Goal: Complete Application Form: Complete application form

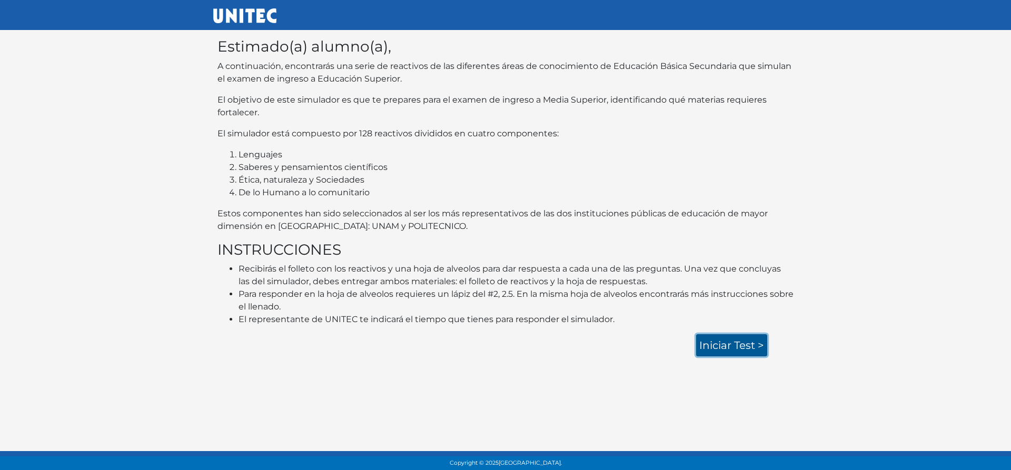
click at [711, 350] on link "Iniciar test >" at bounding box center [731, 345] width 71 height 22
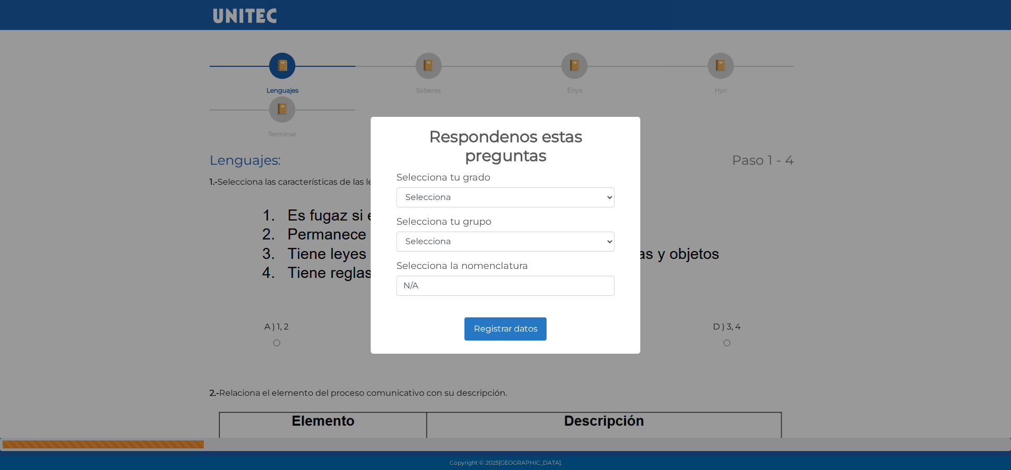
click at [613, 198] on select "Selecciona 1er grado 2do grado 3er grado 4to grado 5to grado 6to grado" at bounding box center [505, 197] width 218 height 20
select select "3"
click at [396, 187] on select "Selecciona 1er grado 2do grado 3er grado 4to grado 5to grado 6to grado" at bounding box center [505, 197] width 218 height 20
click at [501, 237] on select "Selecciona A B C D E F G H I J K L M N O P Q R S T U V W X Y Z" at bounding box center [505, 242] width 218 height 20
select select "i"
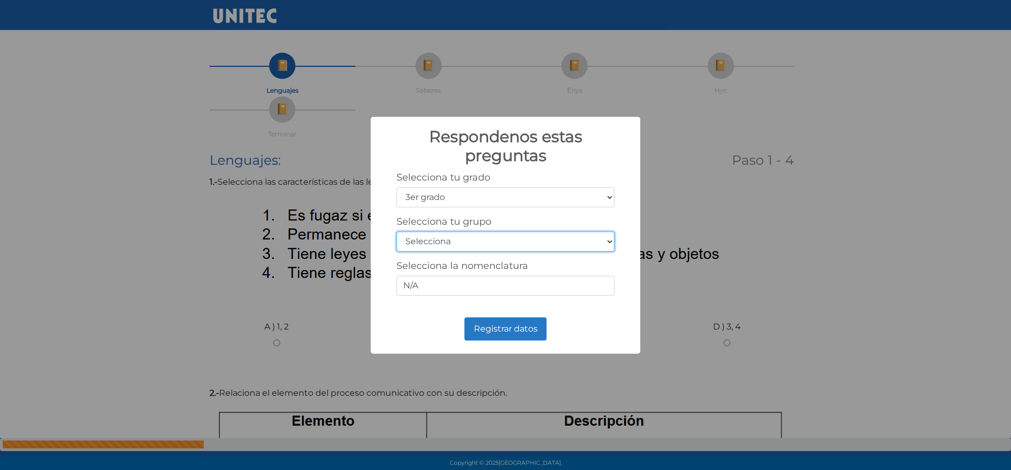
click at [396, 232] on select "Selecciona A B C D E F G H I J K L M N O P Q R S T U V W X Y Z" at bounding box center [505, 242] width 218 height 20
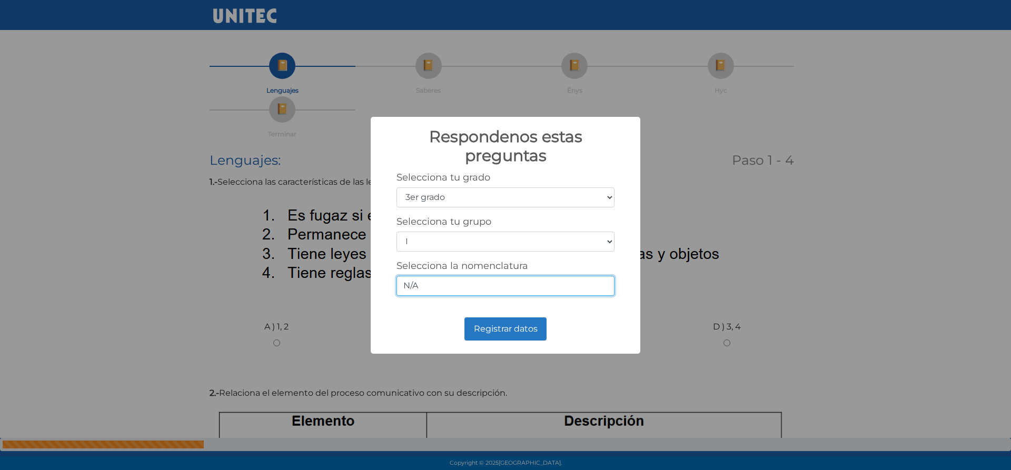
click at [449, 292] on input "N/A" at bounding box center [505, 286] width 218 height 20
type input "N"
type input "3I"
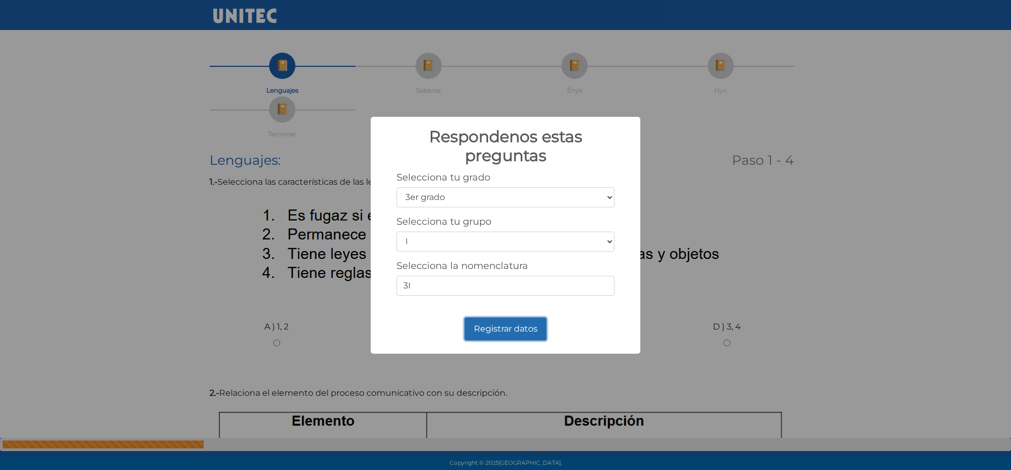
click at [530, 334] on button "Registrar datos" at bounding box center [505, 328] width 82 height 23
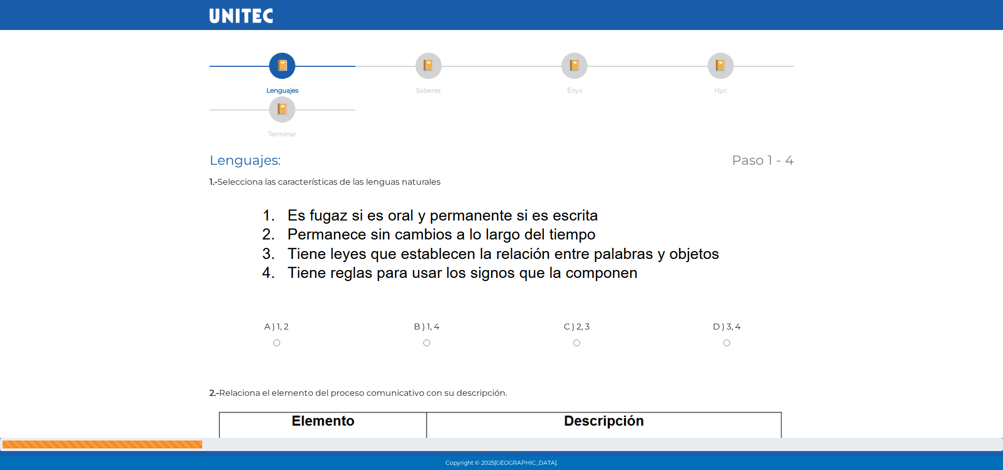
click at [577, 339] on div "C ) 2, 3" at bounding box center [577, 339] width 150 height 79
click at [575, 343] on input "C ) 2, 3" at bounding box center [577, 343] width 134 height 7
radio input "true"
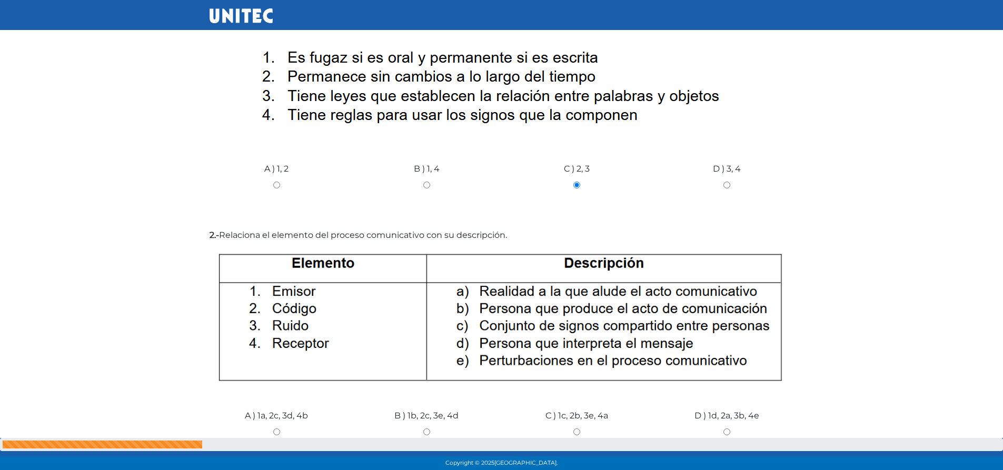
scroll to position [211, 0]
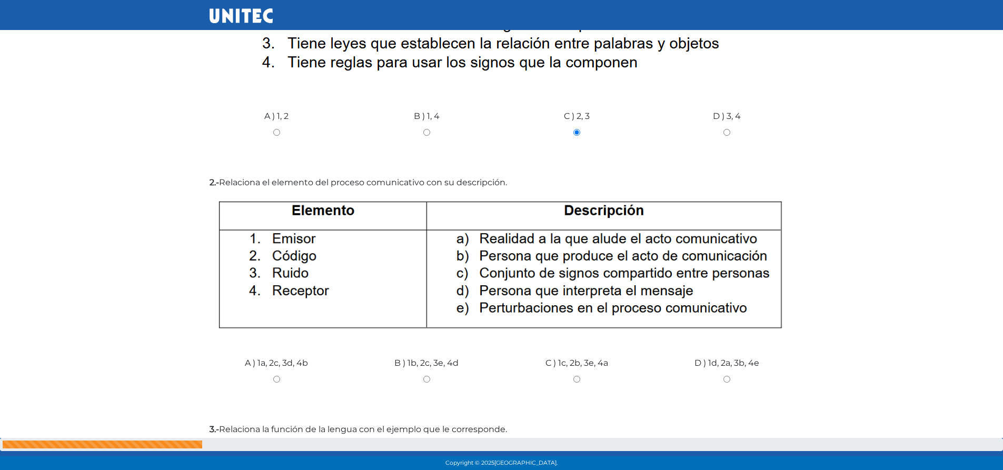
click at [277, 380] on input "A ) 1a, 2c, 3d, 4b" at bounding box center [277, 379] width 134 height 7
radio input "true"
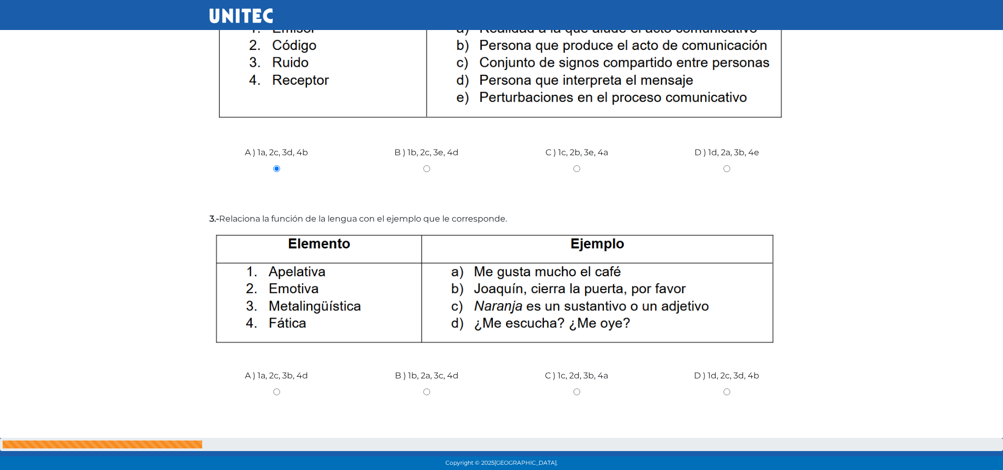
scroll to position [474, 0]
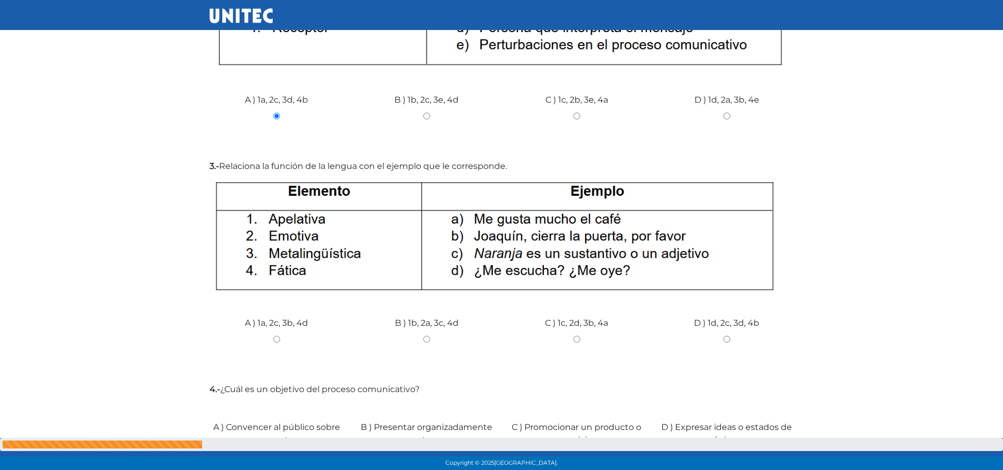
click at [424, 336] on input "B ) 1b, 2a, 3c, 4d" at bounding box center [427, 339] width 134 height 7
radio input "true"
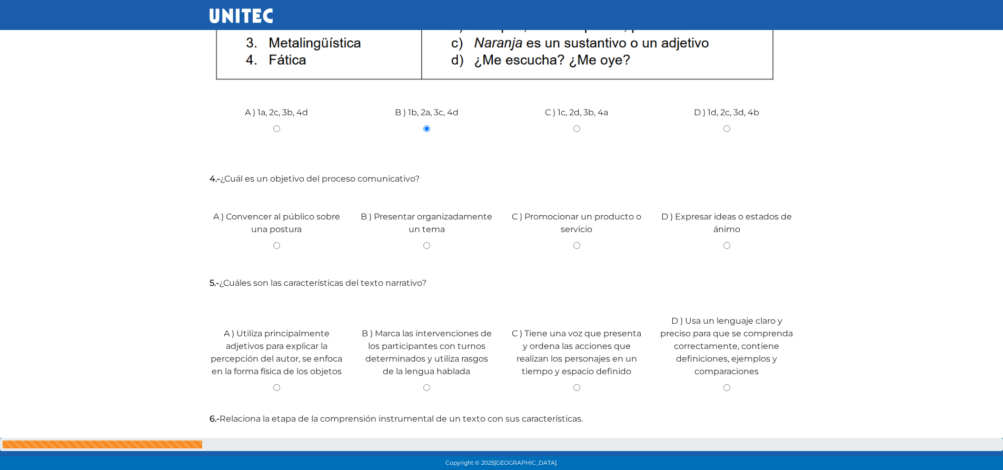
scroll to position [737, 0]
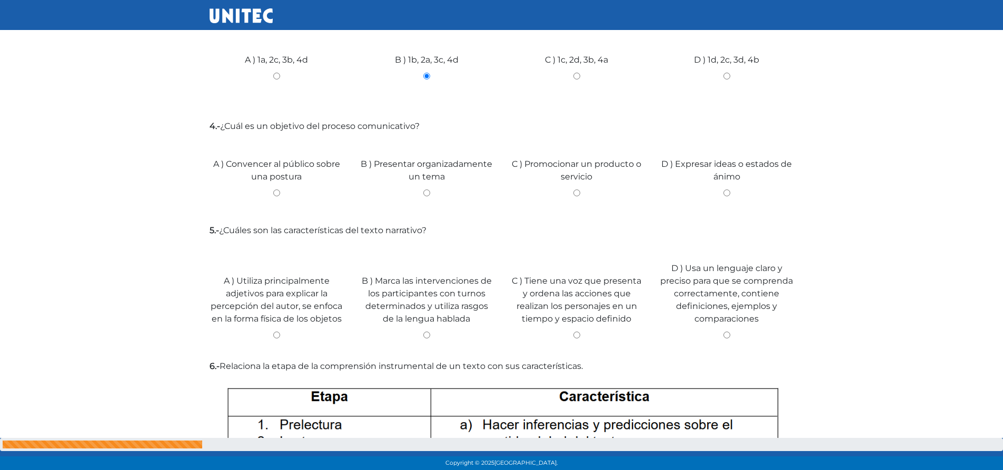
click at [276, 192] on input "A ) Convencer al público sobre una postura" at bounding box center [277, 193] width 134 height 7
radio input "true"
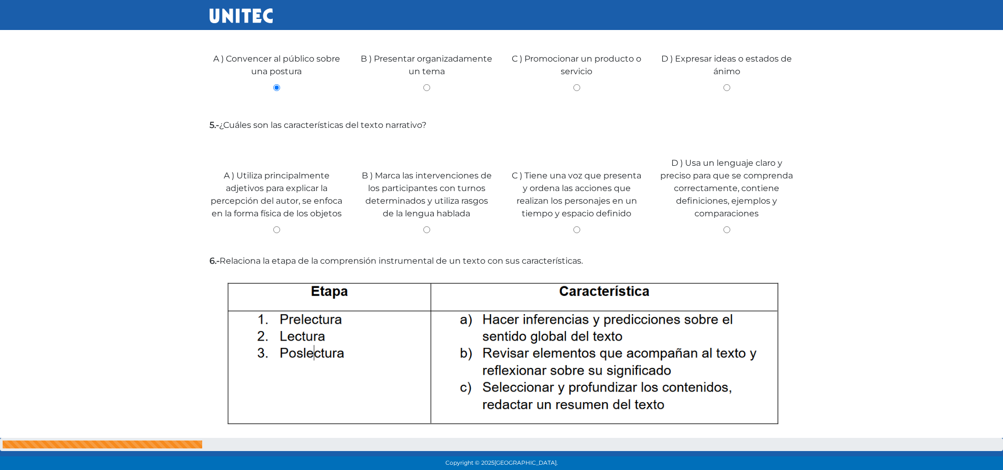
scroll to position [895, 0]
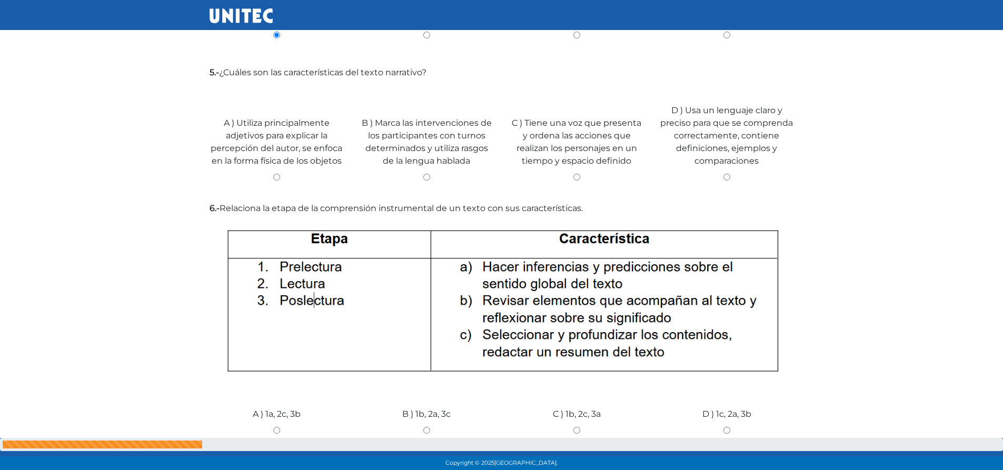
click at [575, 174] on input "C ) Tiene una voz que presenta y ordena las acciones que realizan los personaje…" at bounding box center [577, 177] width 134 height 7
radio input "true"
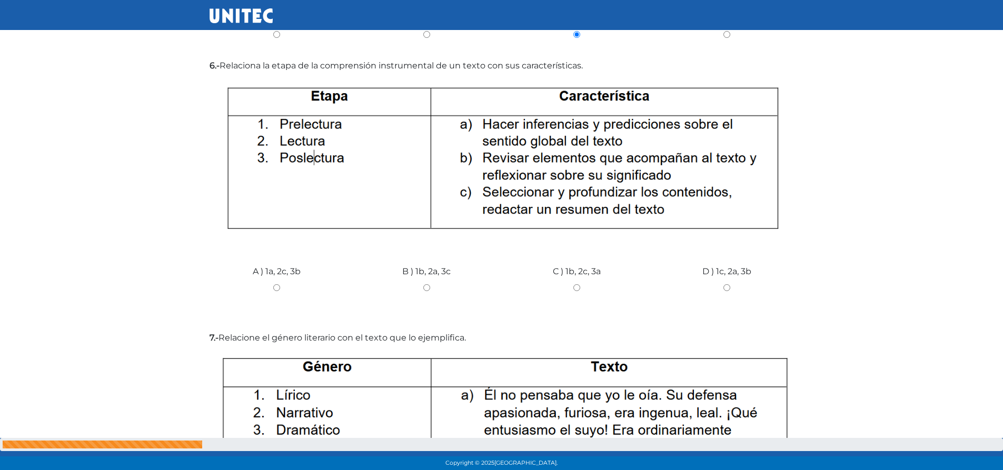
scroll to position [1065, 0]
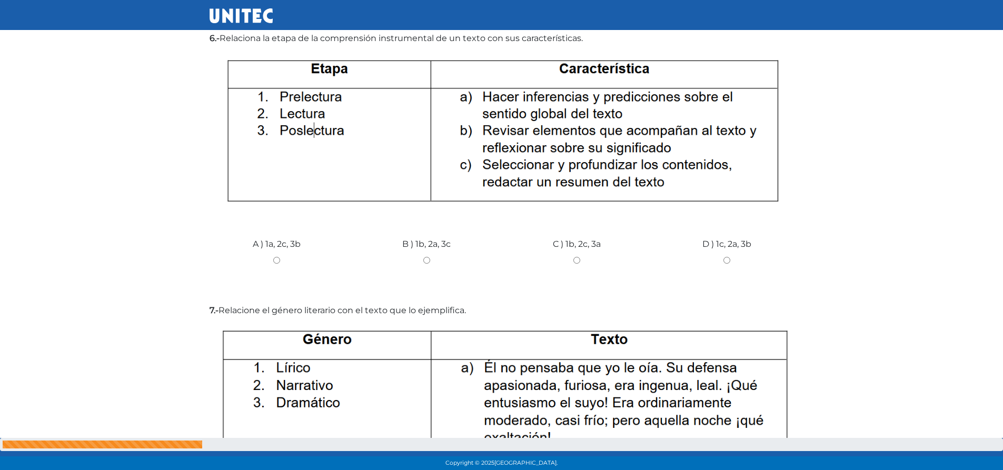
click at [274, 263] on input "A ) 1a, 2c, 3b" at bounding box center [277, 260] width 134 height 7
radio input "true"
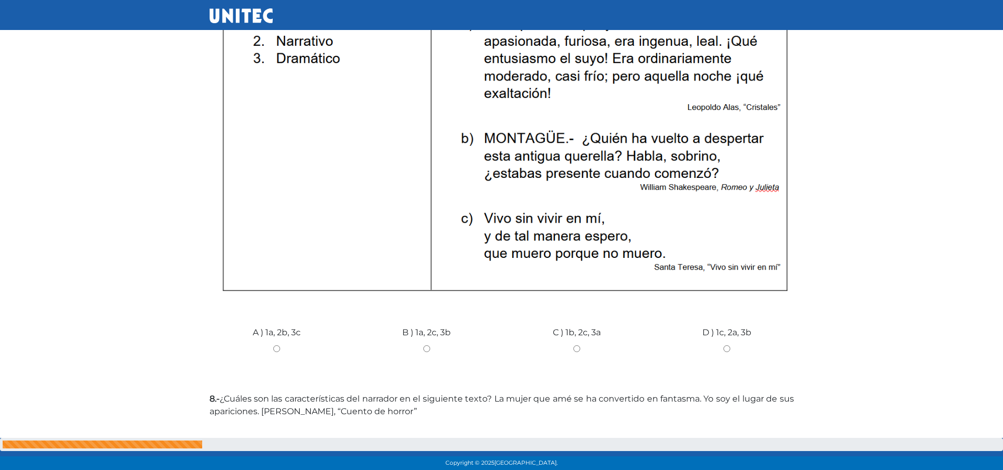
scroll to position [1357, 0]
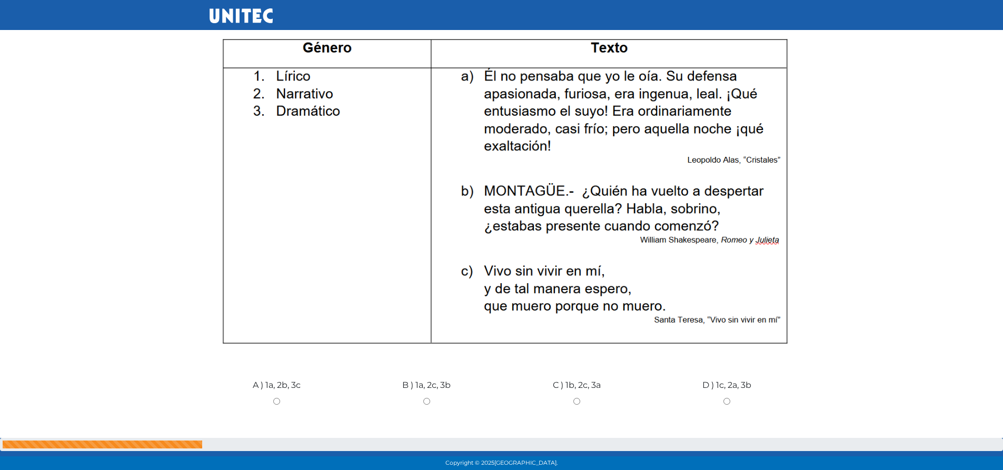
click at [726, 404] on input "D ) 1c, 2a, 3b" at bounding box center [727, 401] width 134 height 7
radio input "true"
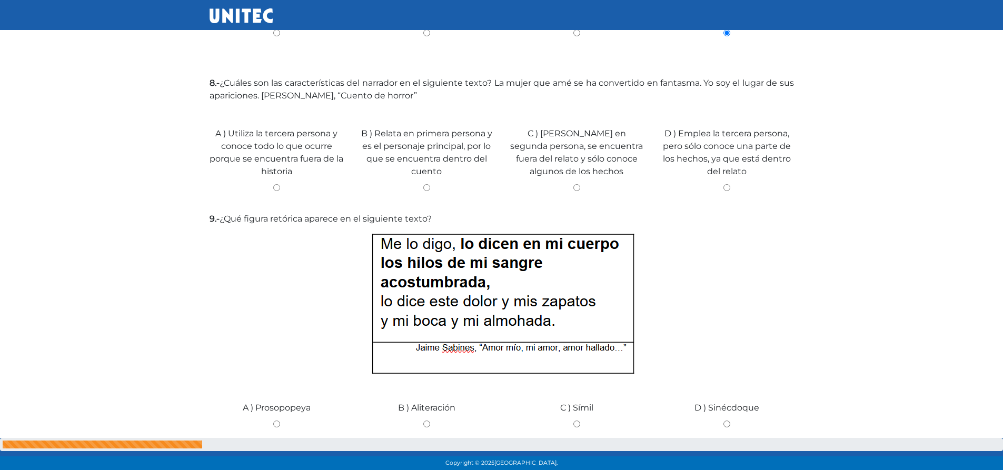
scroll to position [1753, 0]
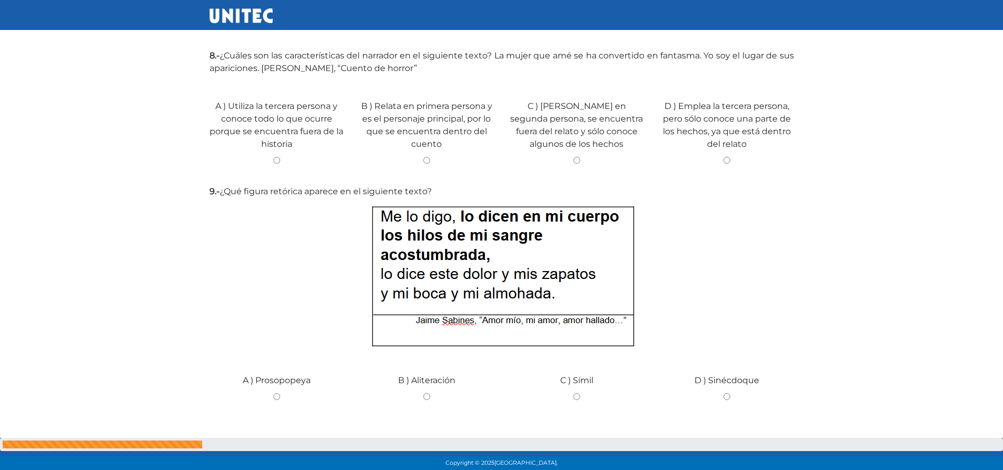
click at [424, 164] on div "B ) Relata en primera persona y es el personaje principal, por lo que se encuen…" at bounding box center [427, 128] width 150 height 98
click at [429, 162] on input "B ) Relata en primera persona y es el personaje principal, por lo que se encuen…" at bounding box center [427, 160] width 134 height 7
radio input "true"
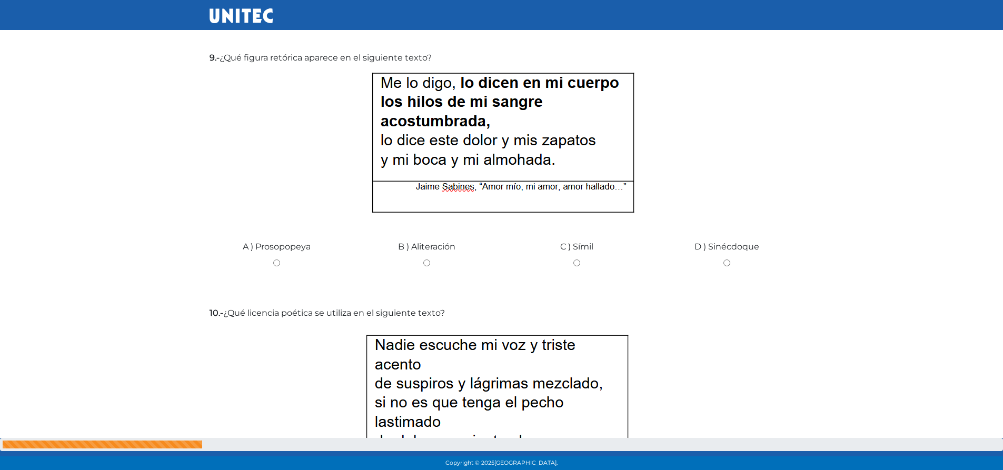
scroll to position [1895, 0]
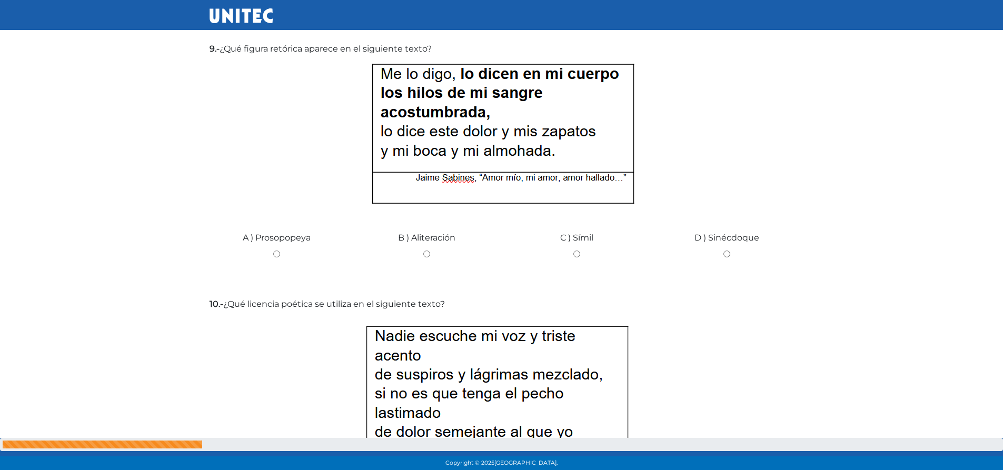
click at [429, 255] on input "B ) Aliteración" at bounding box center [427, 254] width 134 height 7
radio input "true"
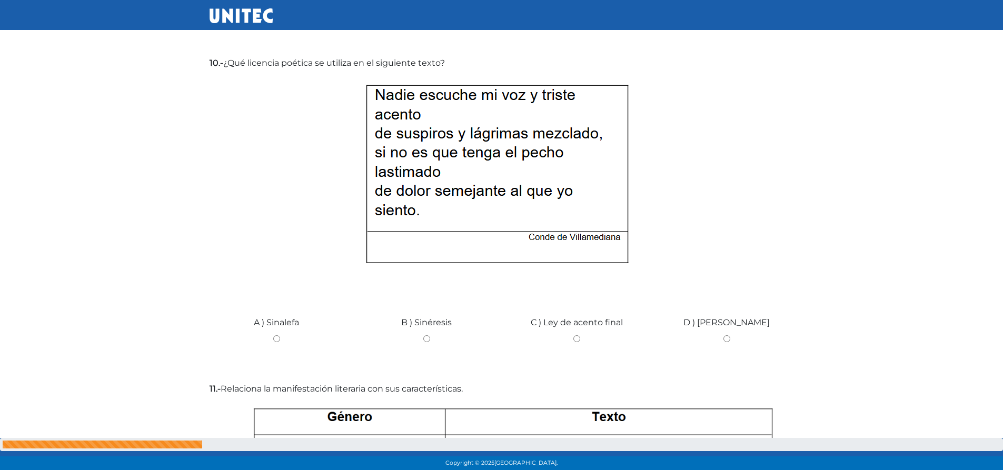
scroll to position [2154, 0]
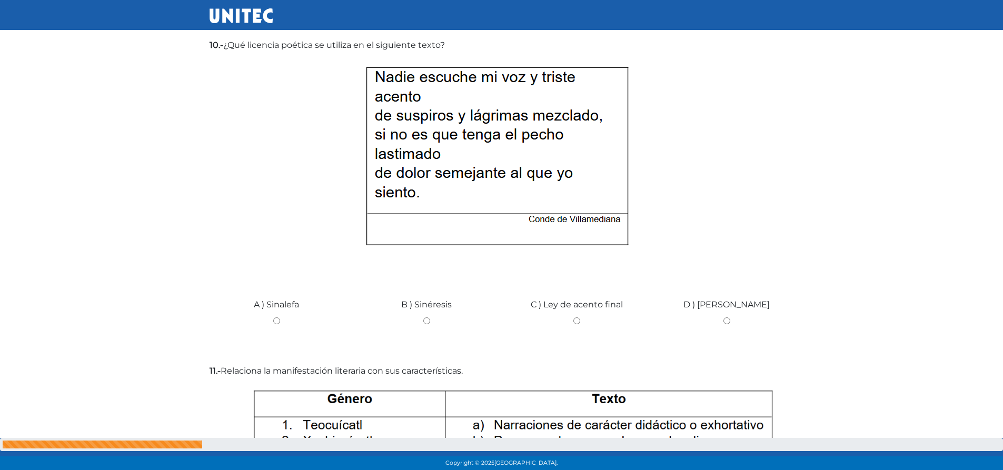
click at [279, 321] on input "A ) Sinalefa" at bounding box center [277, 320] width 134 height 7
radio input "true"
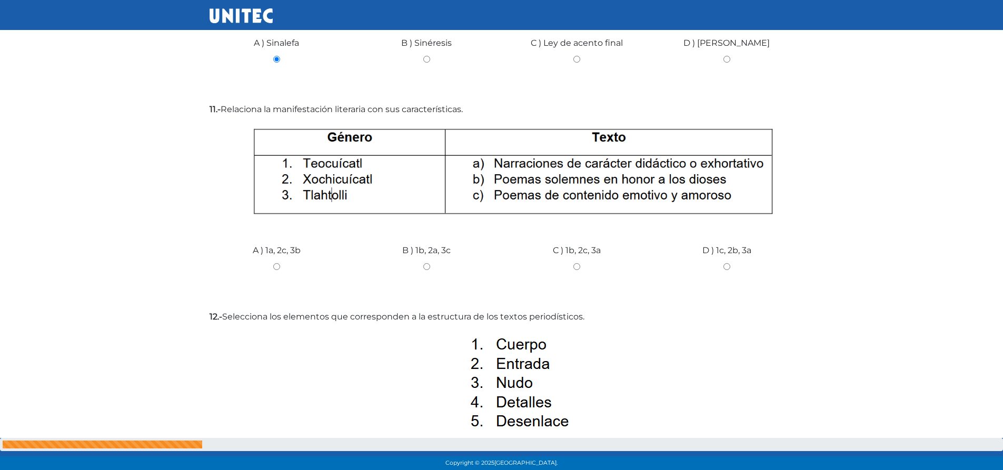
scroll to position [2452, 0]
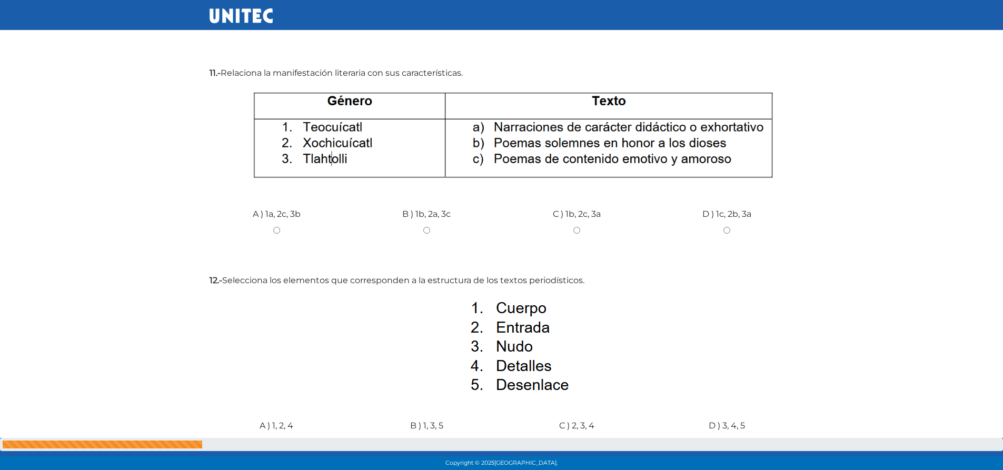
click at [730, 231] on input "D ) 1c, 2b, 3a" at bounding box center [727, 230] width 134 height 7
radio input "true"
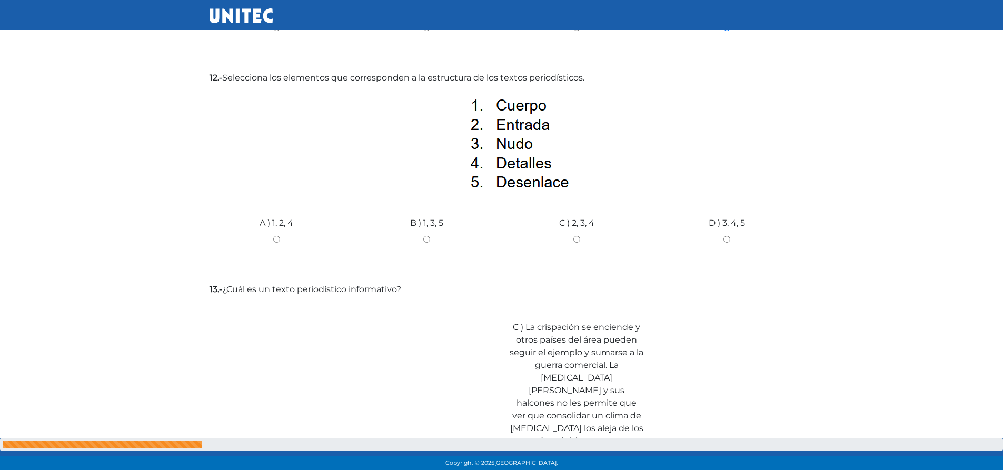
scroll to position [2664, 0]
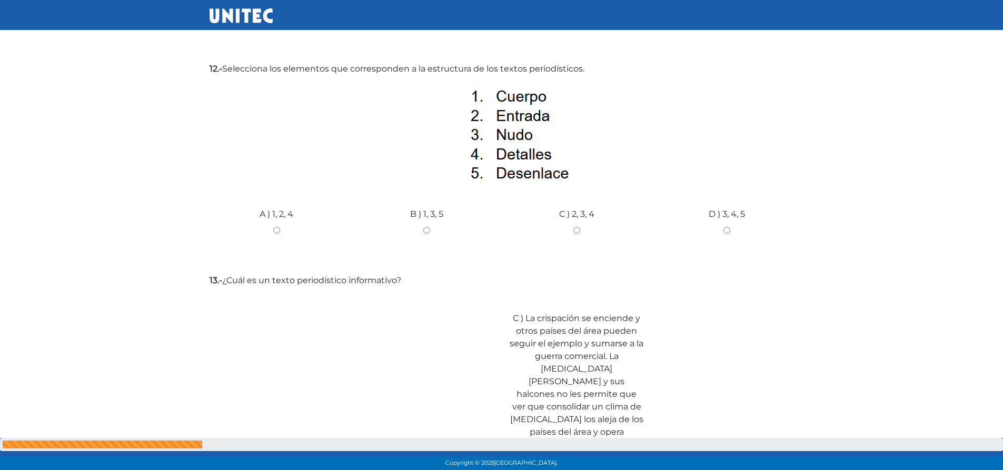
click at [276, 230] on input "A ) 1, 2, 4" at bounding box center [277, 230] width 134 height 7
radio input "true"
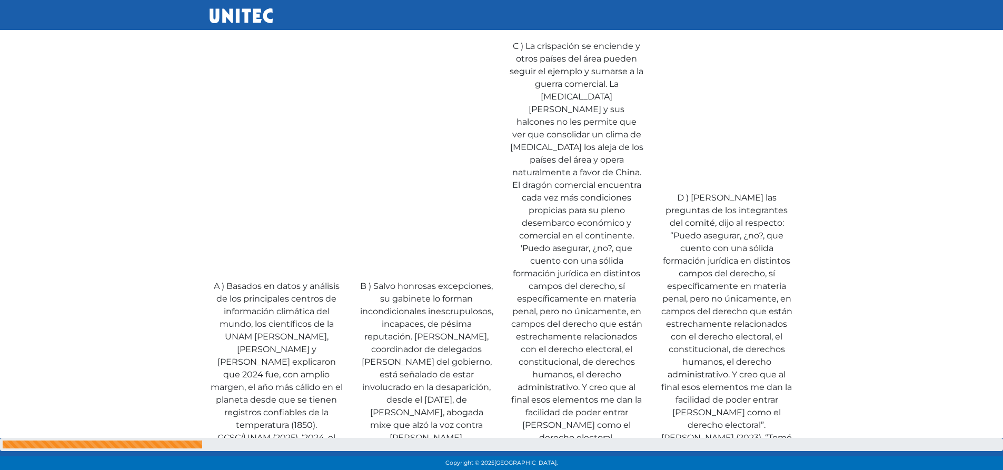
scroll to position [2989, 0]
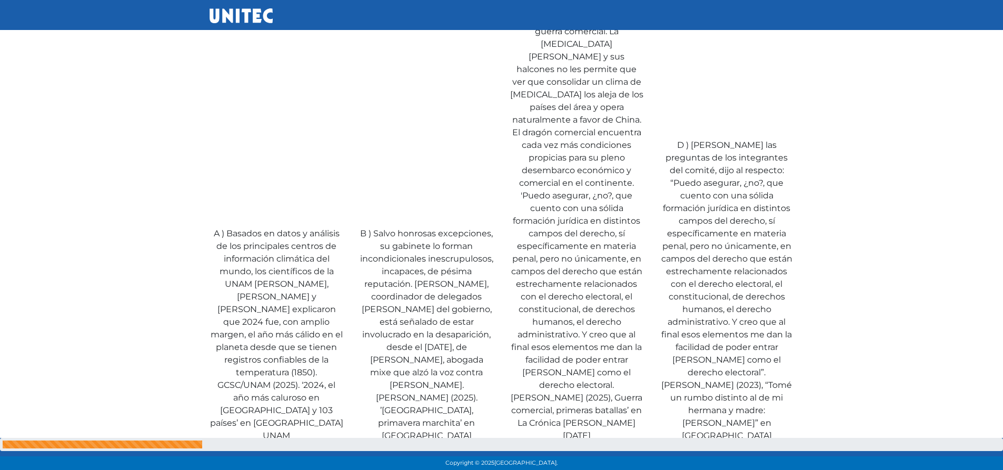
click at [279, 449] on input "A ) Basados en datos y análisis de los principales centros de información climá…" at bounding box center [277, 452] width 134 height 7
radio input "true"
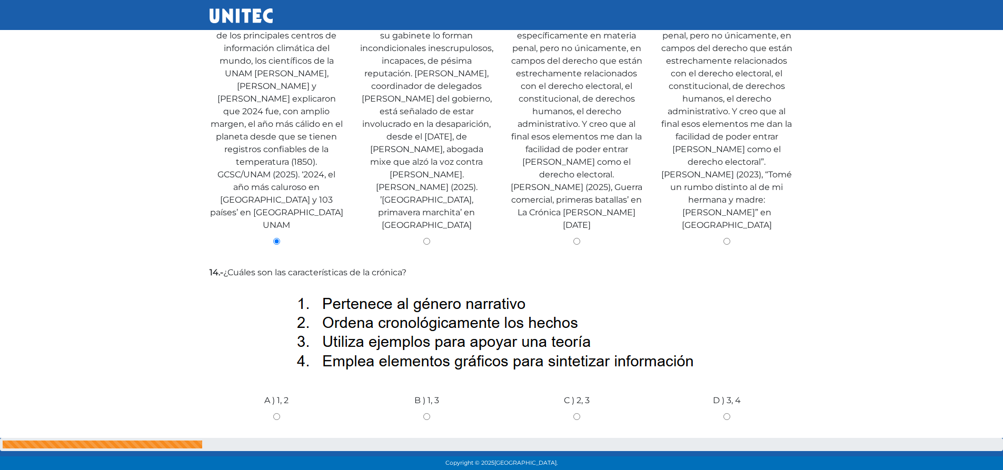
scroll to position [3357, 0]
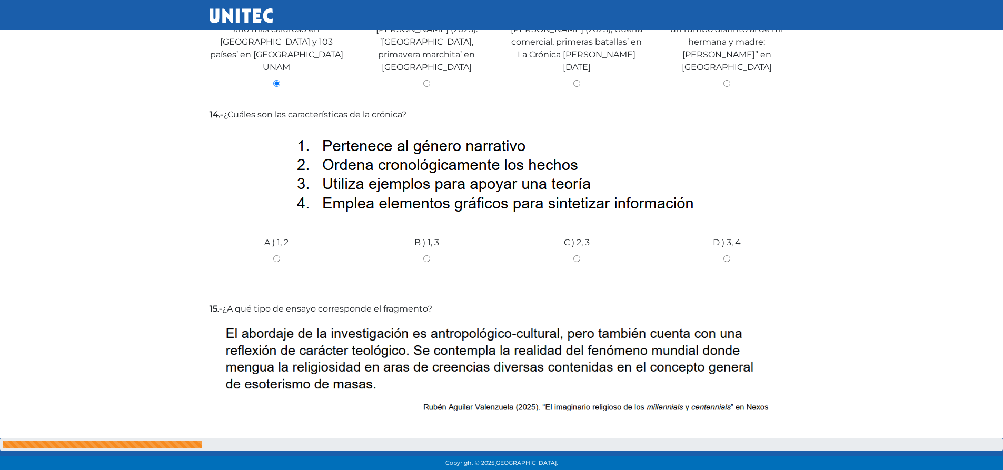
click at [281, 255] on input "A ) 1, 2" at bounding box center [277, 258] width 134 height 7
radio input "true"
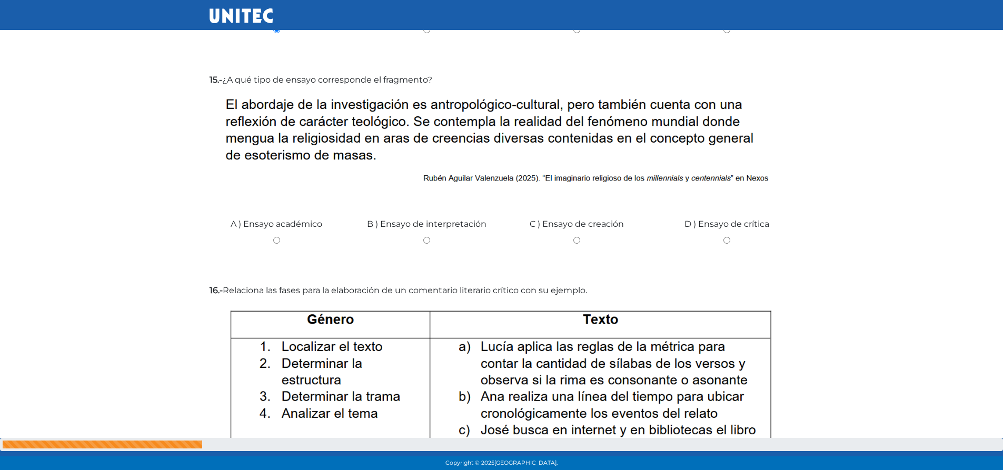
scroll to position [3568, 0]
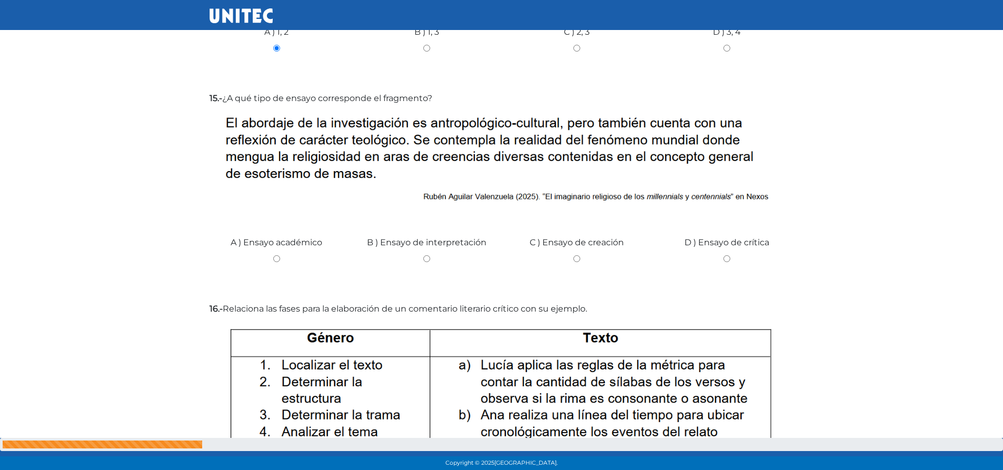
click at [277, 255] on input "A ) Ensayo académico" at bounding box center [277, 258] width 134 height 7
radio input "true"
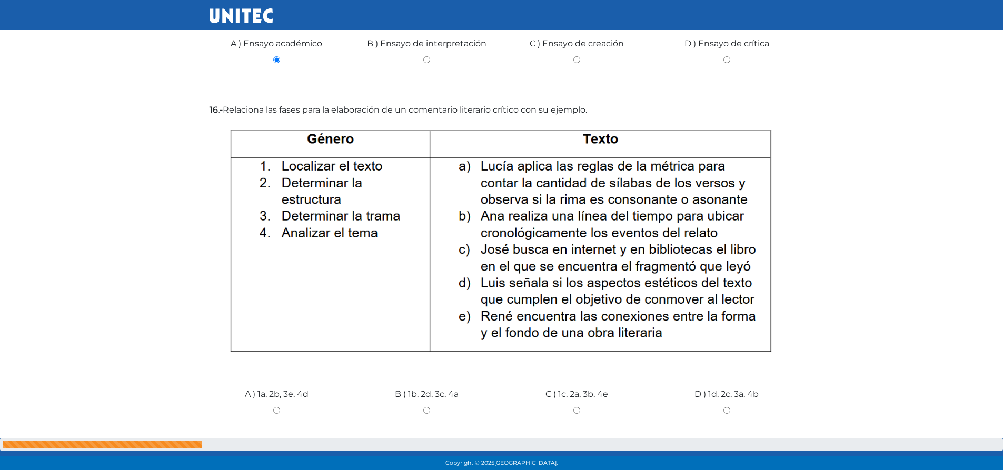
scroll to position [3776, 0]
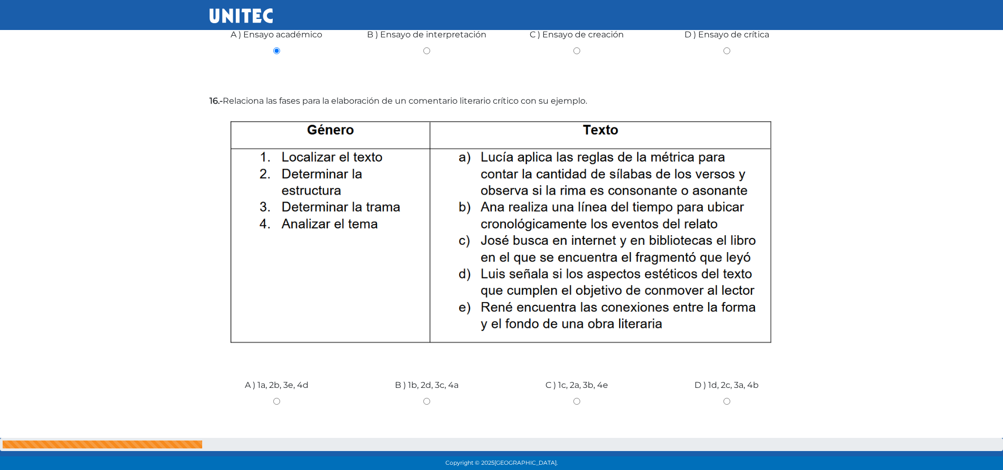
click at [580, 398] on input "C ) 1c, 2a, 3b, 4e" at bounding box center [577, 401] width 134 height 7
radio input "true"
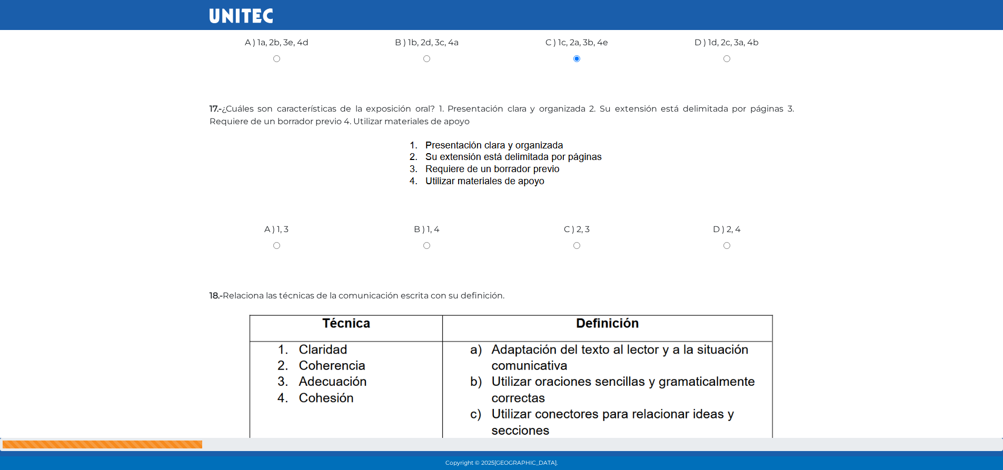
scroll to position [4128, 0]
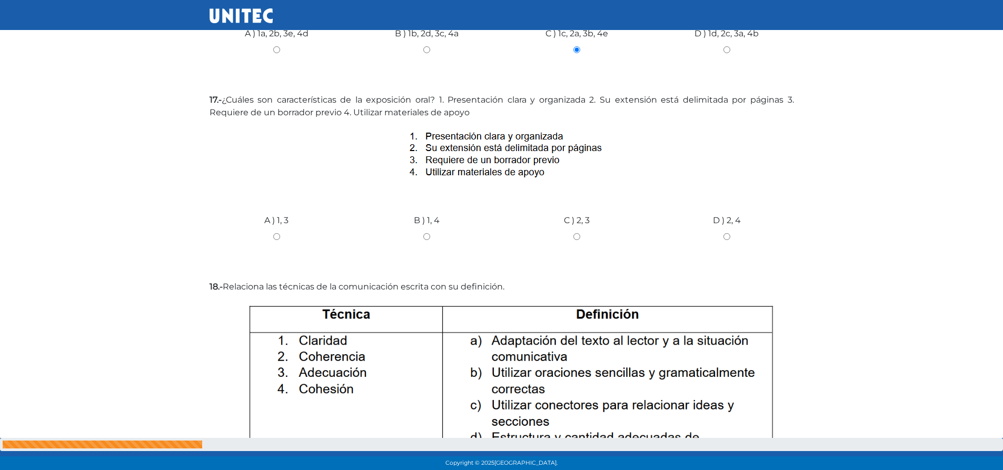
click at [426, 233] on input "B ) 1, 4" at bounding box center [427, 236] width 134 height 7
radio input "true"
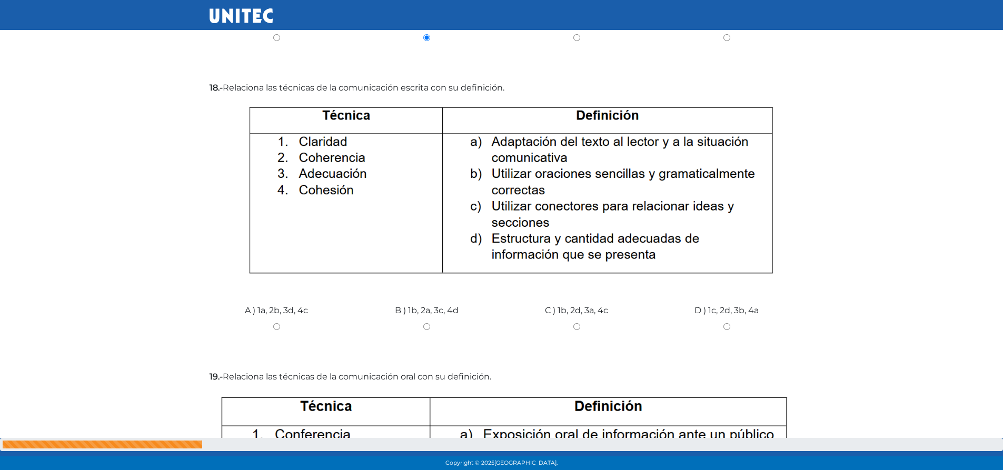
scroll to position [4318, 0]
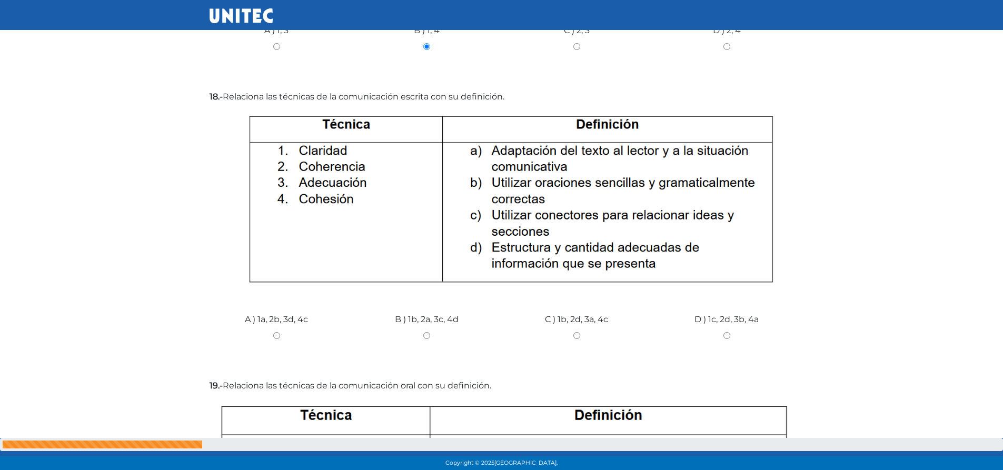
click at [575, 332] on input "C ) 1b, 2d, 3a, 4c" at bounding box center [577, 335] width 134 height 7
radio input "true"
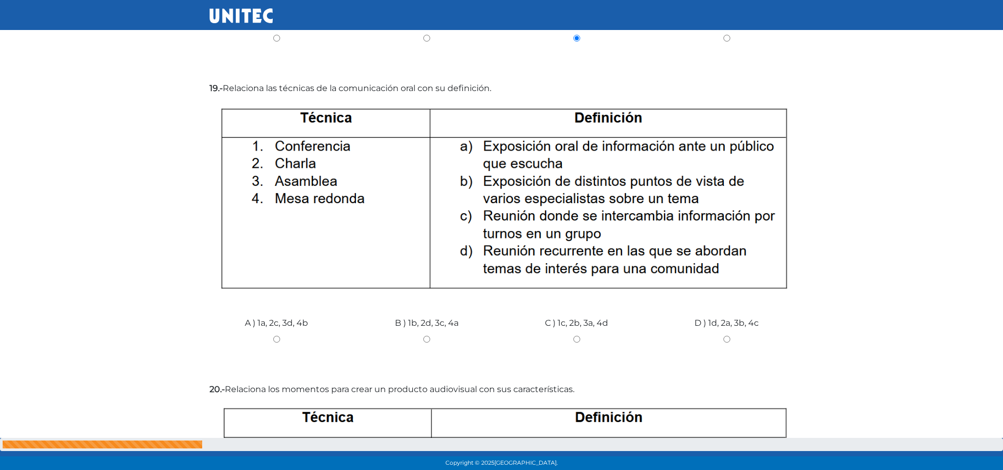
scroll to position [4606, 0]
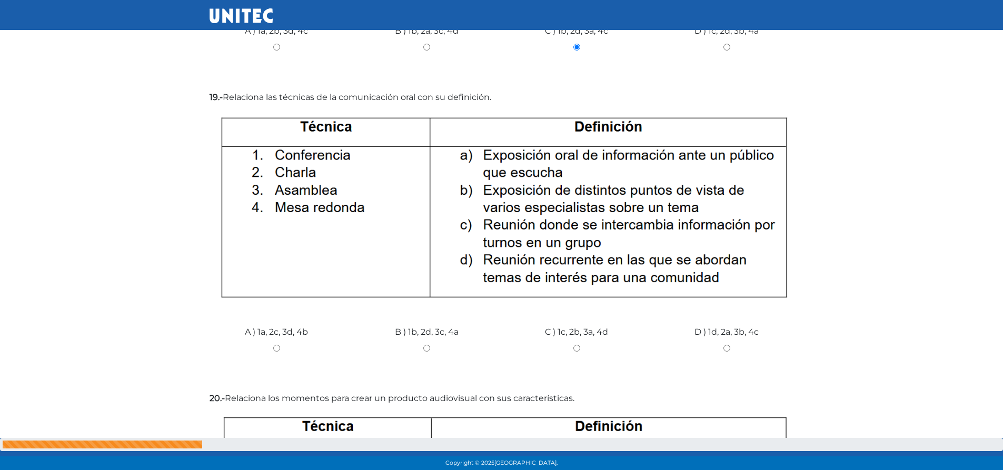
click at [573, 345] on input "C ) 1c, 2b, 3a, 4d" at bounding box center [577, 348] width 134 height 7
radio input "true"
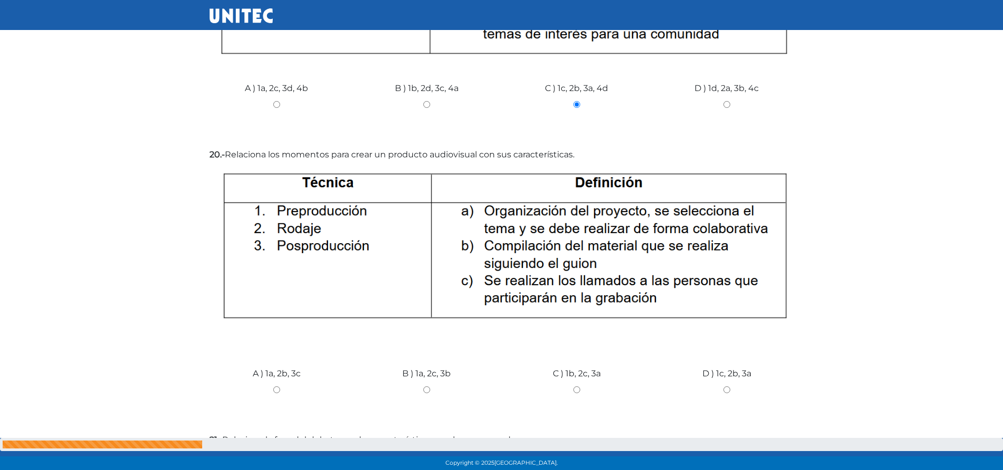
scroll to position [4904, 0]
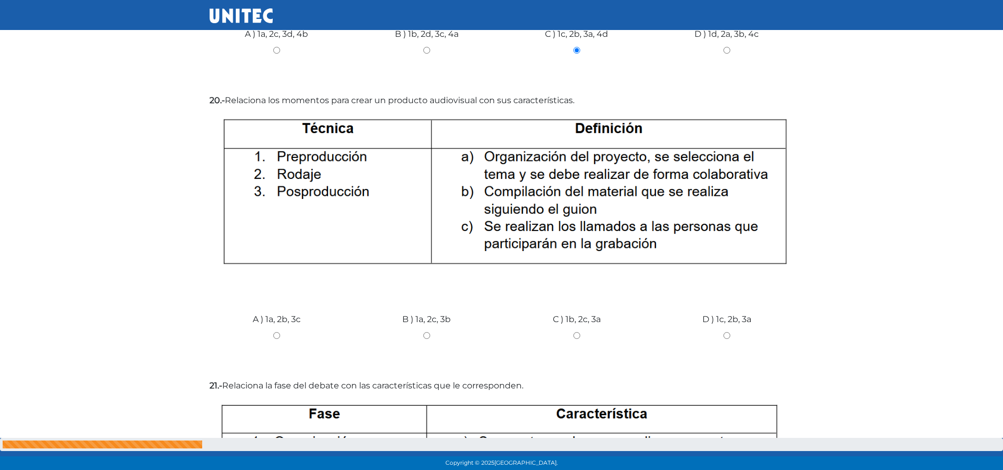
click at [729, 332] on input "D ) 1c, 2b, 3a" at bounding box center [727, 335] width 134 height 7
radio input "true"
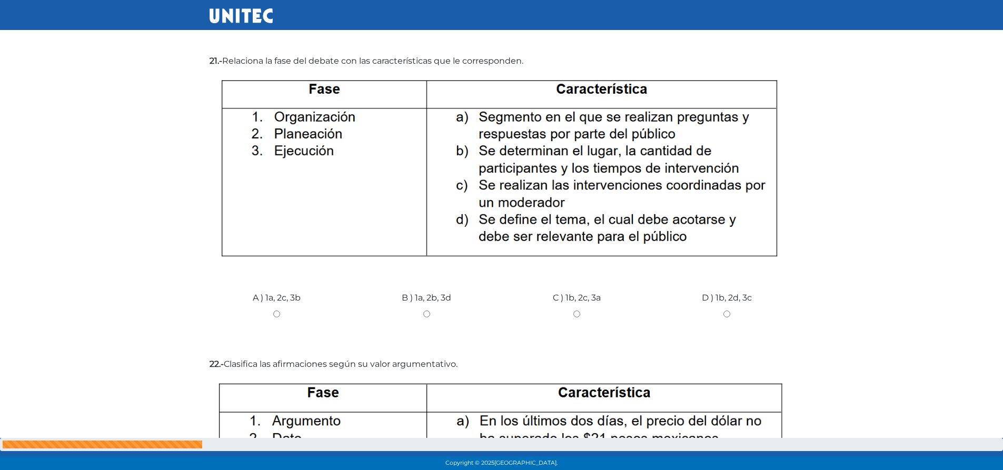
scroll to position [5175, 0]
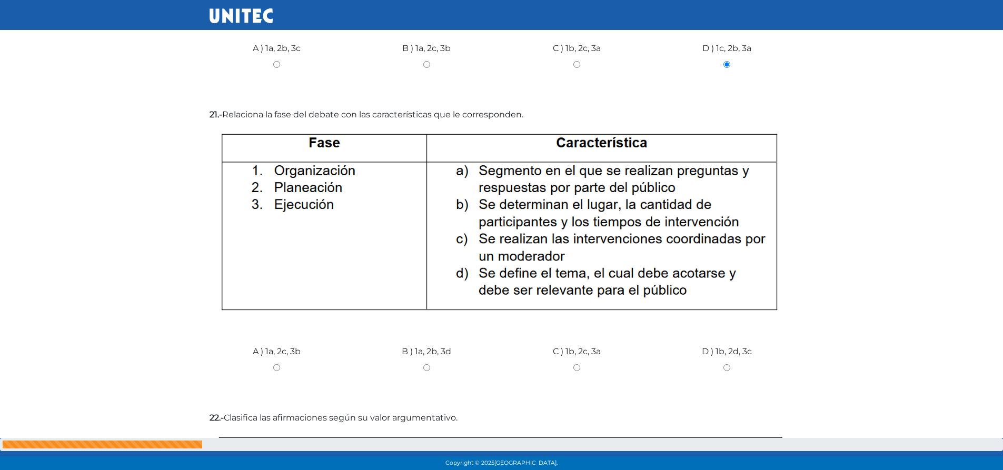
click at [576, 364] on input "C ) 1b, 2c, 3a" at bounding box center [577, 367] width 134 height 7
radio input "true"
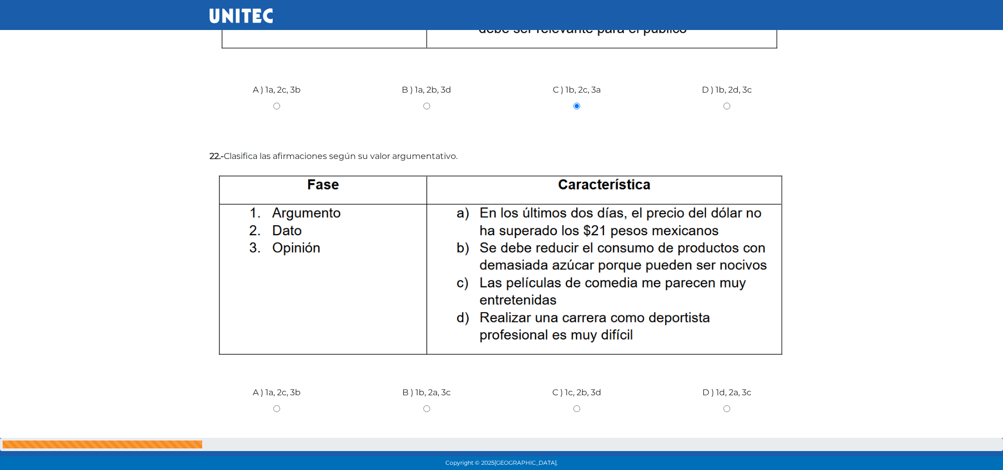
scroll to position [5464, 0]
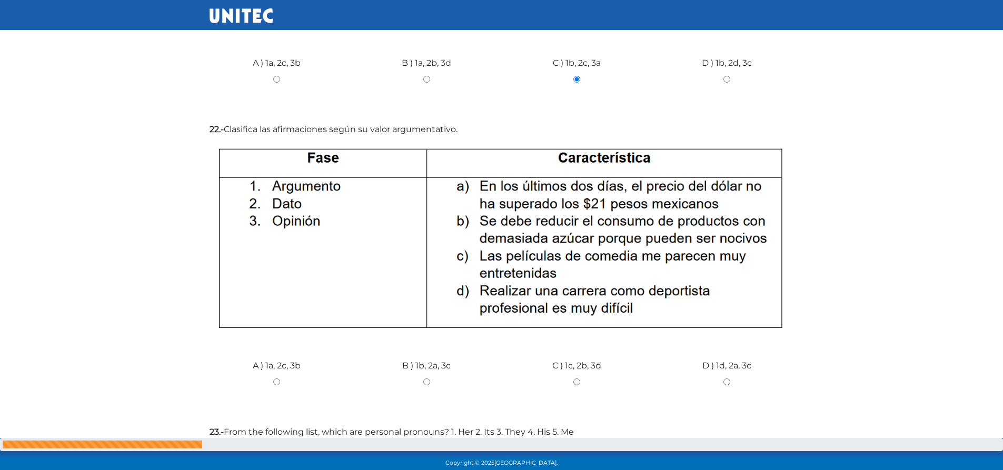
click at [427, 339] on div "B ) 1b, 2a, 3c" at bounding box center [427, 378] width 150 height 79
click at [427, 379] on input "B ) 1b, 2a, 3c" at bounding box center [427, 382] width 134 height 7
radio input "true"
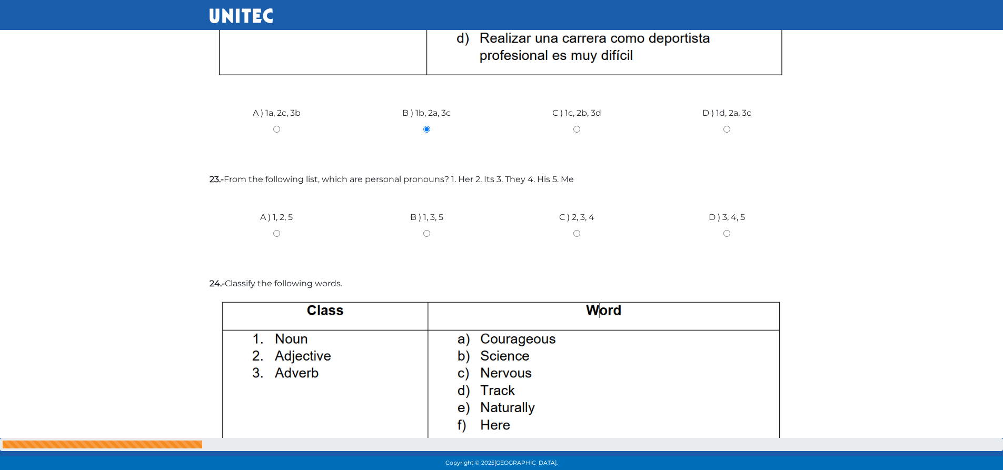
scroll to position [5744, 0]
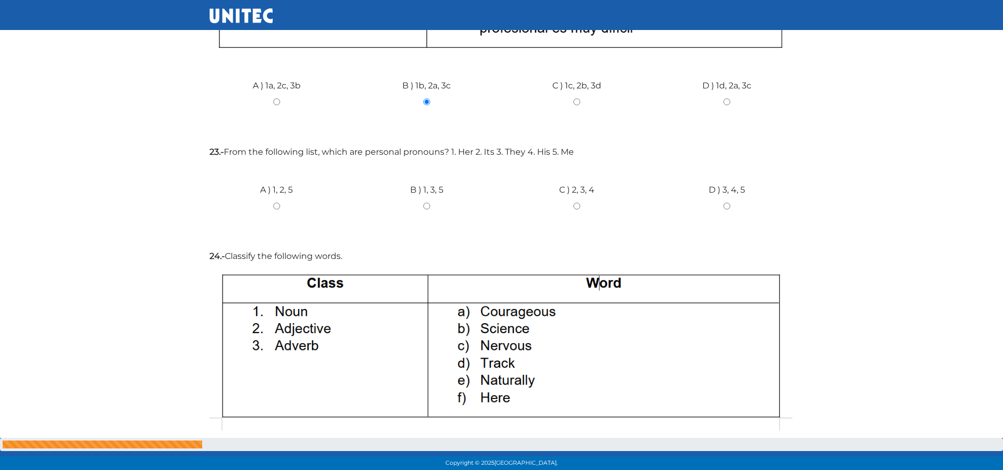
click at [428, 203] on input "B ) 1, 3, 5" at bounding box center [427, 206] width 134 height 7
radio input "true"
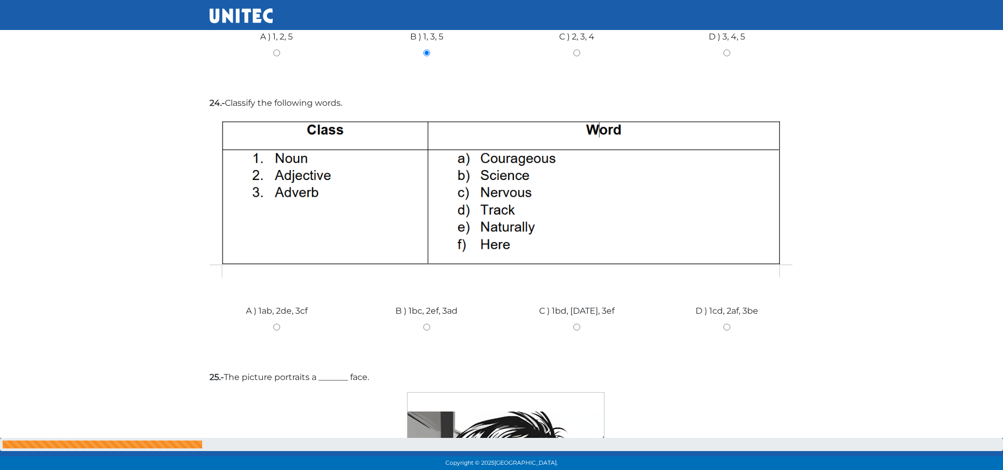
scroll to position [5906, 0]
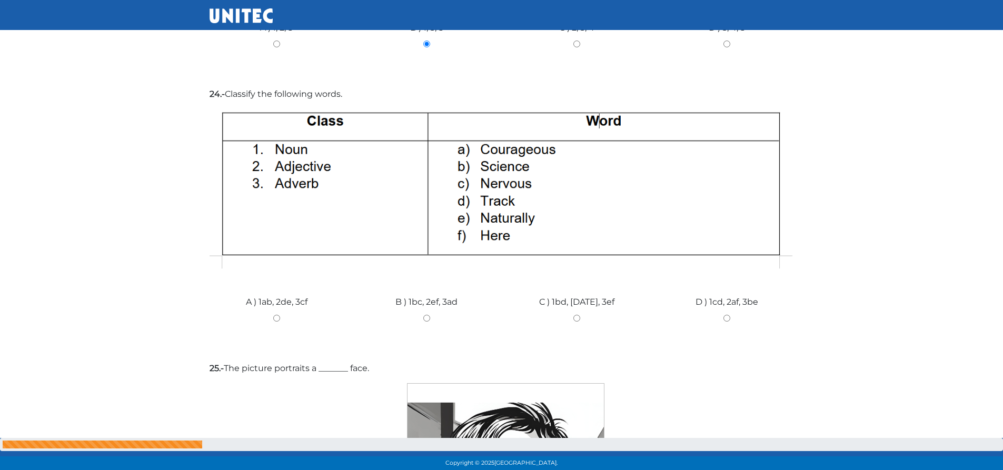
click at [577, 315] on input "C ) 1bd, [DATE], 3ef" at bounding box center [577, 318] width 134 height 7
radio input "true"
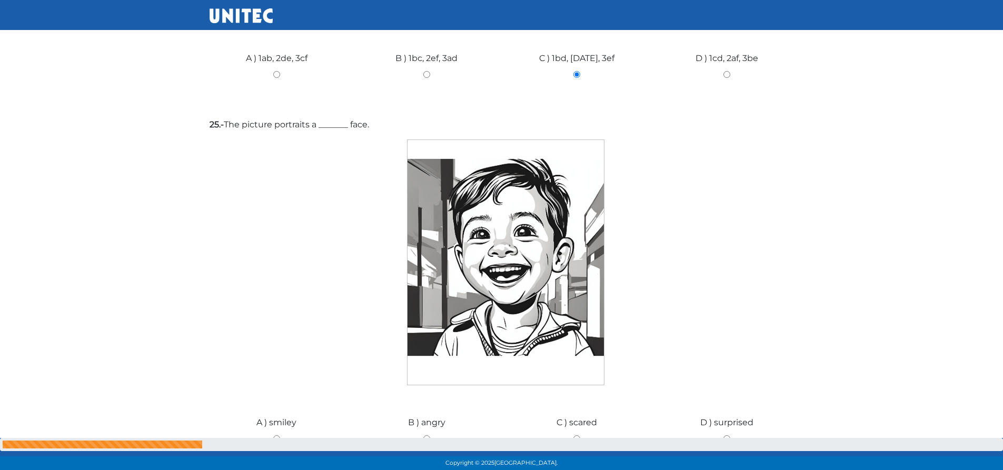
scroll to position [6159, 0]
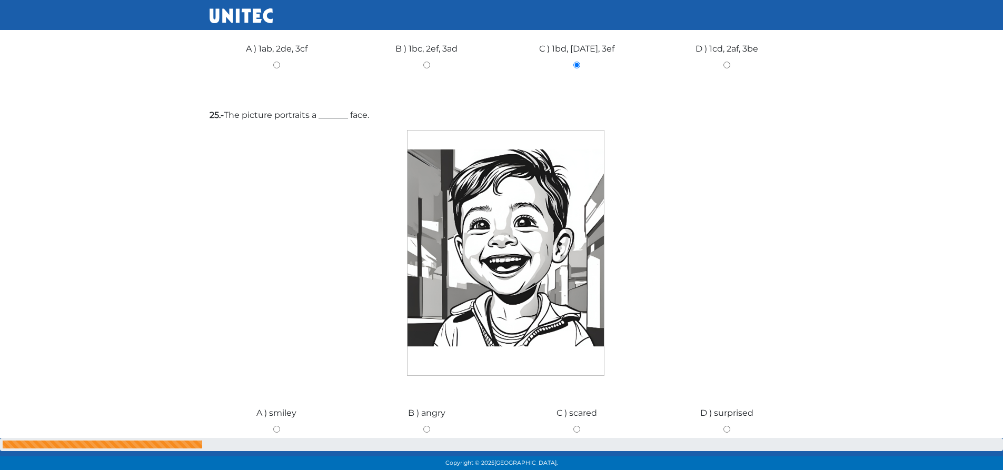
drag, startPoint x: 281, startPoint y: 378, endPoint x: 286, endPoint y: 377, distance: 5.4
click at [281, 426] on input "A ) smiley" at bounding box center [277, 429] width 134 height 7
radio input "true"
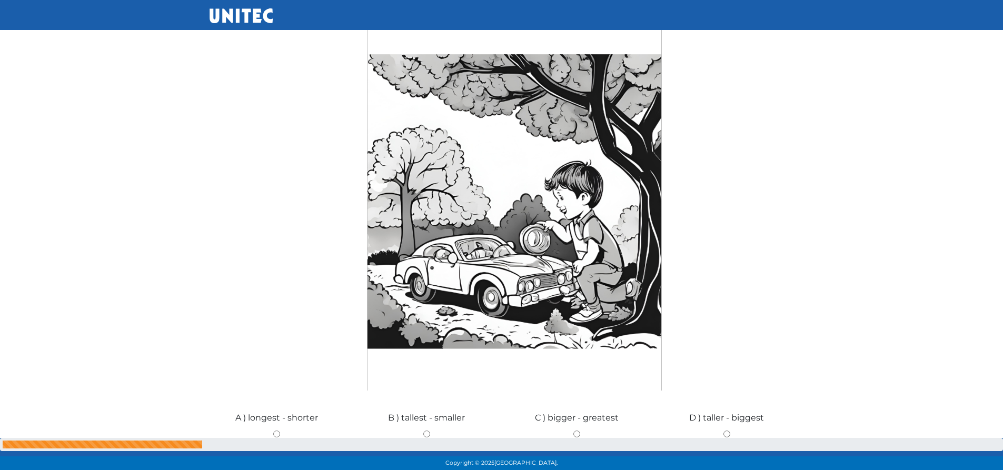
scroll to position [6629, 0]
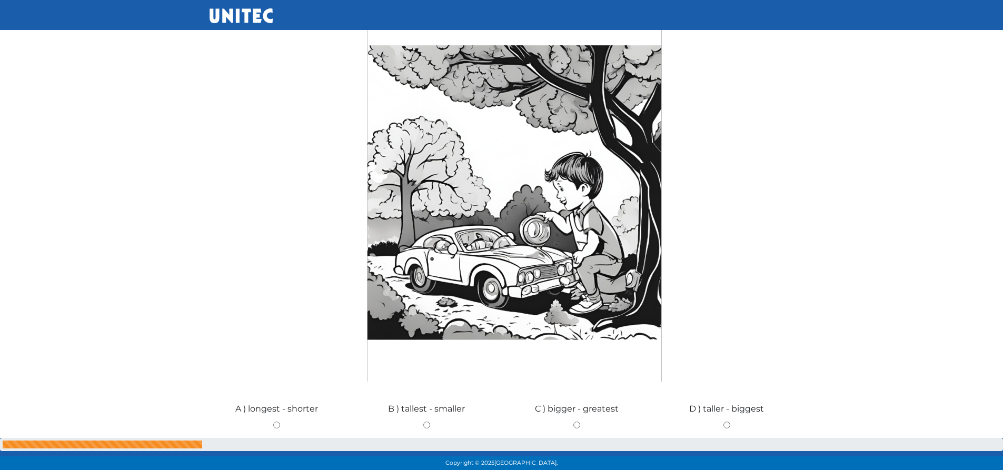
click at [728, 382] on div "D ) taller - biggest" at bounding box center [727, 421] width 150 height 79
click at [727, 422] on input "D ) taller - biggest" at bounding box center [727, 425] width 134 height 7
radio input "true"
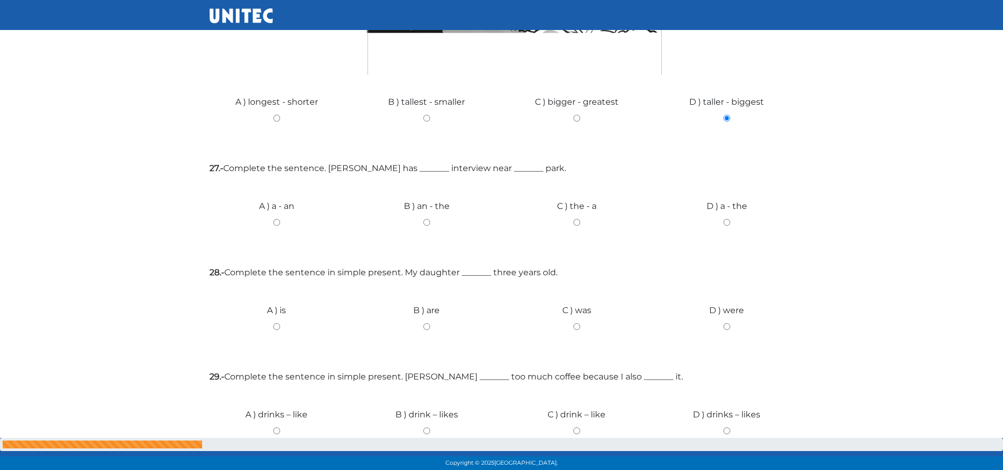
scroll to position [6944, 0]
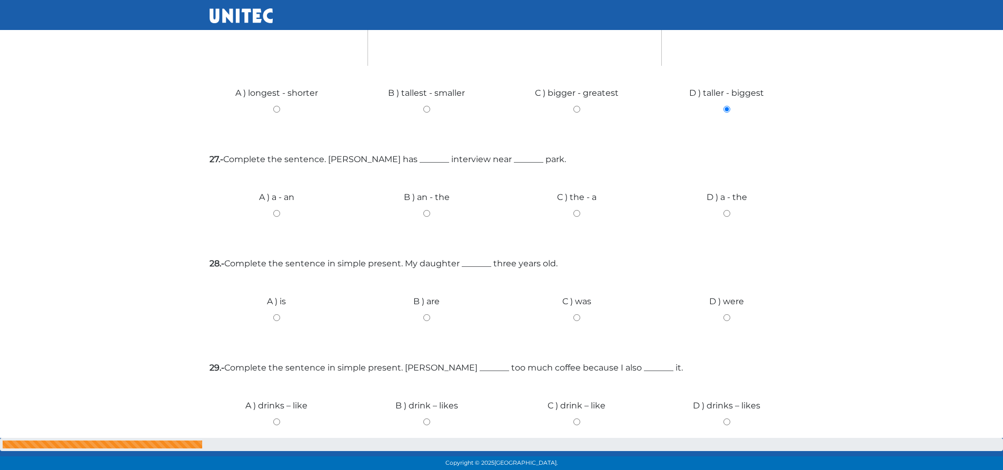
click at [726, 210] on input "D ) a - the" at bounding box center [727, 213] width 134 height 7
radio input "true"
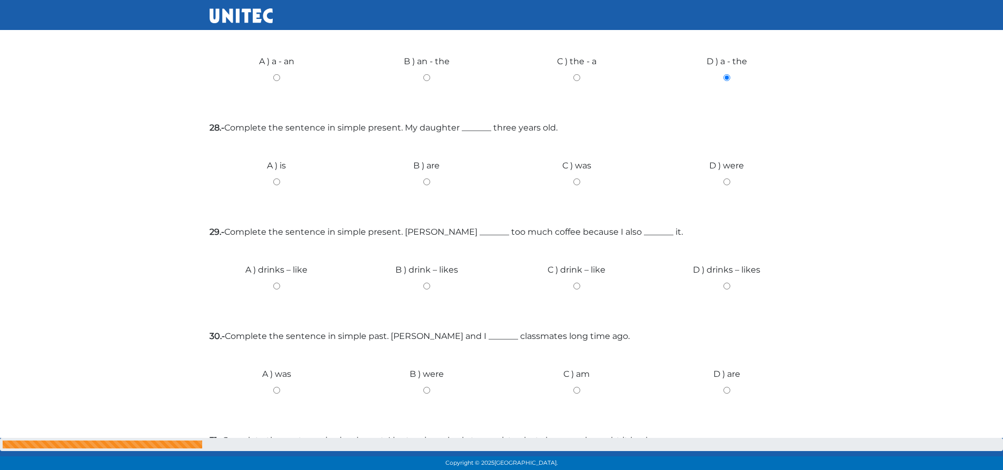
scroll to position [7089, 0]
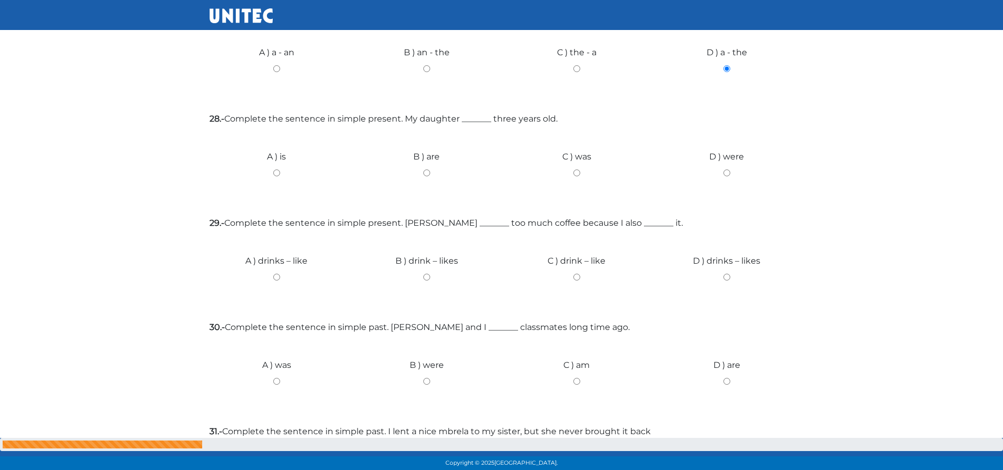
click at [276, 170] on input "A ) is" at bounding box center [277, 173] width 134 height 7
radio input "true"
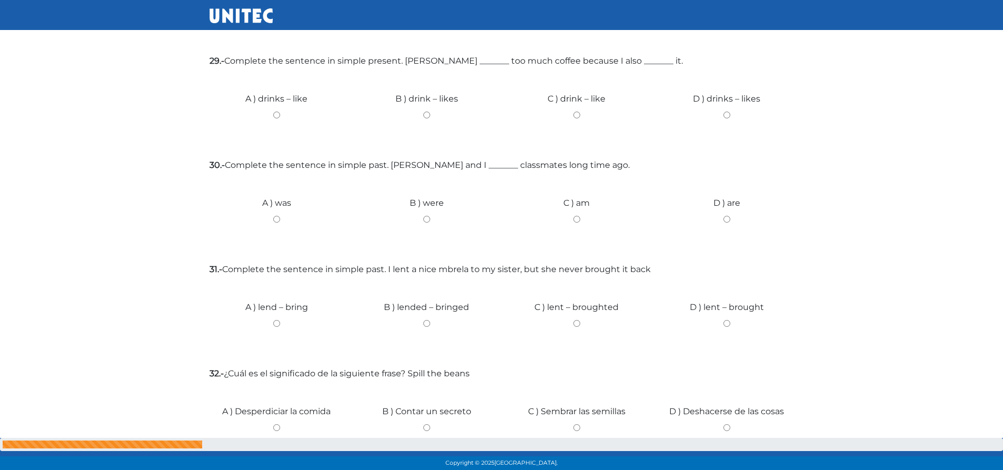
scroll to position [7225, 0]
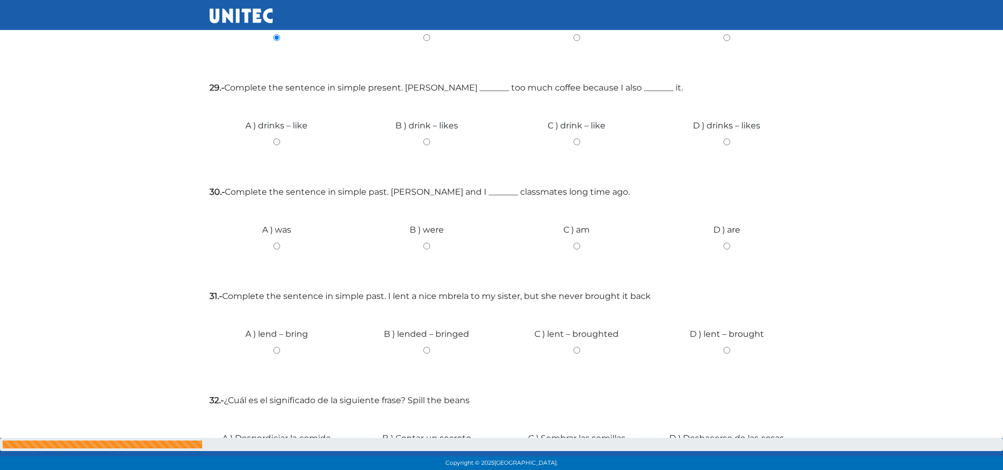
click at [427, 138] on input "B ) drink – likes" at bounding box center [427, 141] width 134 height 7
radio input "true"
click at [424, 138] on input "B ) drink – likes" at bounding box center [427, 141] width 134 height 7
click at [274, 138] on input "A ) drinks – like" at bounding box center [277, 141] width 134 height 7
radio input "true"
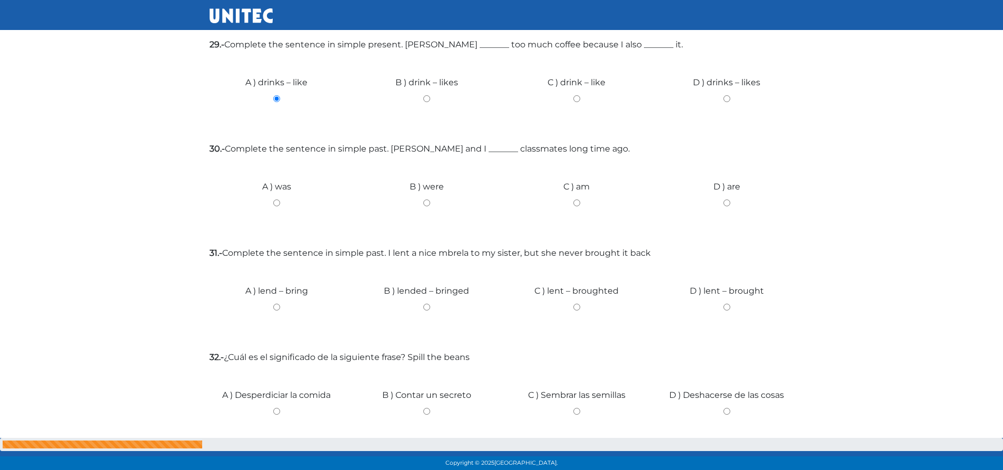
scroll to position [7215, 0]
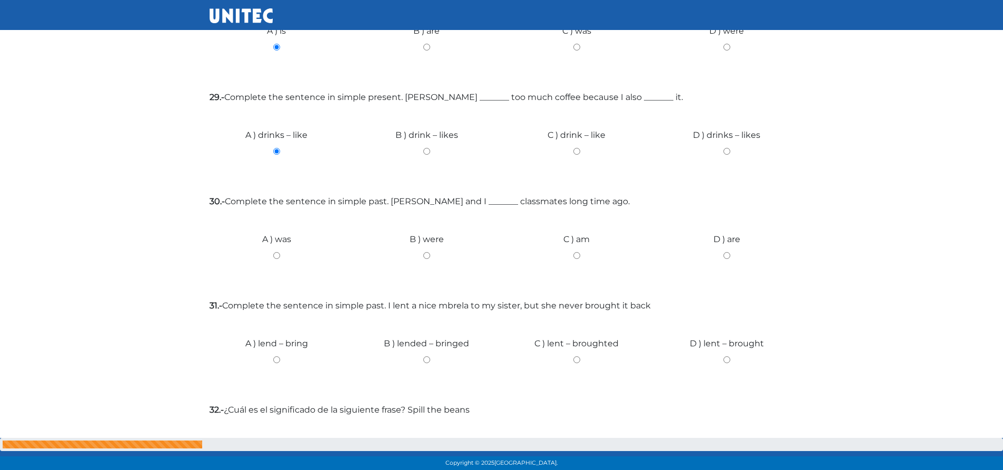
click at [279, 195] on div "30.- Complete the sentence in simple past. [PERSON_NAME] and I _______ classmat…" at bounding box center [502, 243] width 584 height 96
click at [273, 252] on input "A ) was" at bounding box center [277, 255] width 134 height 7
radio input "true"
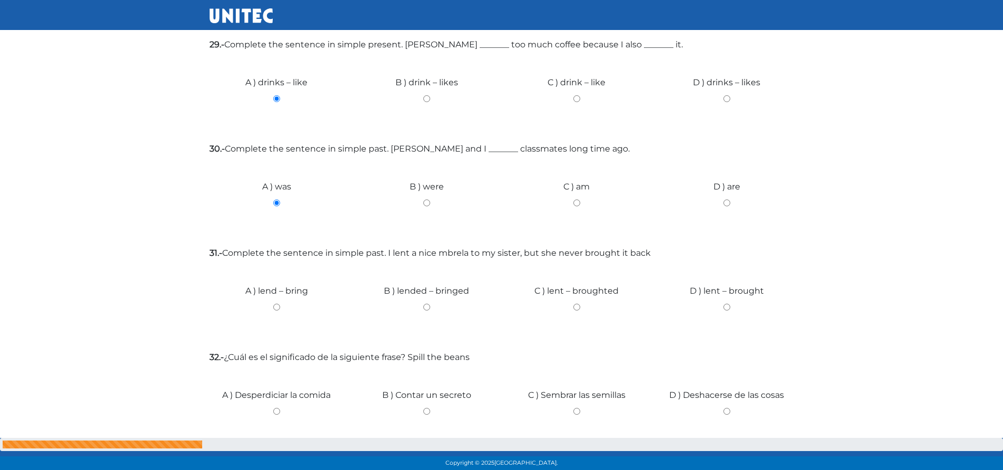
click at [728, 264] on div "D ) lent – brought" at bounding box center [727, 303] width 150 height 79
click at [729, 304] on input "D ) lent – brought" at bounding box center [727, 307] width 134 height 7
radio input "true"
click at [426, 408] on input "B ) Contar un secreto" at bounding box center [427, 411] width 134 height 7
radio input "true"
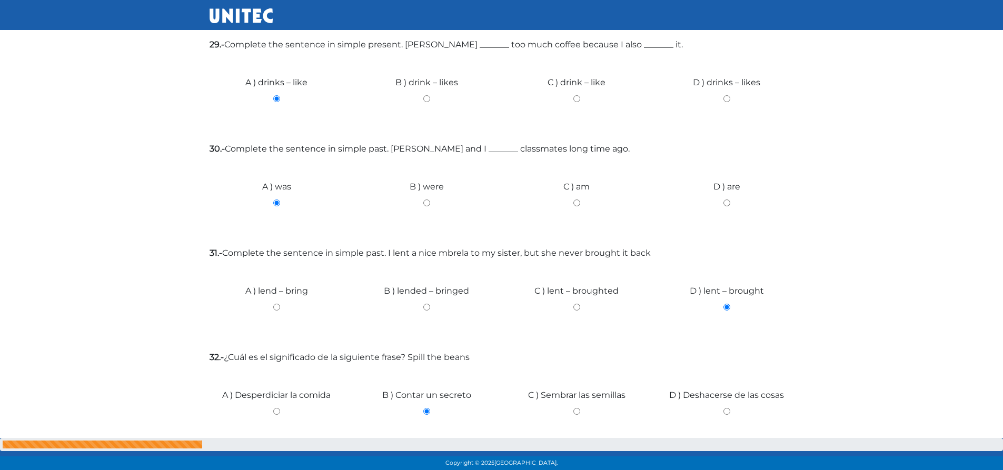
click at [777, 461] on input "Siguiente" at bounding box center [767, 473] width 53 height 24
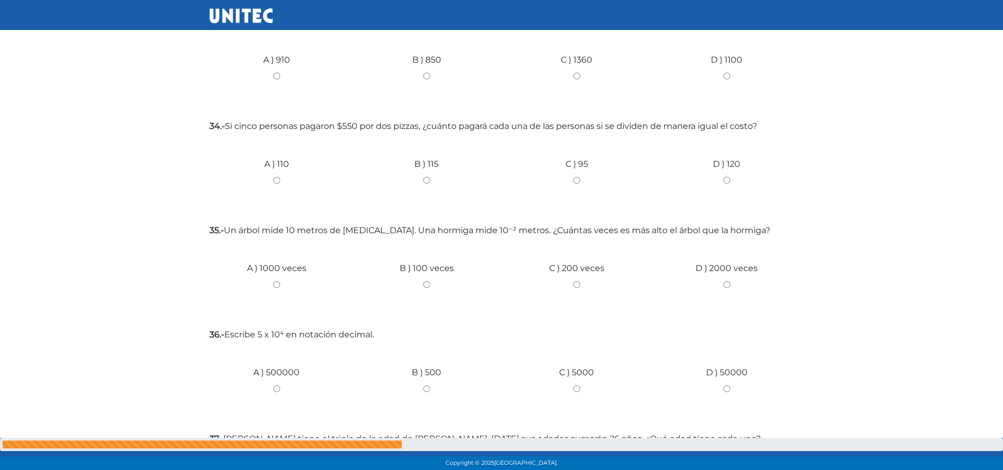
scroll to position [0, 0]
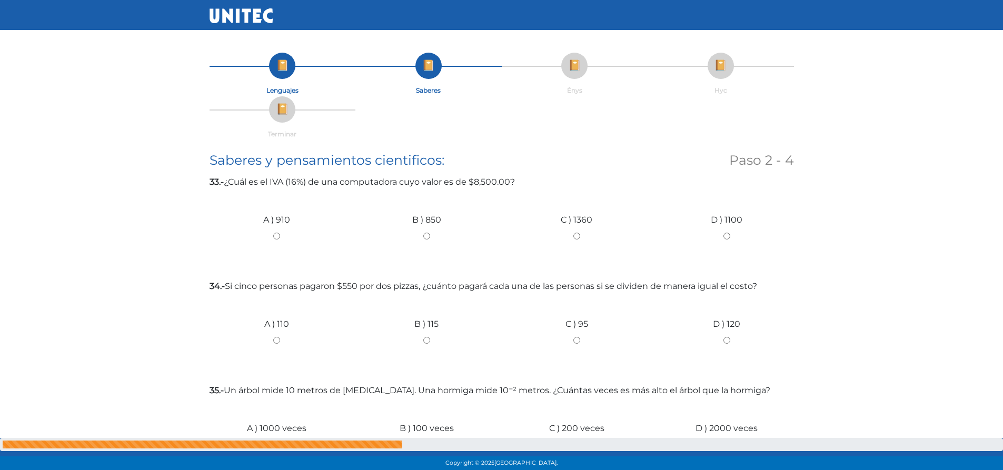
click at [580, 235] on input "C ) 1360" at bounding box center [577, 236] width 134 height 7
radio input "true"
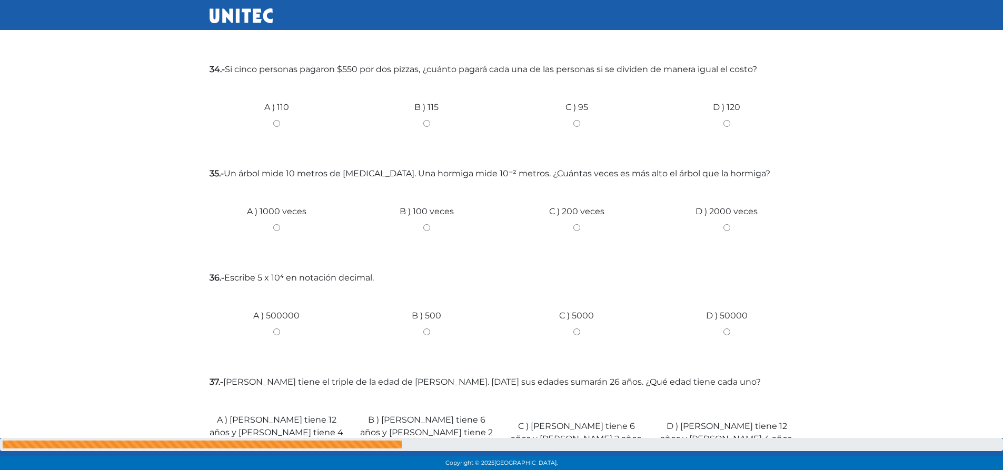
scroll to position [234, 0]
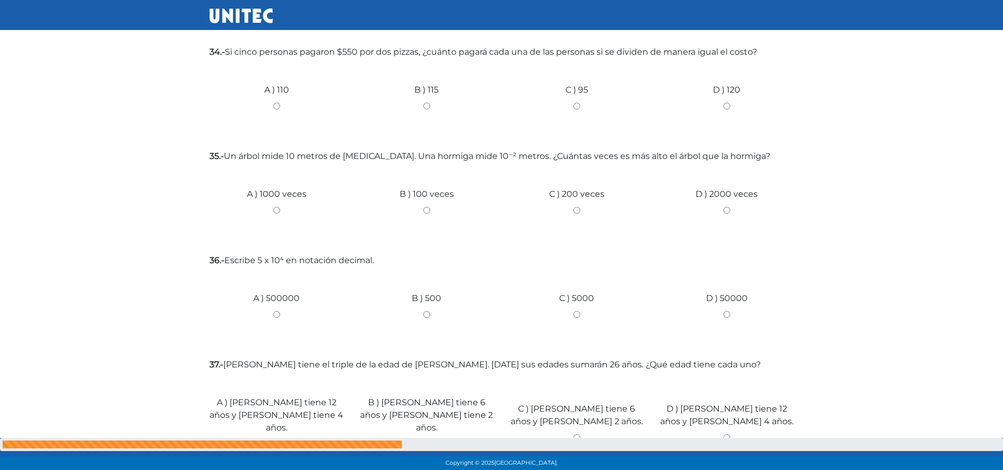
click at [274, 105] on input "A ) 110" at bounding box center [277, 106] width 134 height 7
radio input "true"
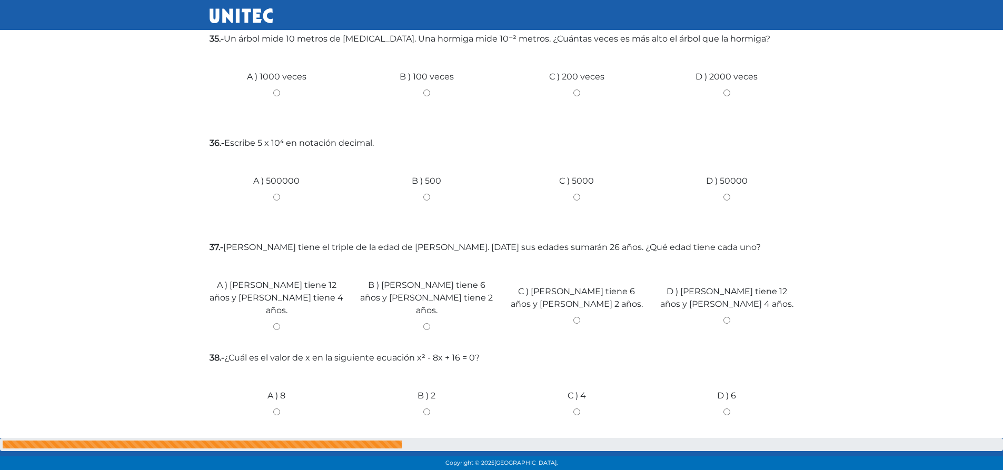
scroll to position [346, 0]
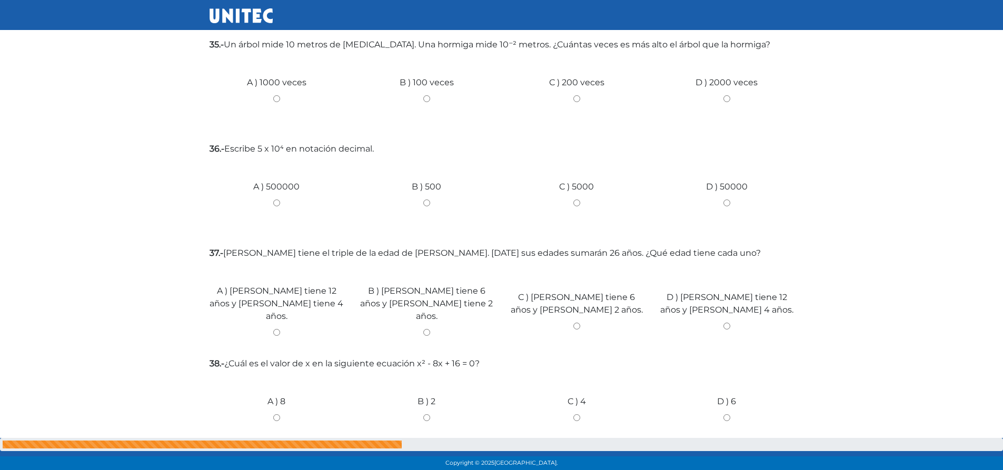
click at [578, 101] on input "C ) 200 veces" at bounding box center [577, 98] width 134 height 7
radio input "true"
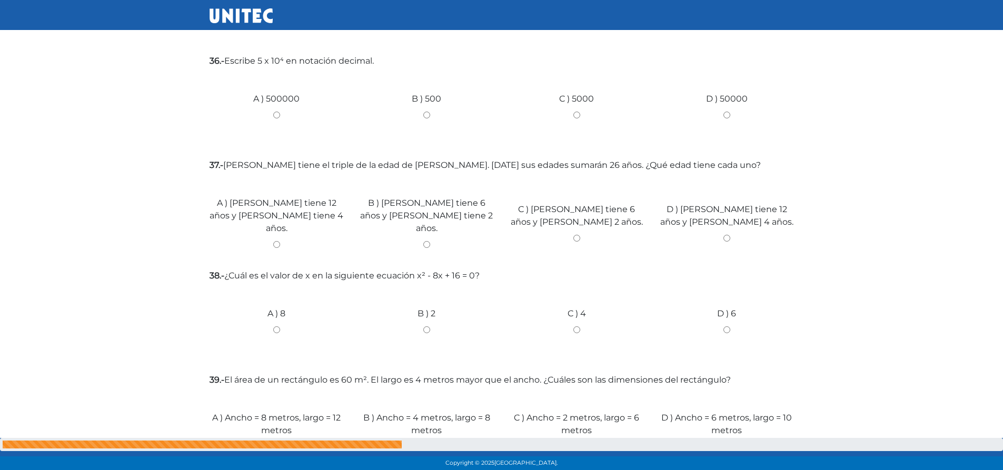
scroll to position [458, 0]
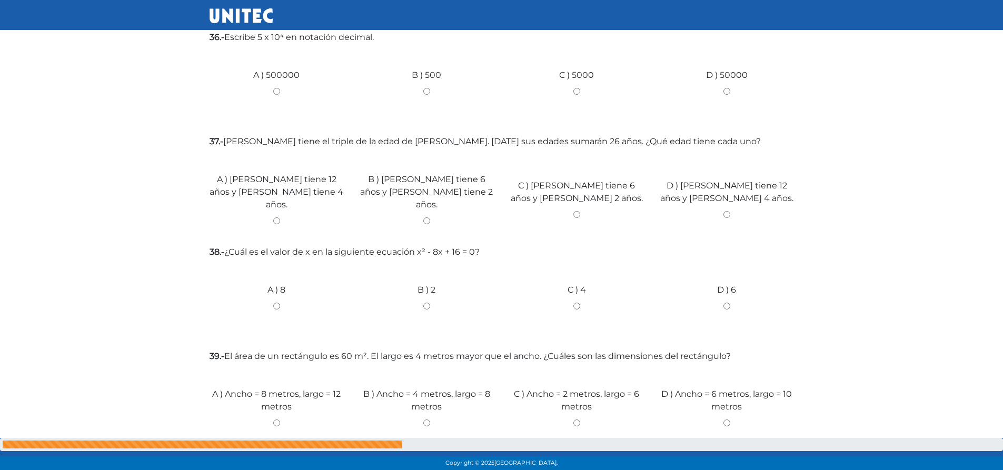
click at [730, 92] on input "D ) 50000" at bounding box center [727, 91] width 134 height 7
radio input "true"
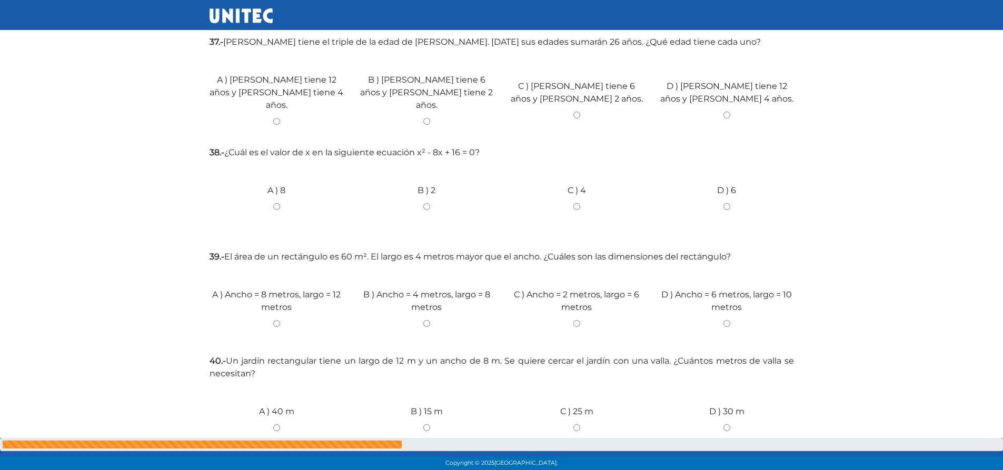
scroll to position [551, 0]
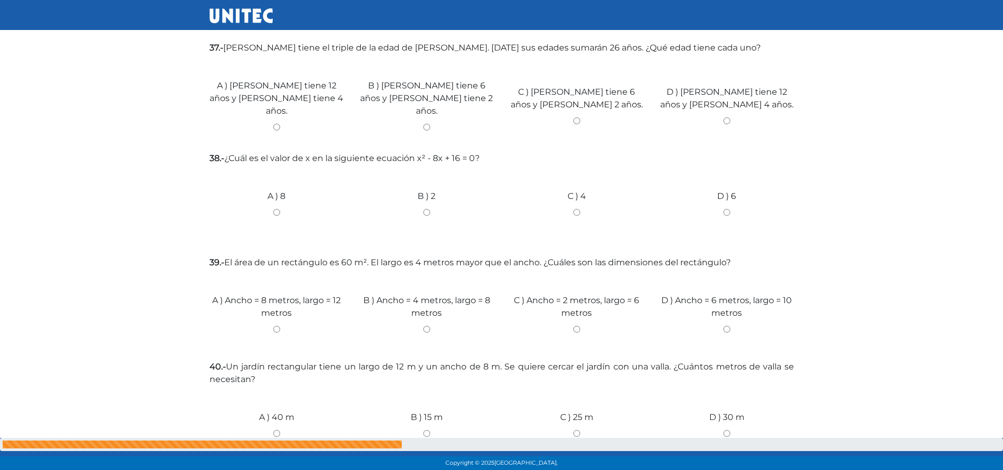
click at [426, 124] on input "B ) [PERSON_NAME] tiene 6 años y [PERSON_NAME] tiene 2 años." at bounding box center [427, 127] width 134 height 7
radio input "true"
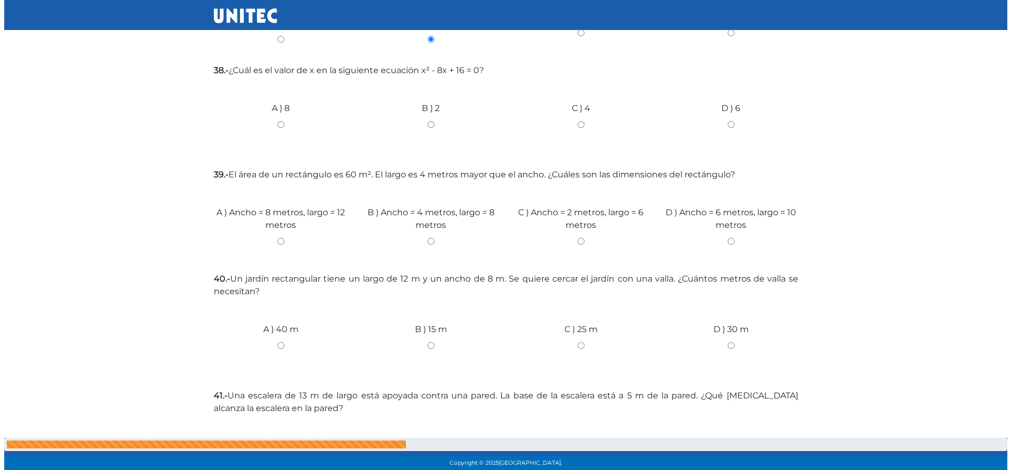
scroll to position [587, 0]
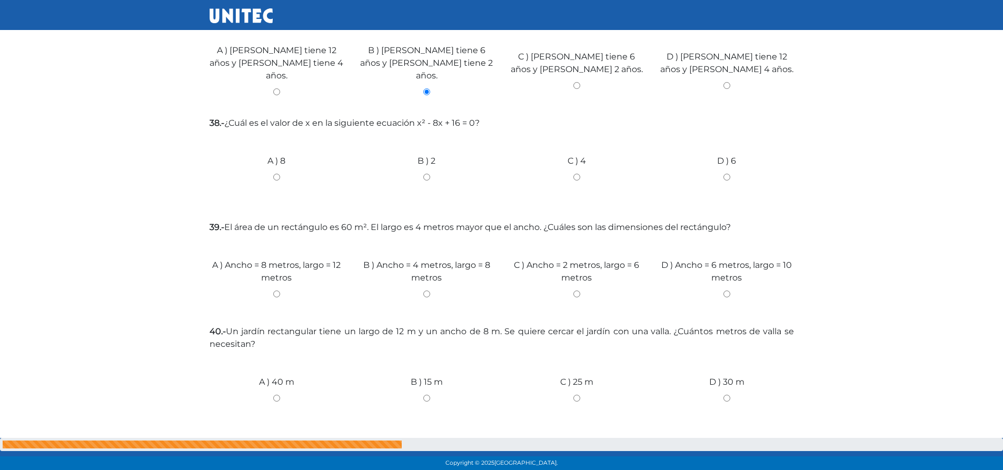
click at [574, 174] on input "C ) 4" at bounding box center [577, 177] width 134 height 7
radio input "true"
click input "Finalizar" at bounding box center [0, 0] width 0 height 0
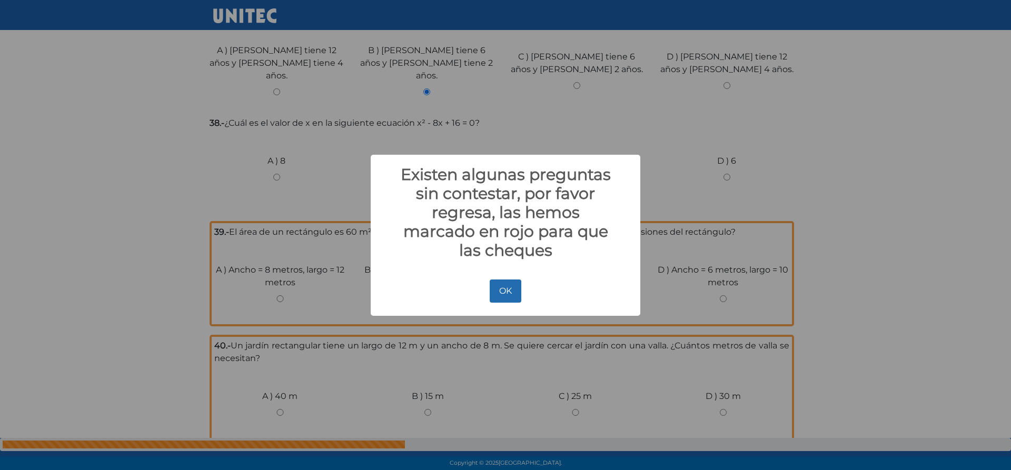
click at [511, 290] on button "OK" at bounding box center [505, 291] width 31 height 23
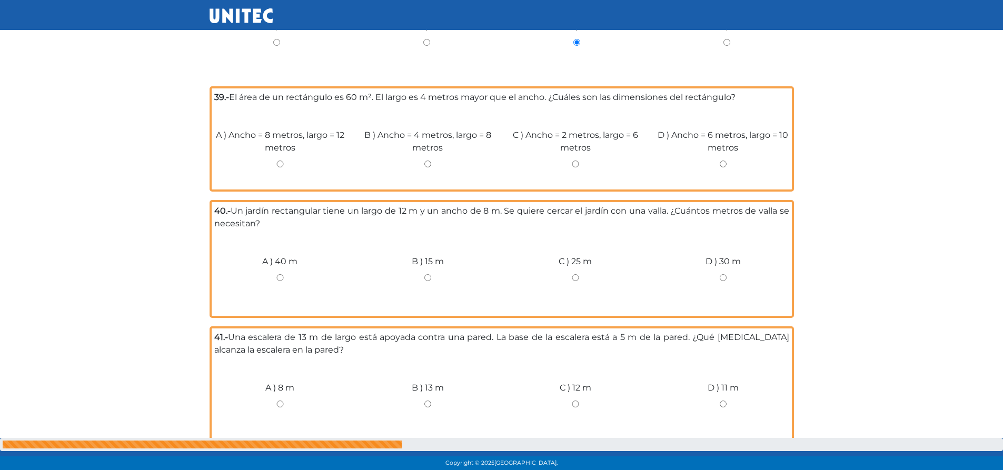
scroll to position [747, 0]
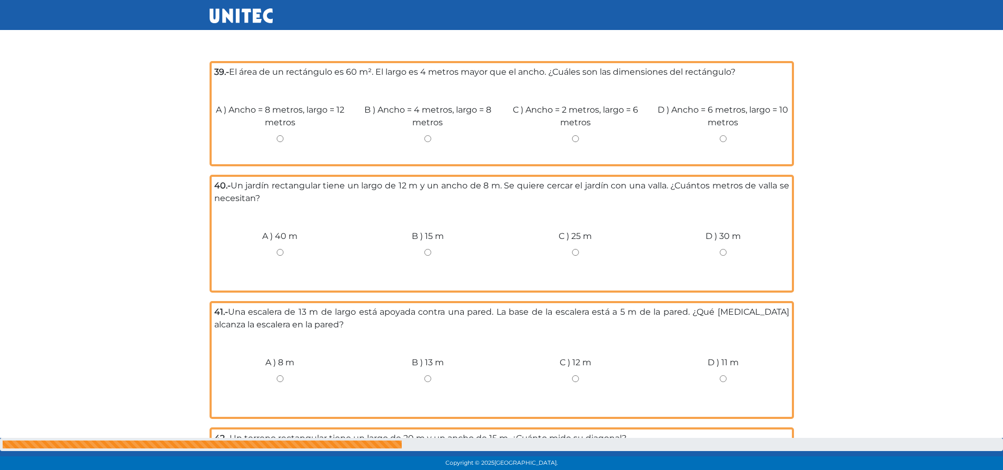
click at [723, 135] on input "D ) Ancho = 6 metros, largo = 10 metros" at bounding box center [723, 138] width 132 height 7
radio input "true"
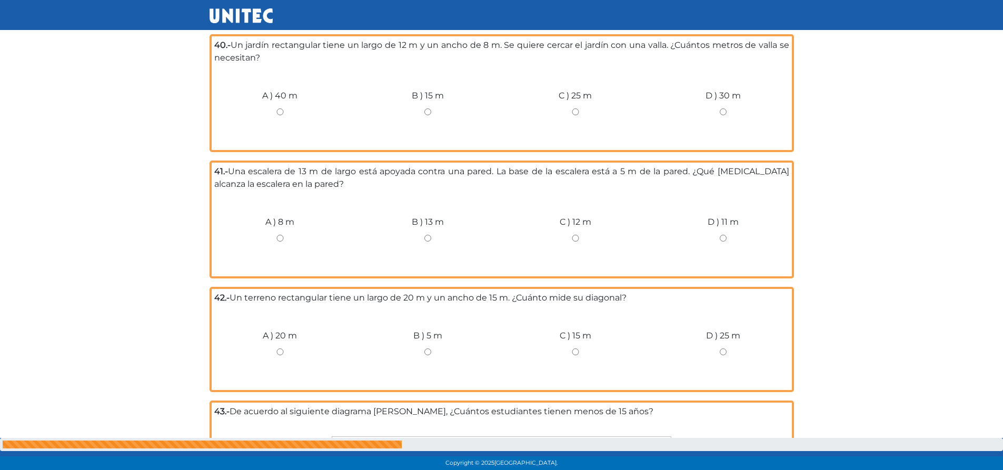
scroll to position [859, 0]
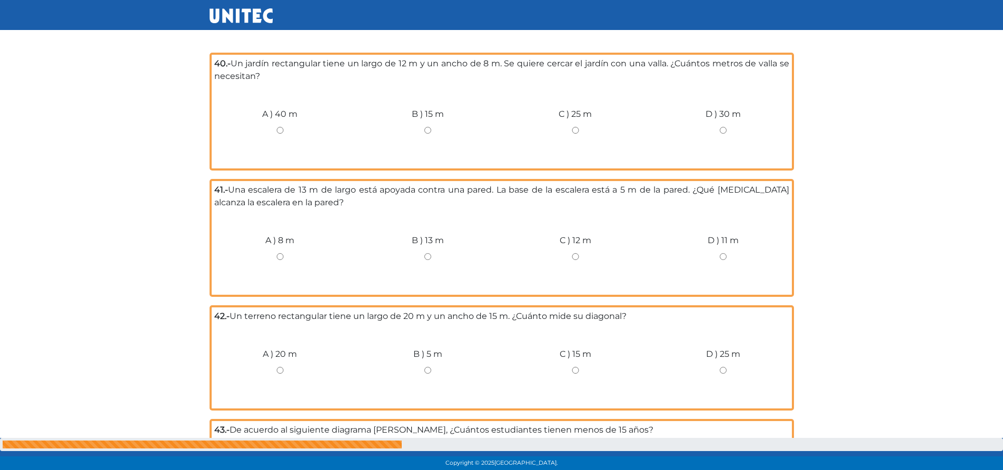
click at [281, 127] on div "A ) 40 m" at bounding box center [280, 126] width 148 height 79
click at [282, 127] on input "A ) 40 m" at bounding box center [280, 130] width 132 height 7
radio input "true"
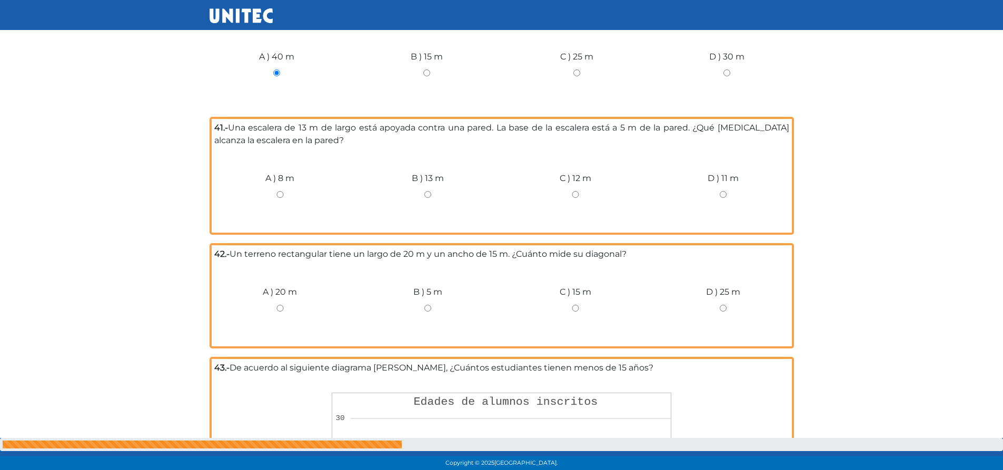
scroll to position [965, 0]
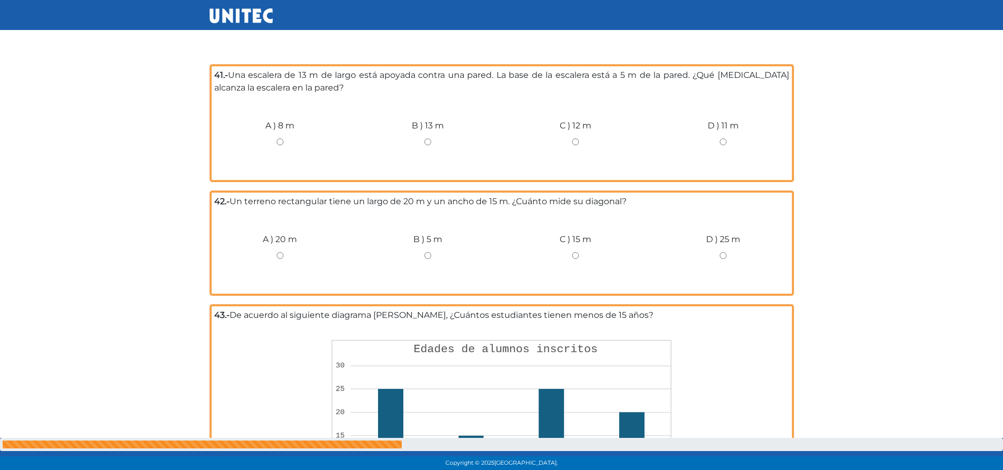
click at [575, 138] on input "C ) 12 m" at bounding box center [576, 141] width 132 height 7
radio input "true"
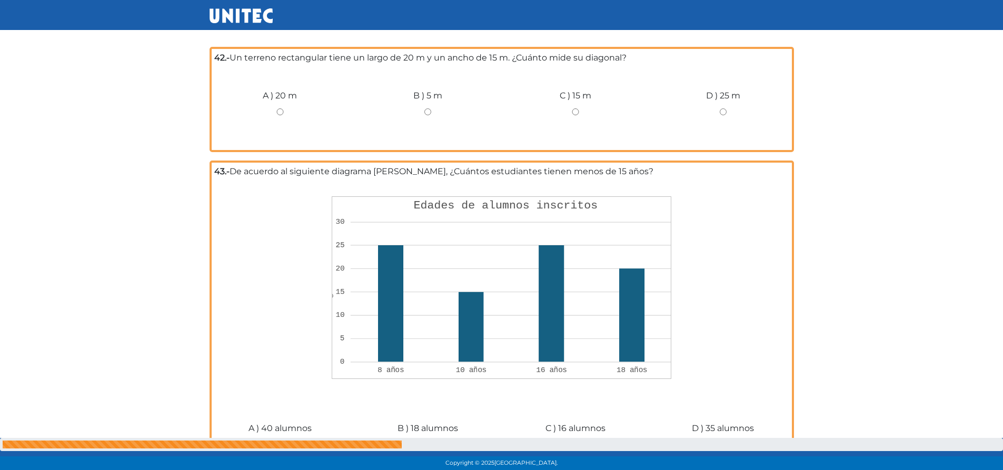
scroll to position [1105, 0]
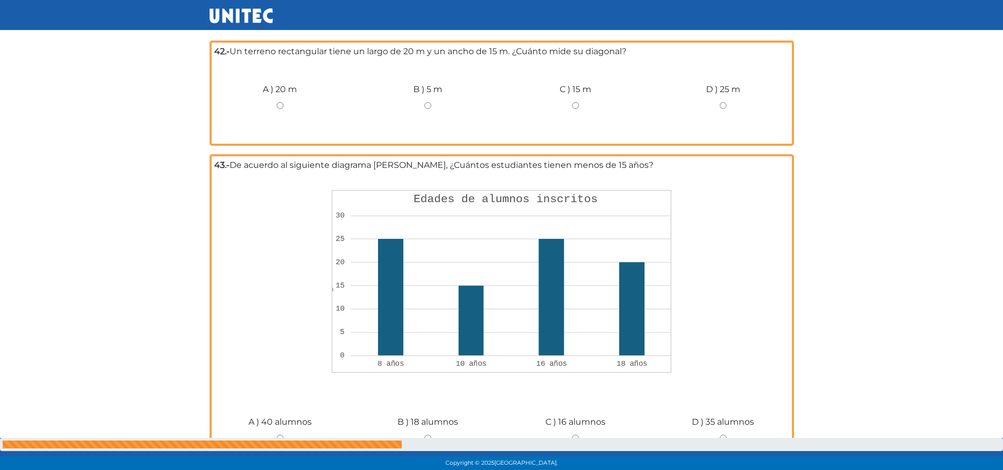
click at [724, 102] on input "D ) 25 m" at bounding box center [723, 105] width 132 height 7
radio input "true"
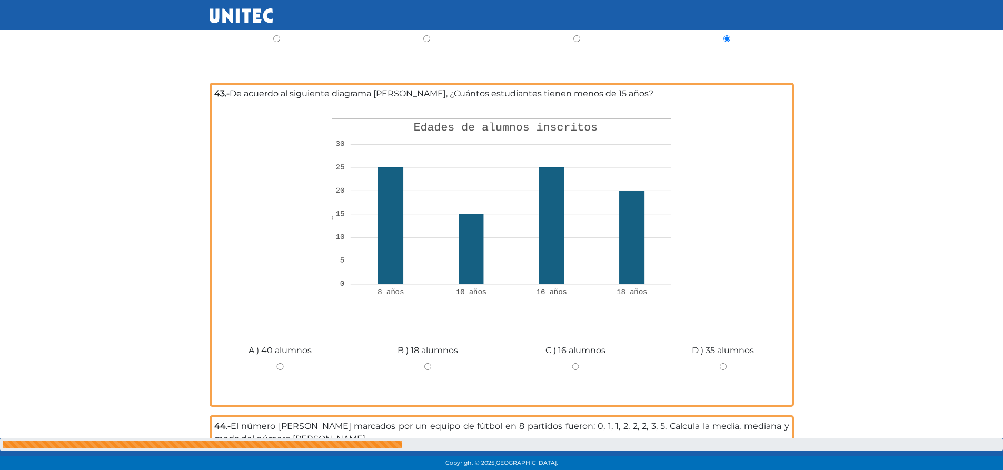
scroll to position [1186, 0]
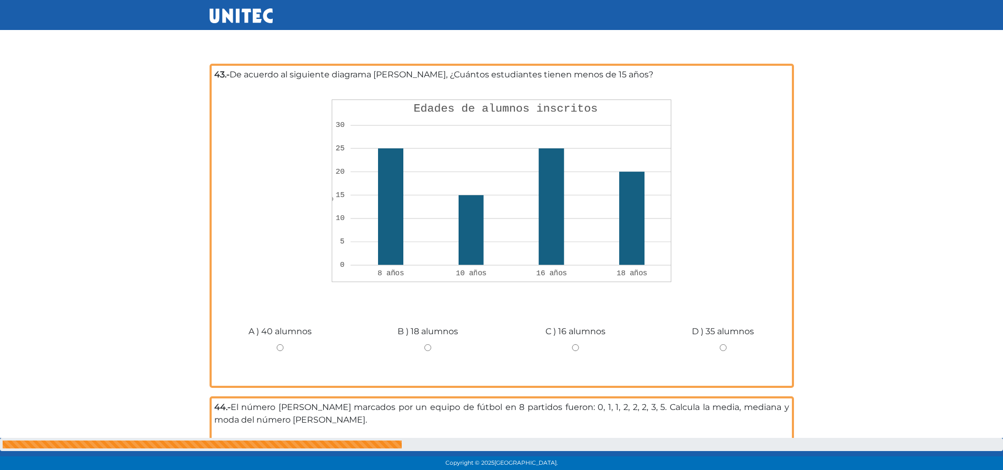
click at [279, 345] on div "A ) 40 alumnos" at bounding box center [280, 343] width 148 height 79
click at [279, 344] on input "A ) 40 alumnos" at bounding box center [280, 347] width 132 height 7
radio input "true"
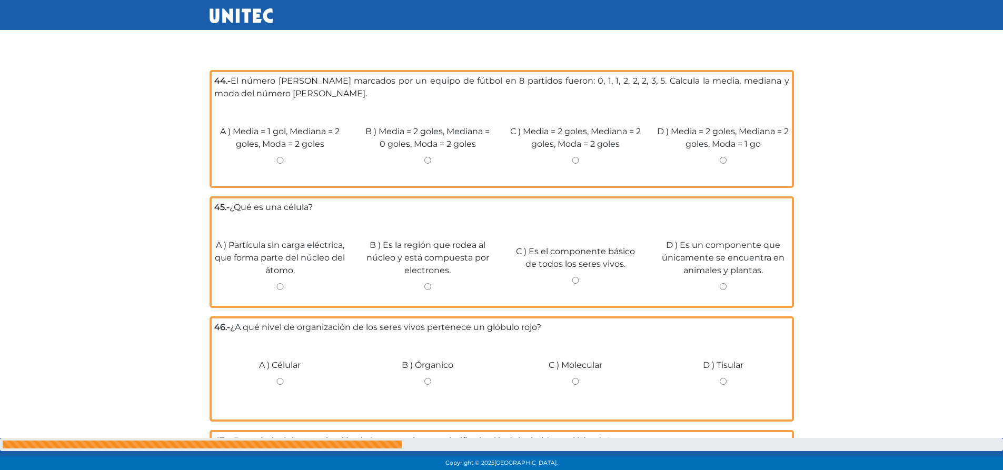
scroll to position [1516, 0]
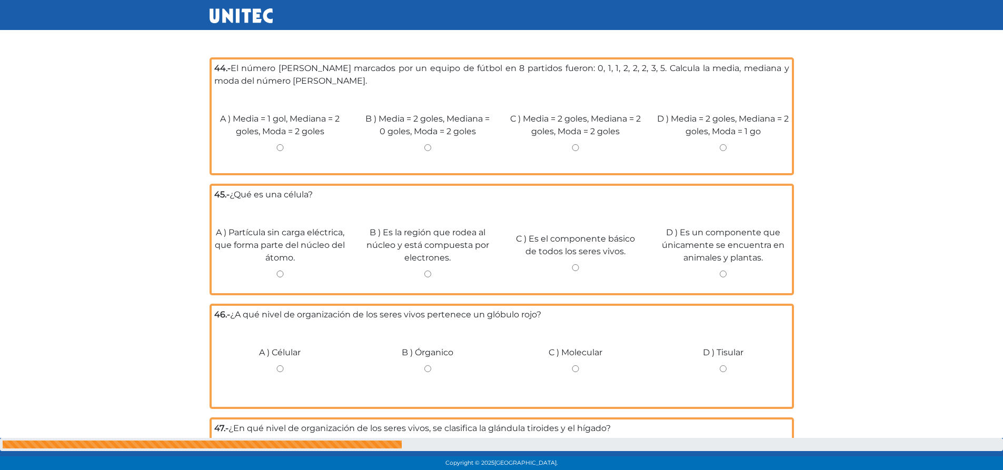
click at [575, 144] on input "C ) Media = 2 goles, Mediana = 2 goles, Moda = 2 goles" at bounding box center [576, 147] width 132 height 7
radio input "true"
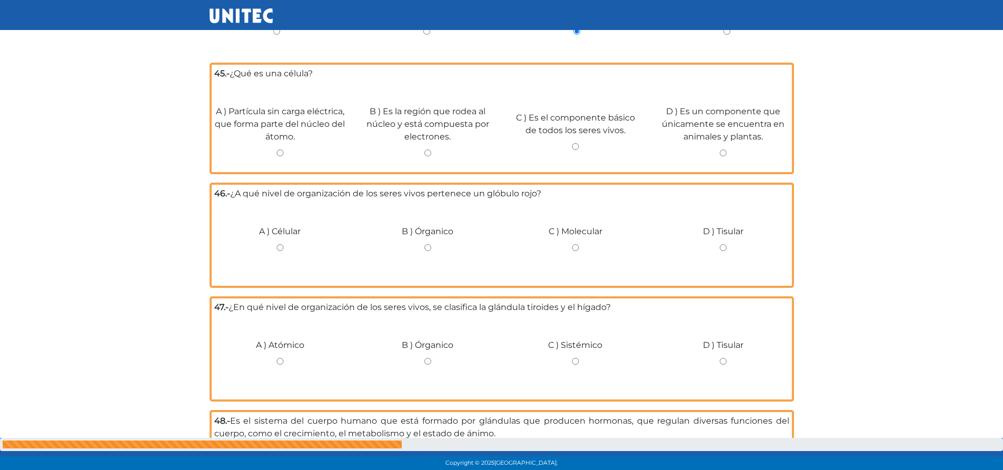
scroll to position [1646, 0]
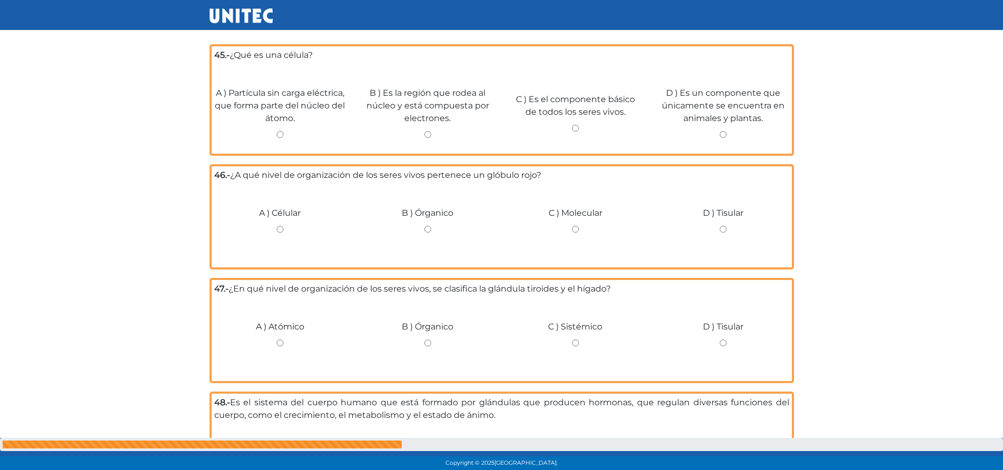
click at [576, 125] on input "C ) Es el componente básico de todos los seres vivos." at bounding box center [576, 128] width 132 height 7
radio input "true"
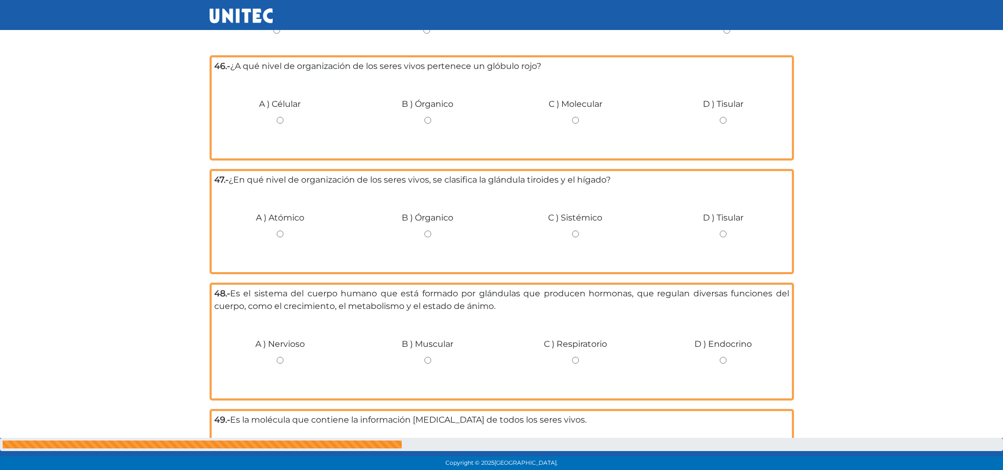
scroll to position [1751, 0]
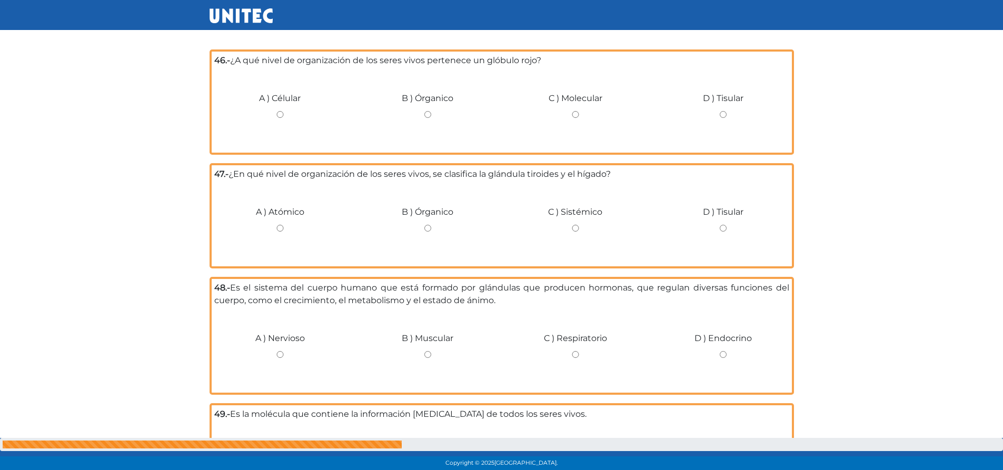
click at [282, 111] on input "A ) Célular" at bounding box center [280, 114] width 132 height 7
radio input "true"
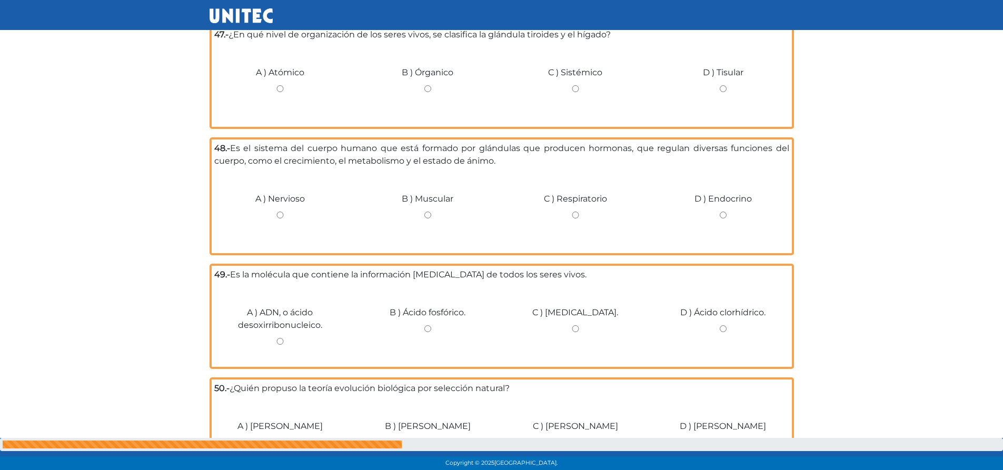
scroll to position [1850, 0]
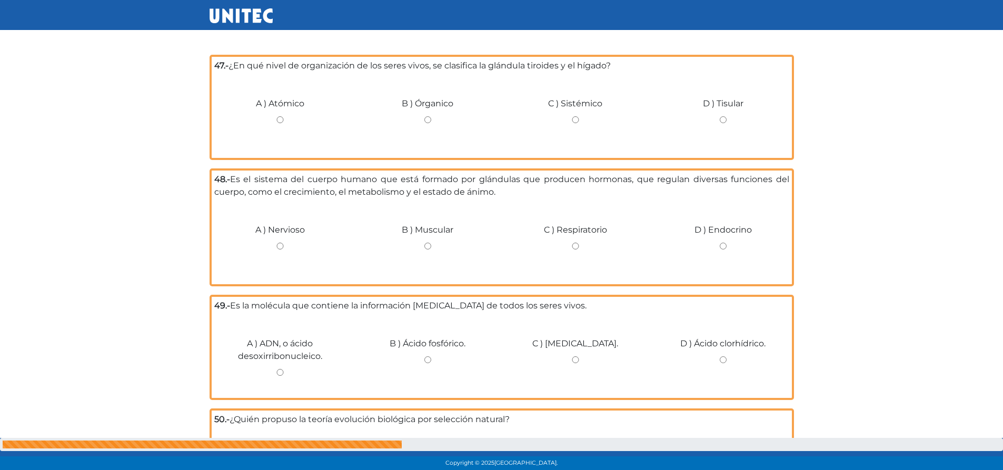
drag, startPoint x: 574, startPoint y: 112, endPoint x: 628, endPoint y: 136, distance: 58.2
click at [575, 116] on input "C ) Sistémico" at bounding box center [576, 119] width 132 height 7
radio input "true"
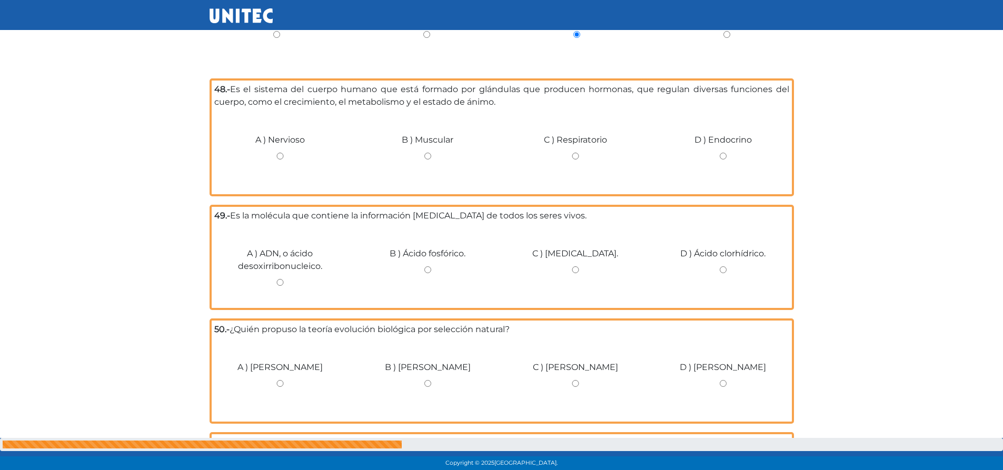
scroll to position [1974, 0]
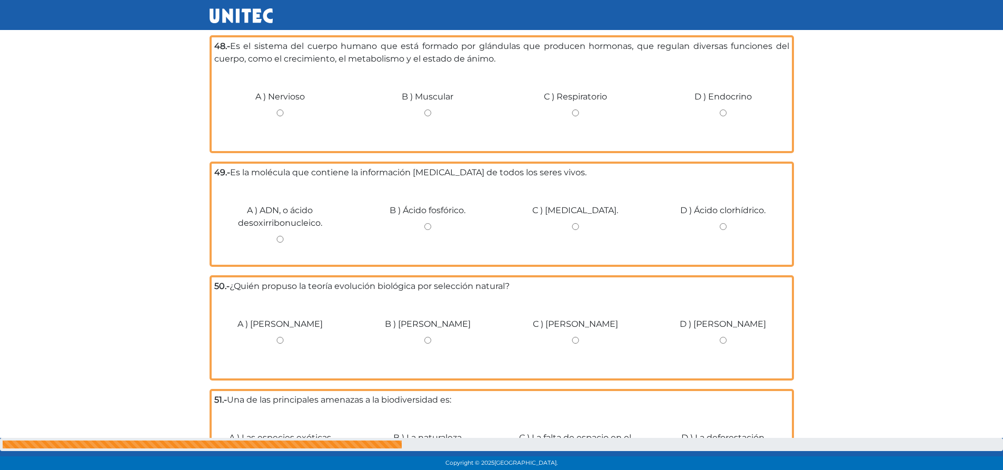
click at [283, 110] on input "A ) Nervioso" at bounding box center [280, 113] width 132 height 7
radio input "true"
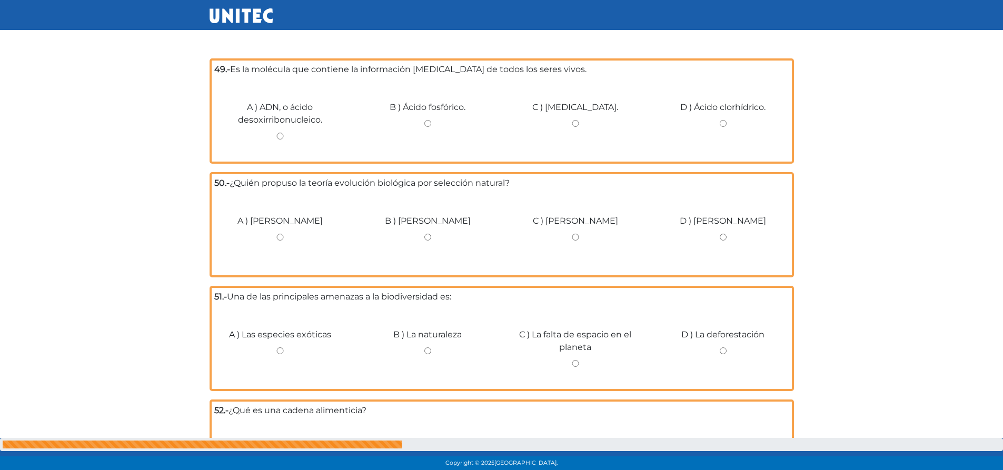
scroll to position [2080, 0]
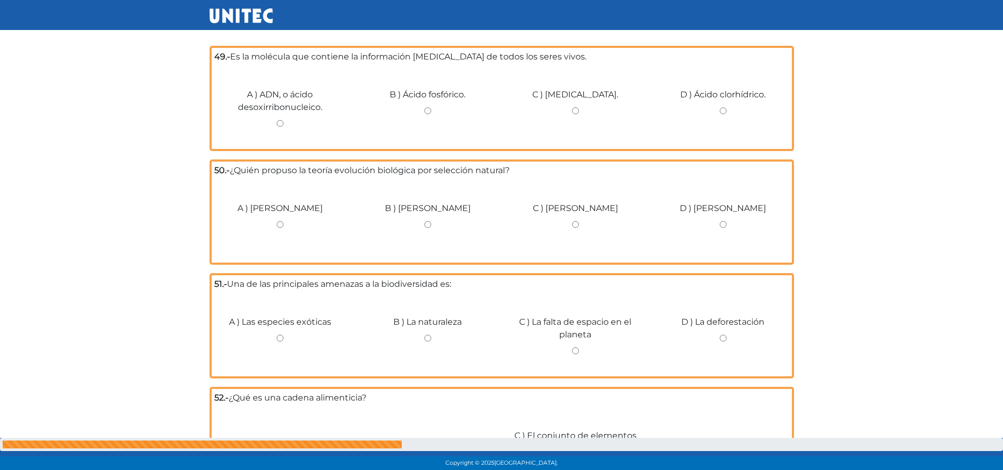
click at [282, 120] on input "A ) ADN, o ácido desoxirribonucleico." at bounding box center [280, 123] width 132 height 7
radio input "true"
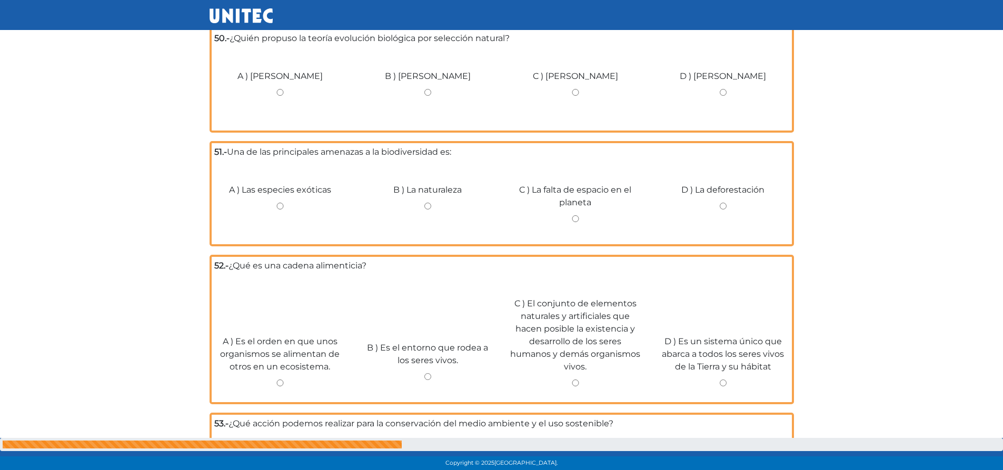
scroll to position [2172, 0]
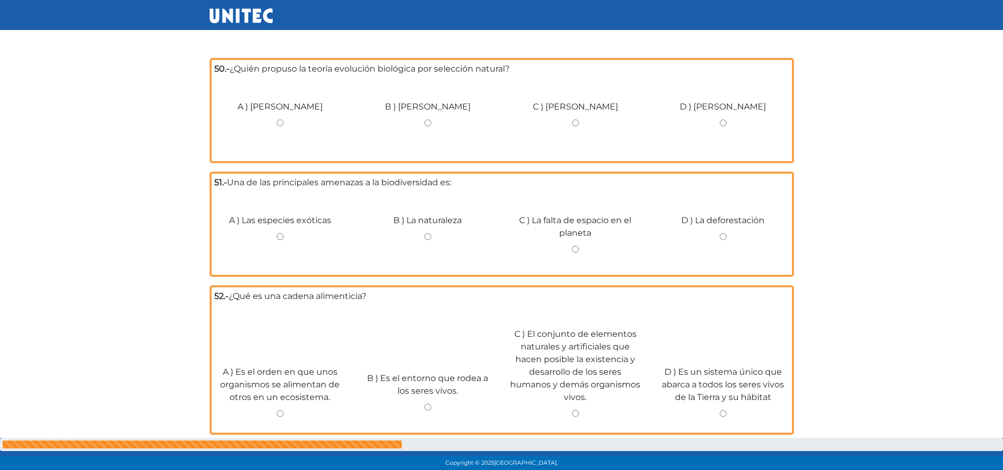
click at [429, 120] on input "B ) [PERSON_NAME]" at bounding box center [428, 123] width 132 height 7
radio input "true"
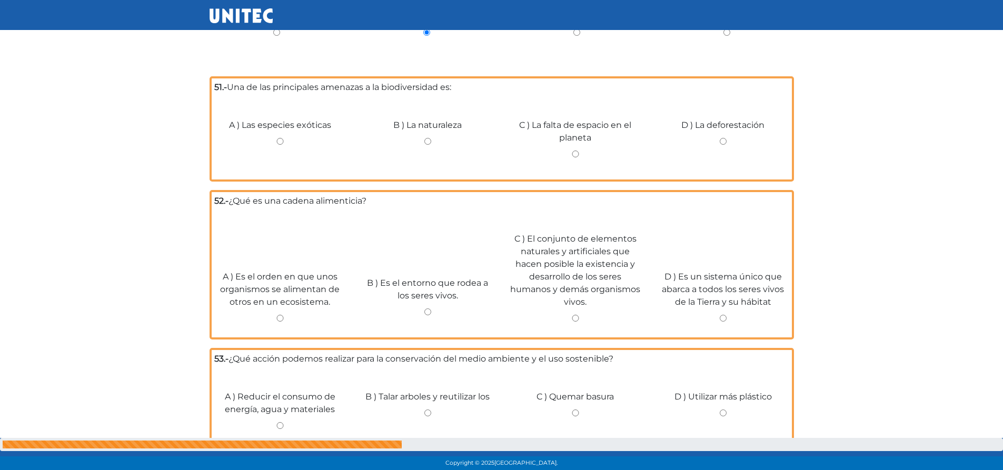
scroll to position [2270, 0]
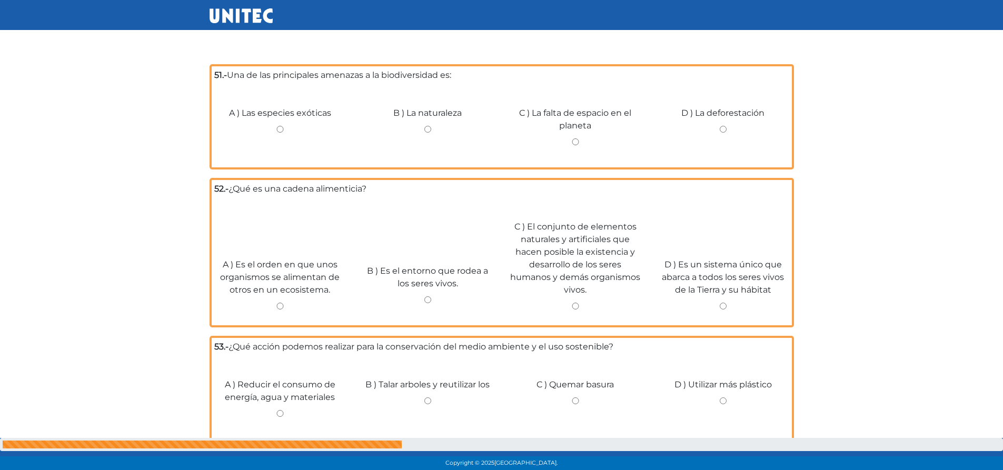
click at [725, 126] on input "D ) La deforestación" at bounding box center [723, 129] width 132 height 7
radio input "true"
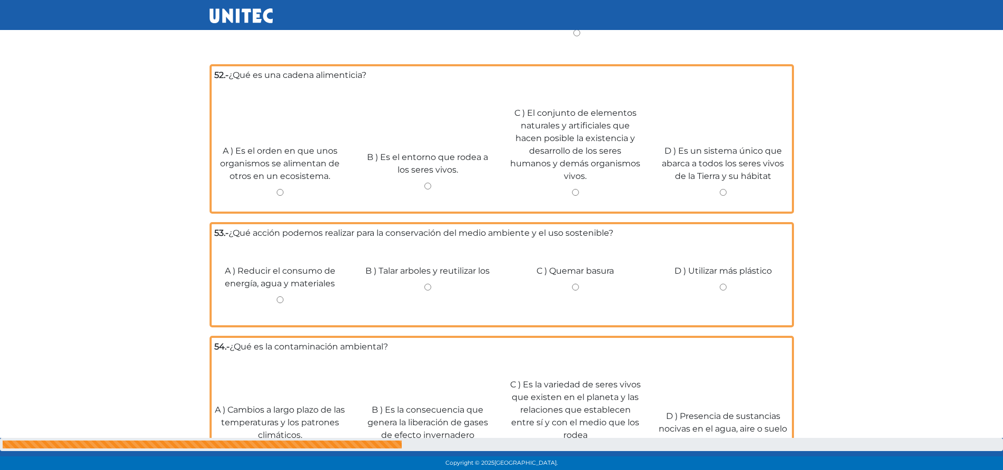
scroll to position [2381, 0]
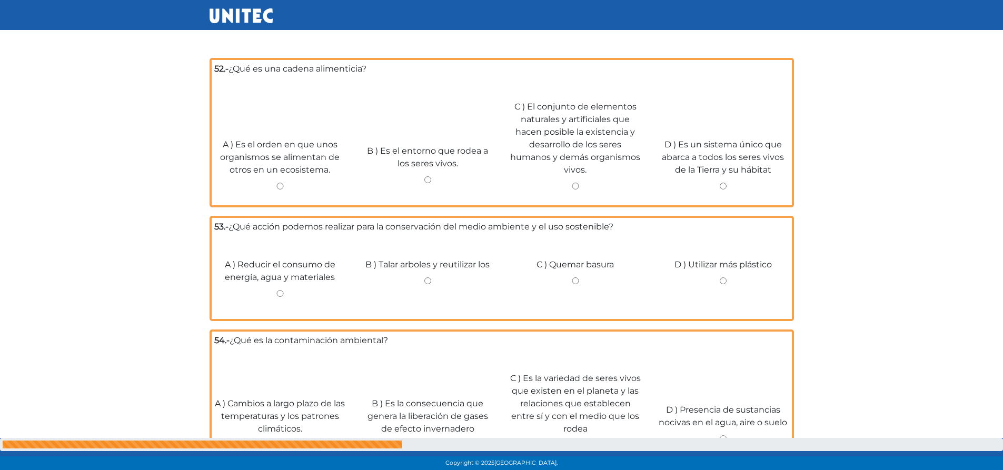
click at [280, 183] on input "A ) Es el orden en que unos organismos se alimentan de otros en un ecosistema." at bounding box center [280, 186] width 132 height 7
radio input "true"
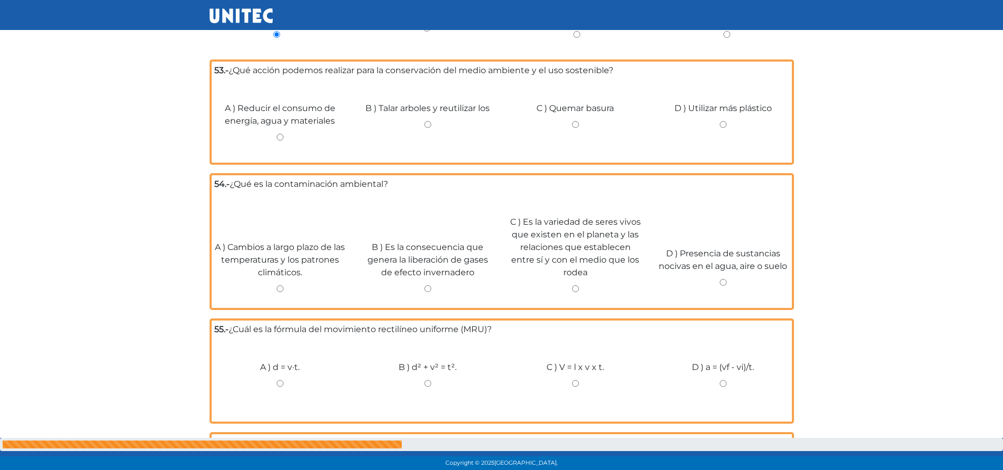
scroll to position [2540, 0]
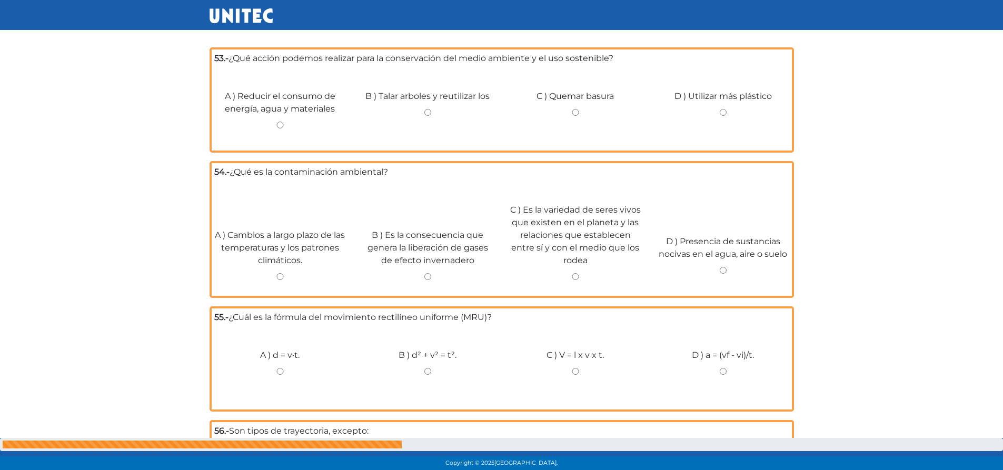
click at [280, 122] on input "A ) Reducir el consumo de energía, agua y materiales" at bounding box center [280, 125] width 132 height 7
radio input "true"
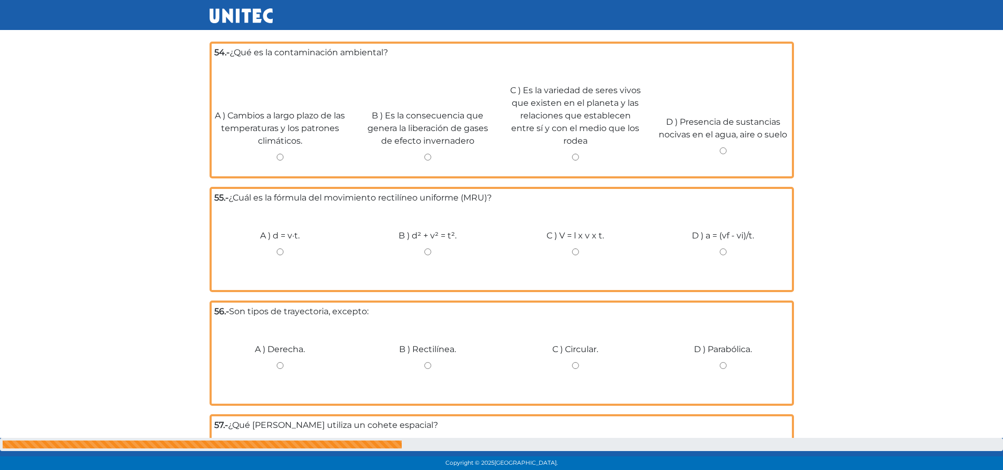
scroll to position [2644, 0]
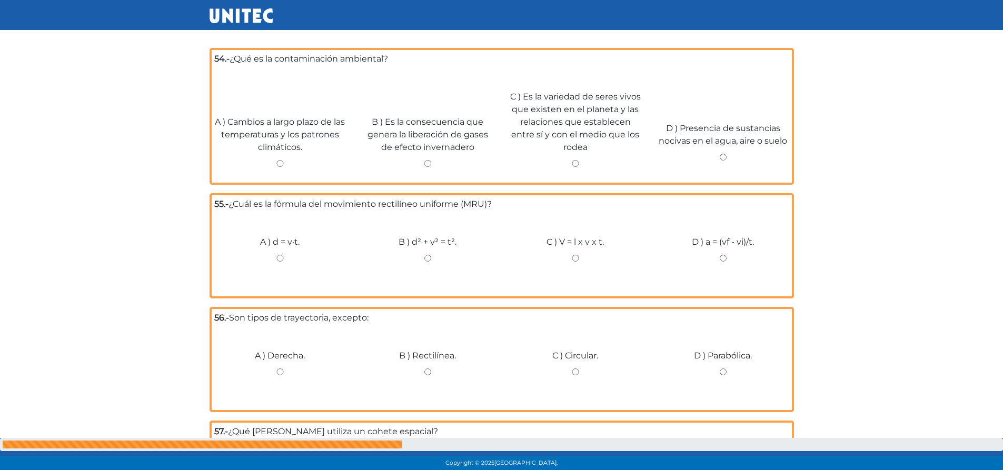
click at [425, 152] on div "B ) Es la consecuencia que genera la liberación de gases de efecto invernadero" at bounding box center [428, 137] width 148 height 85
click at [429, 160] on input "B ) Es la consecuencia que genera la liberación de gases de efecto invernadero" at bounding box center [428, 163] width 132 height 7
radio input "true"
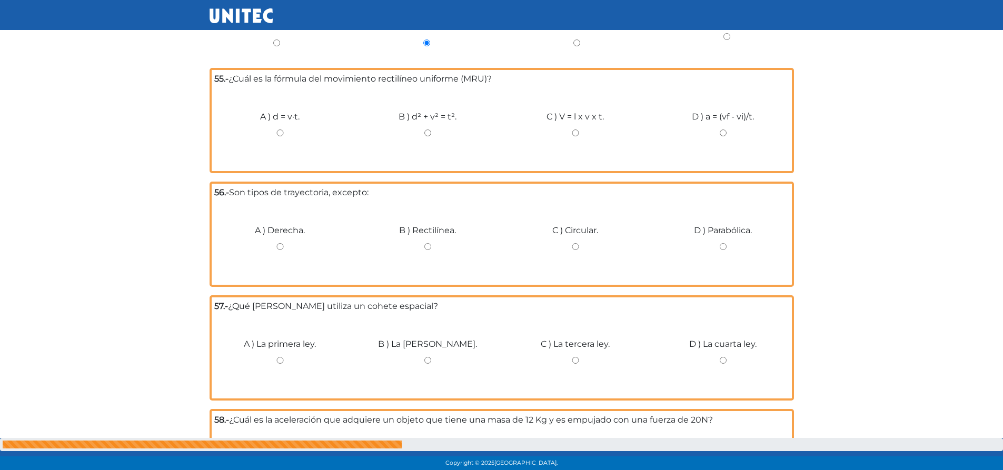
scroll to position [2766, 0]
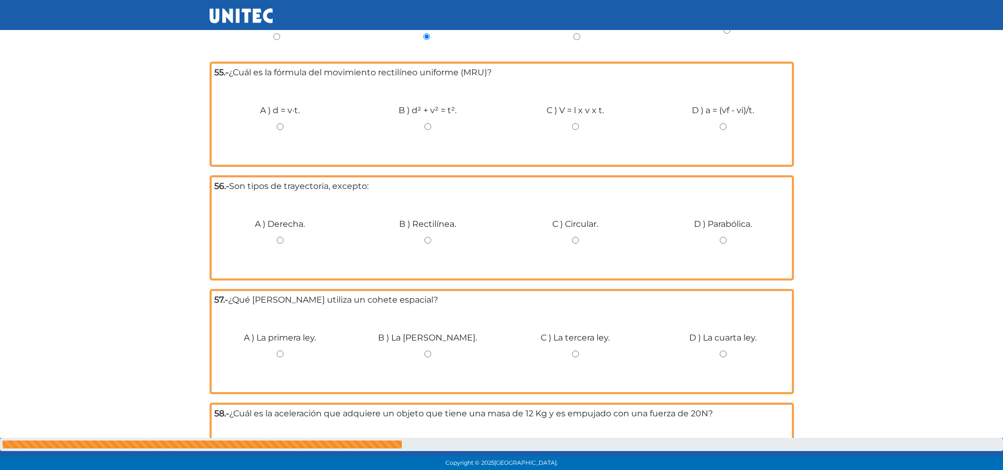
click at [279, 123] on input "A ) d = v·t." at bounding box center [280, 126] width 132 height 7
radio input "true"
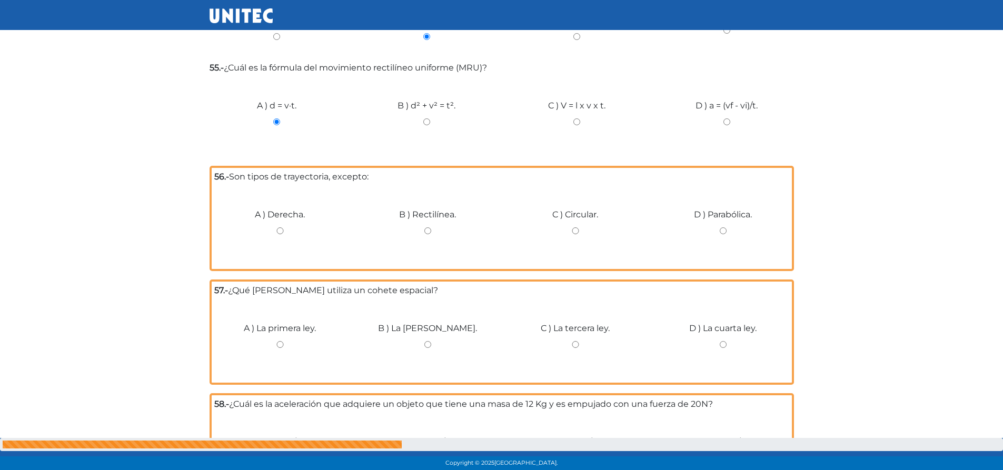
drag, startPoint x: 985, startPoint y: 240, endPoint x: 1010, endPoint y: 264, distance: 35.4
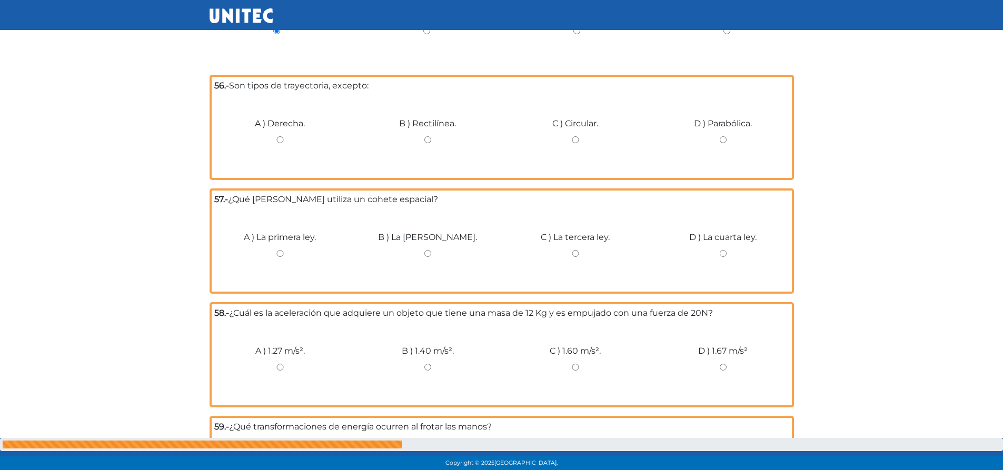
scroll to position [2863, 0]
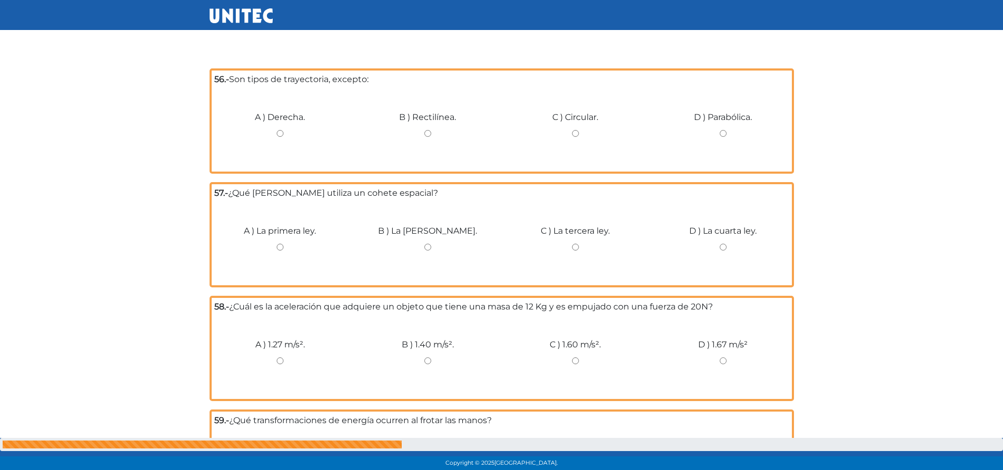
click at [577, 130] on input "C ) Circular." at bounding box center [576, 133] width 132 height 7
radio input "true"
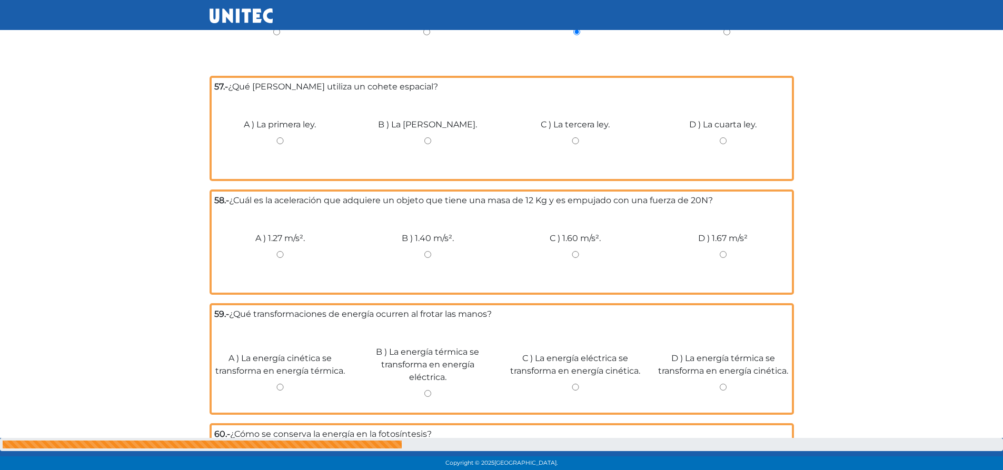
scroll to position [2966, 0]
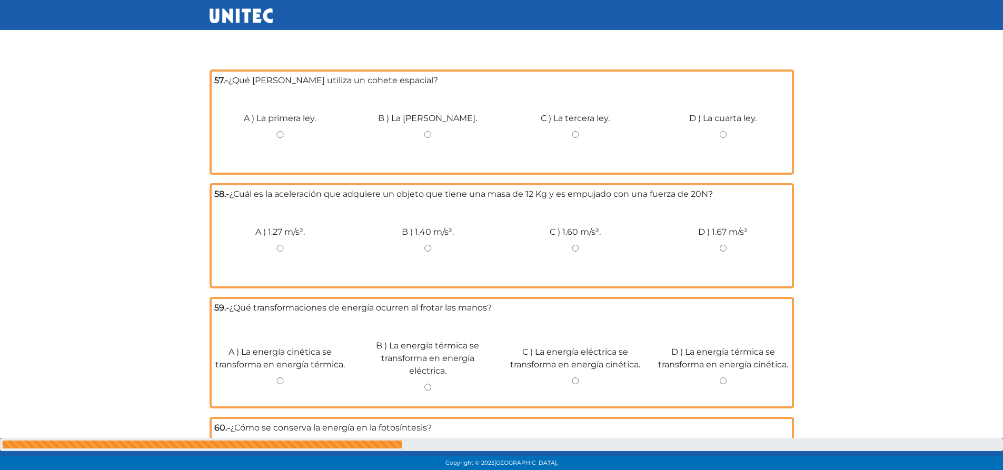
click at [577, 132] on div "C ) La tercera ley." at bounding box center [576, 130] width 148 height 79
click at [572, 131] on input "C ) La tercera ley." at bounding box center [576, 134] width 132 height 7
radio input "true"
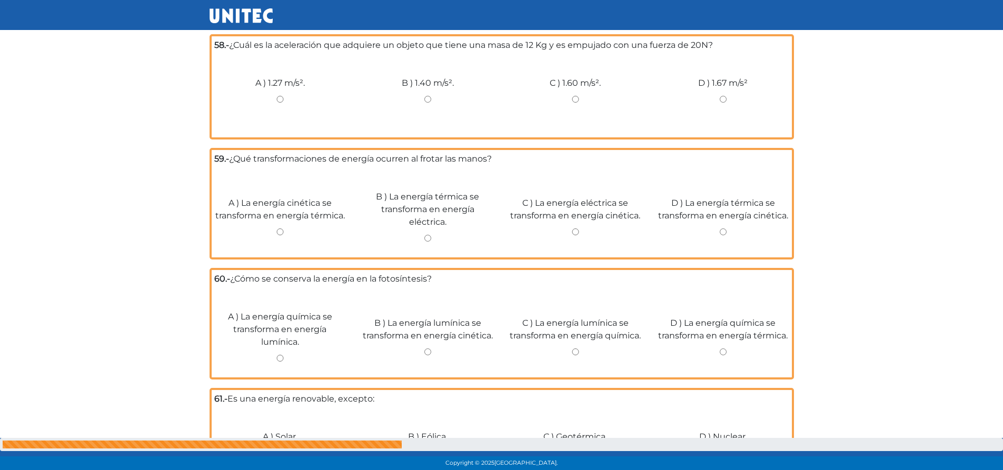
scroll to position [3099, 0]
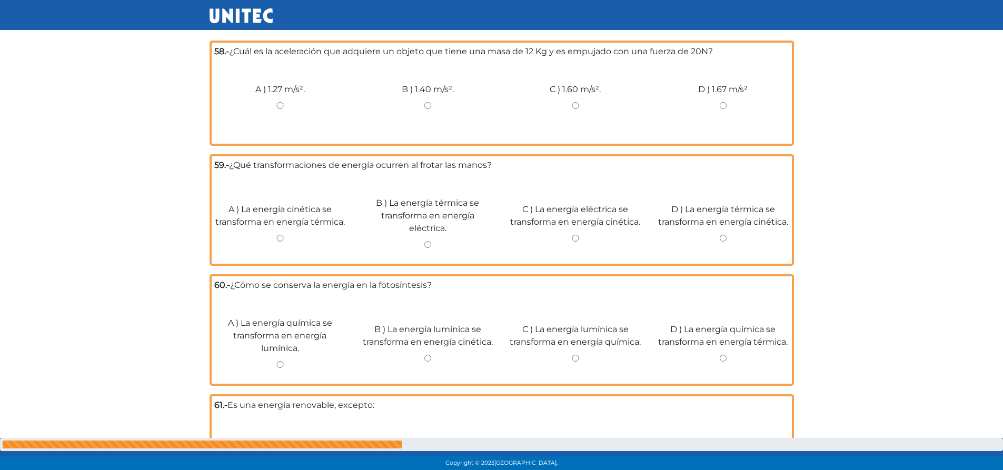
click at [431, 102] on input "B ) 1.40 m/s²." at bounding box center [428, 105] width 132 height 7
radio input "true"
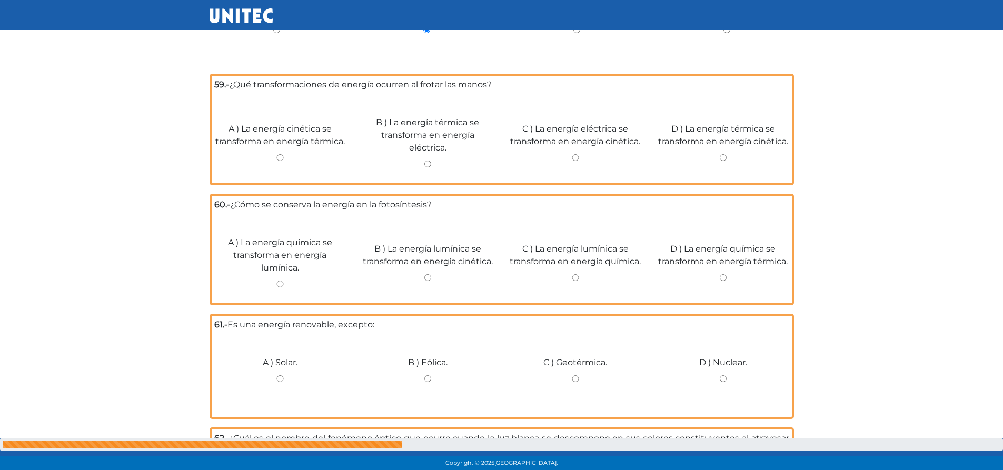
scroll to position [3183, 0]
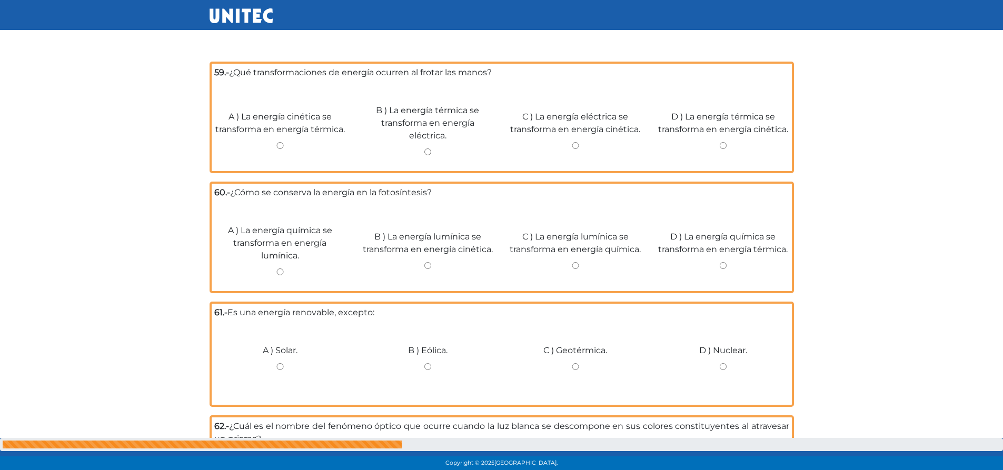
click at [727, 142] on input "D ) La energía térmica se transforma en energía cinética." at bounding box center [723, 145] width 132 height 7
radio input "true"
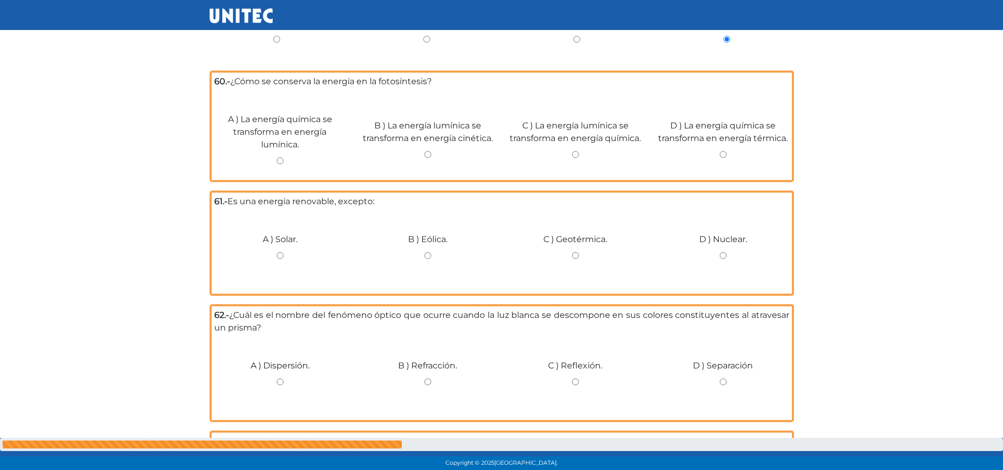
scroll to position [3290, 0]
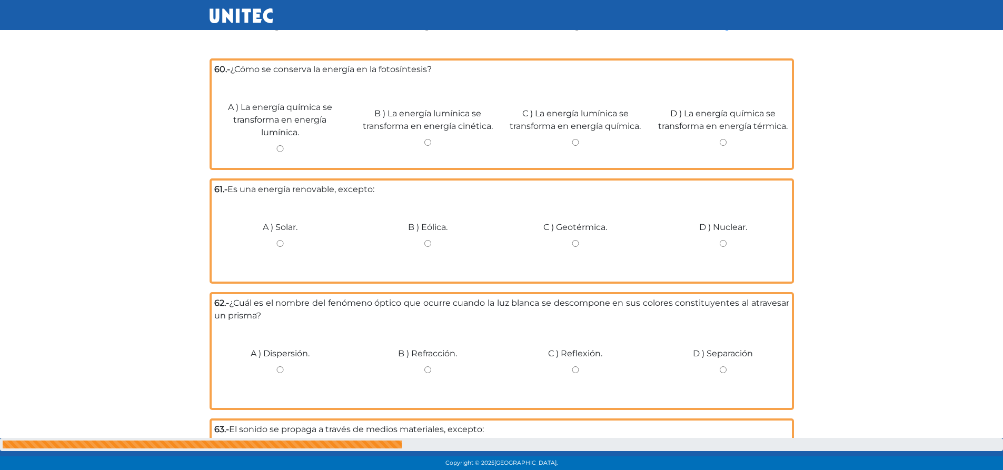
click at [577, 141] on input "C ) La energía lumínica se transforma en energía química." at bounding box center [576, 142] width 132 height 7
radio input "true"
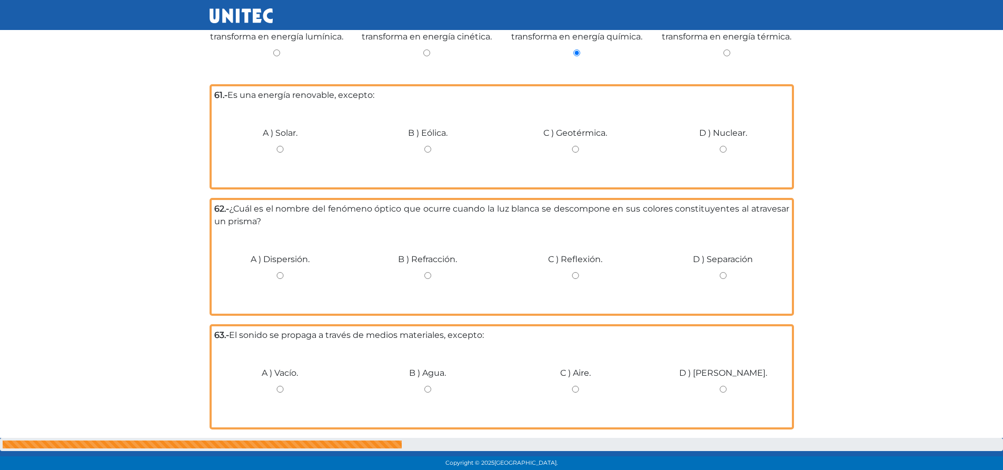
scroll to position [3386, 0]
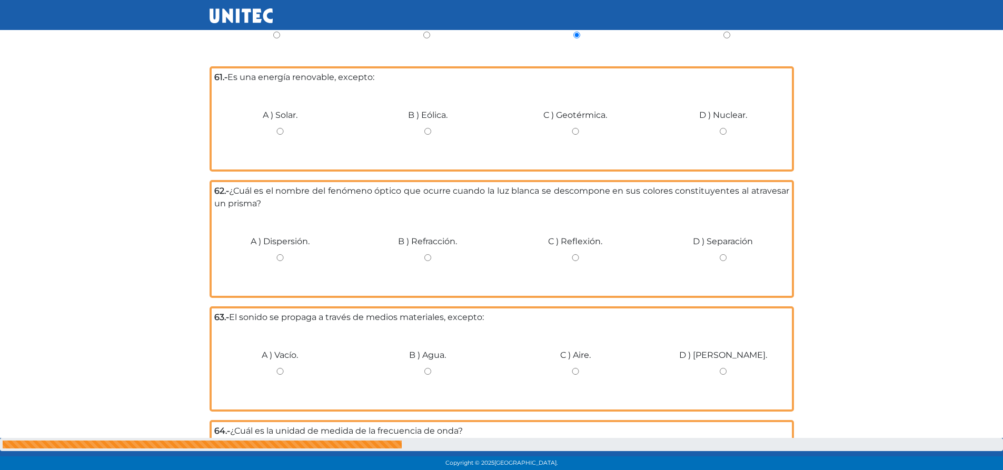
click at [724, 133] on input "D ) Nuclear." at bounding box center [723, 131] width 132 height 7
radio input "true"
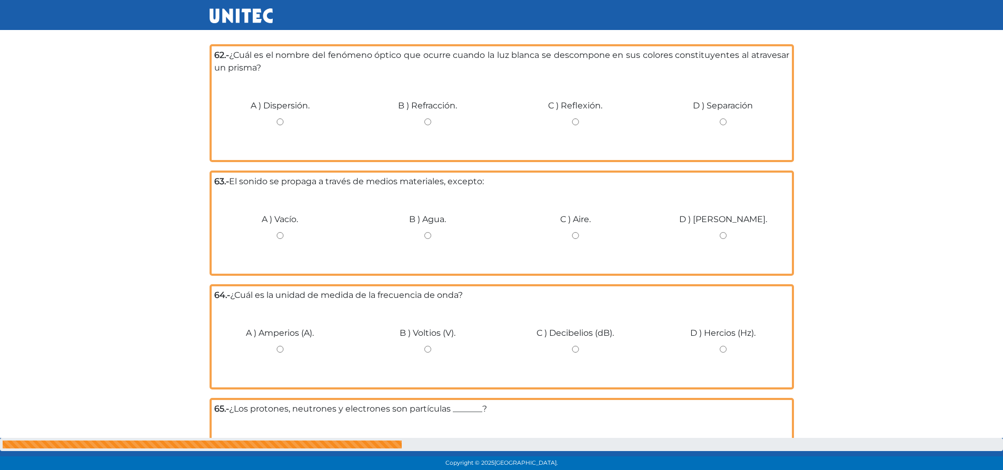
scroll to position [3519, 0]
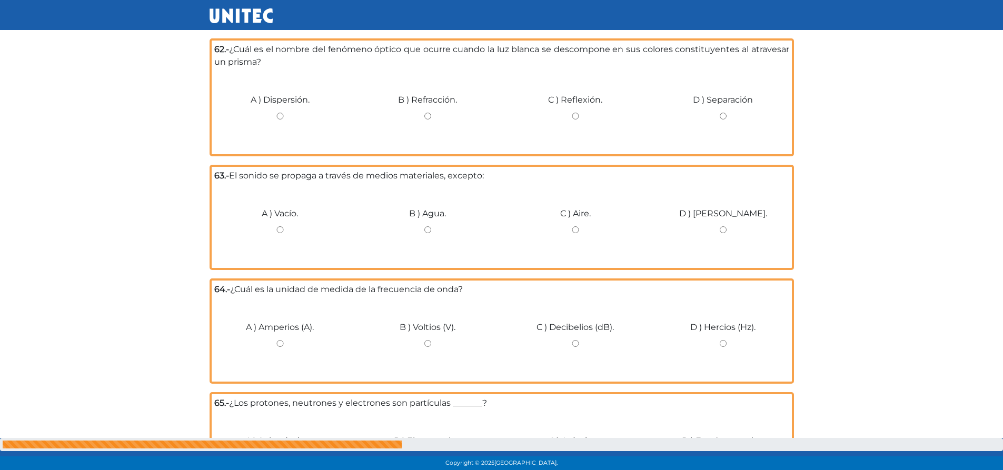
click at [277, 116] on input "A ) Dispersión." at bounding box center [280, 116] width 132 height 7
radio input "true"
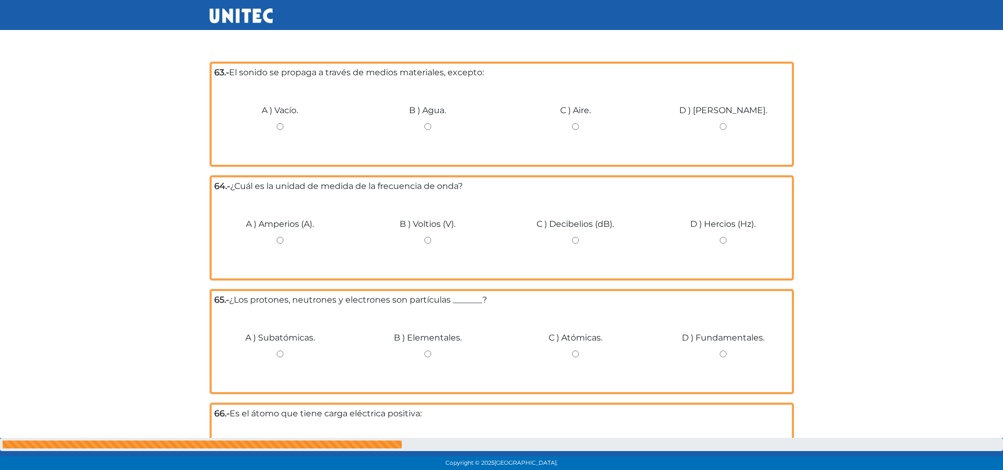
scroll to position [3618, 0]
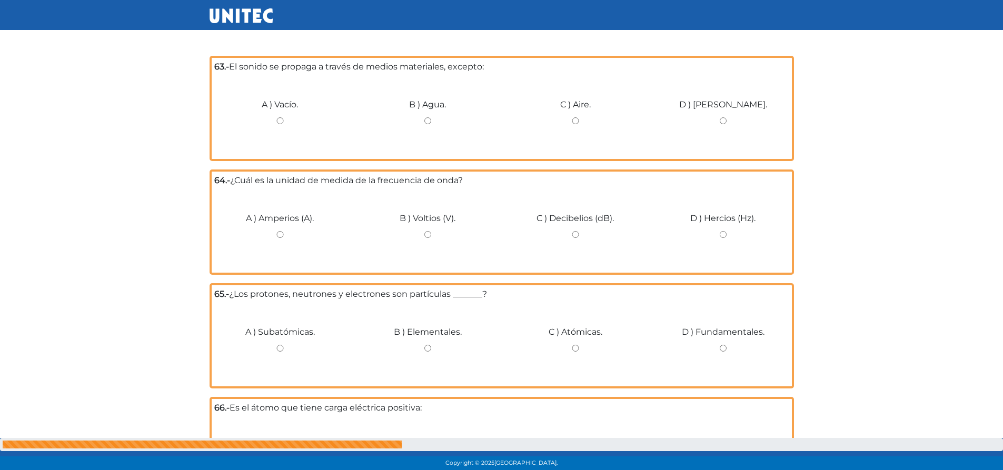
click at [577, 121] on input "C ) Aire." at bounding box center [576, 120] width 132 height 7
radio input "true"
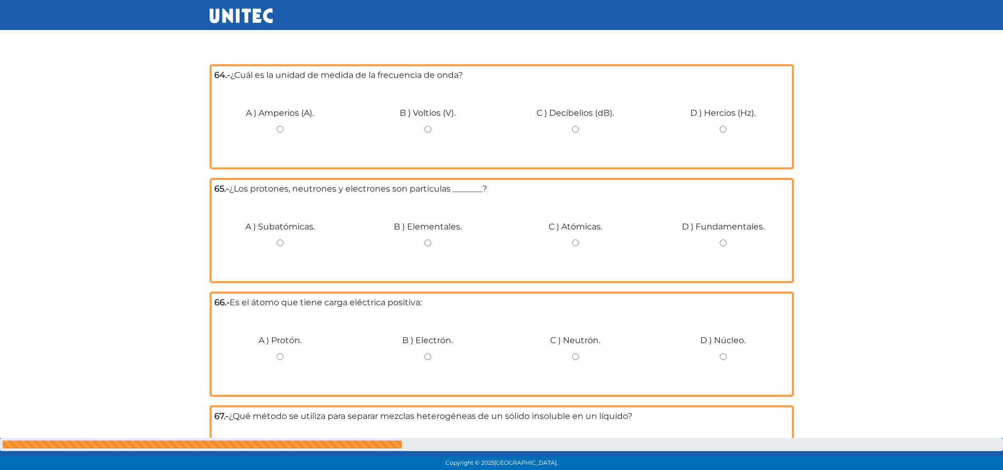
scroll to position [3720, 0]
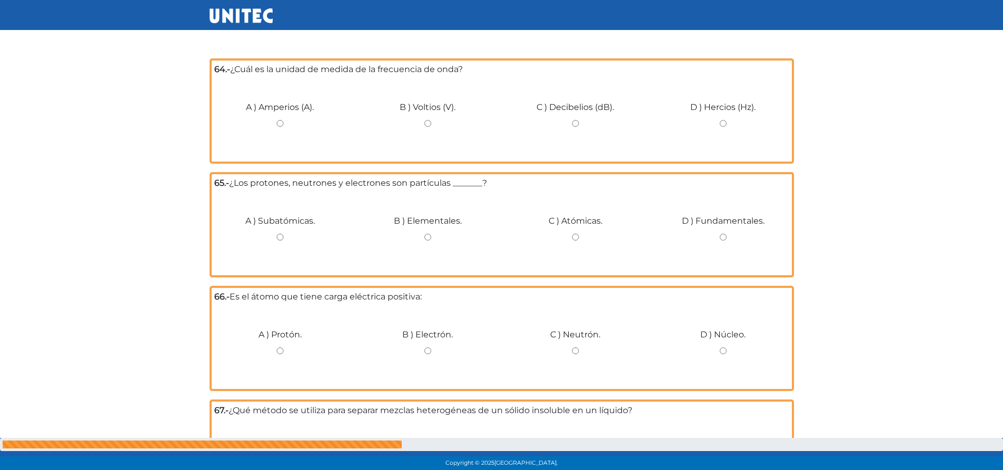
click at [572, 124] on input "C ) Decibelios (dB)." at bounding box center [576, 123] width 132 height 7
radio input "true"
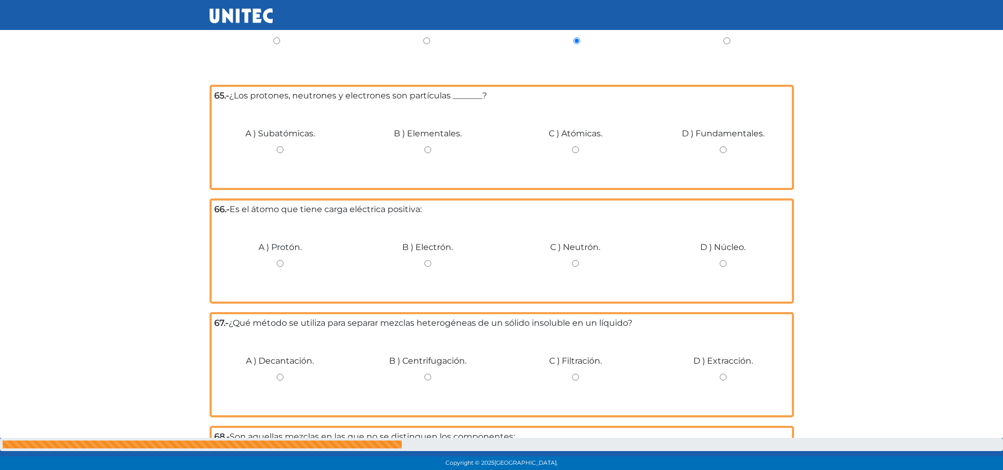
scroll to position [3822, 0]
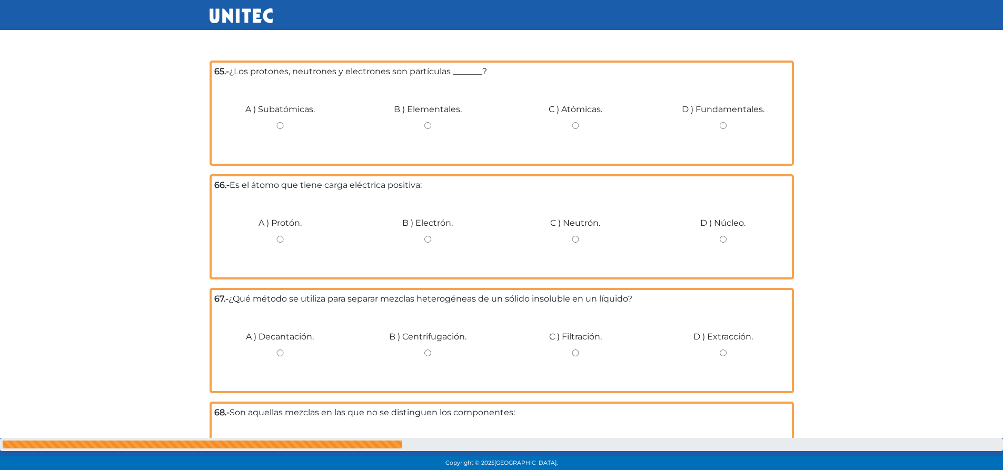
click at [574, 122] on input "C ) Atómicas." at bounding box center [576, 125] width 132 height 7
radio input "true"
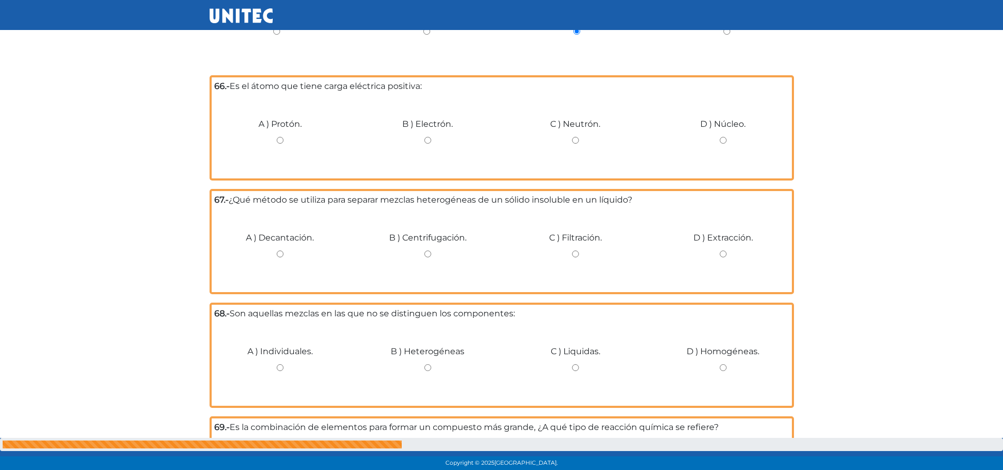
scroll to position [3929, 0]
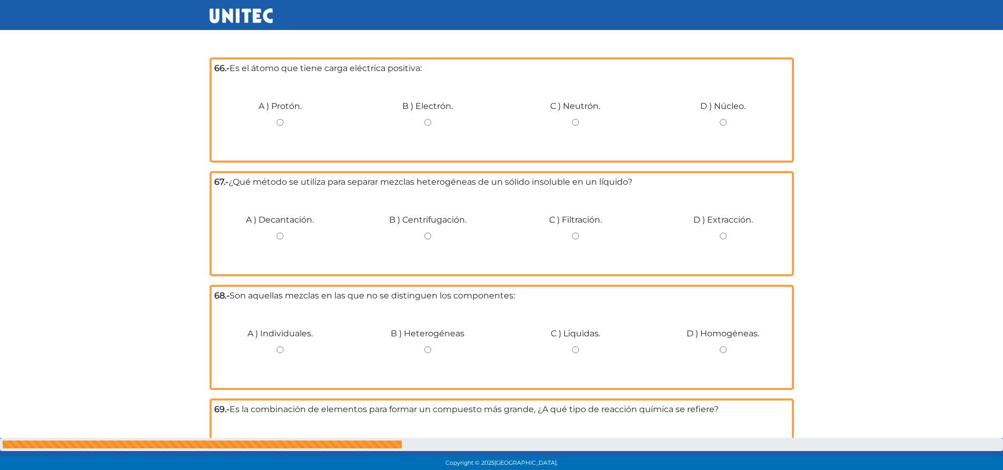
click at [428, 123] on input "B ) Electrón." at bounding box center [428, 122] width 132 height 7
radio input "true"
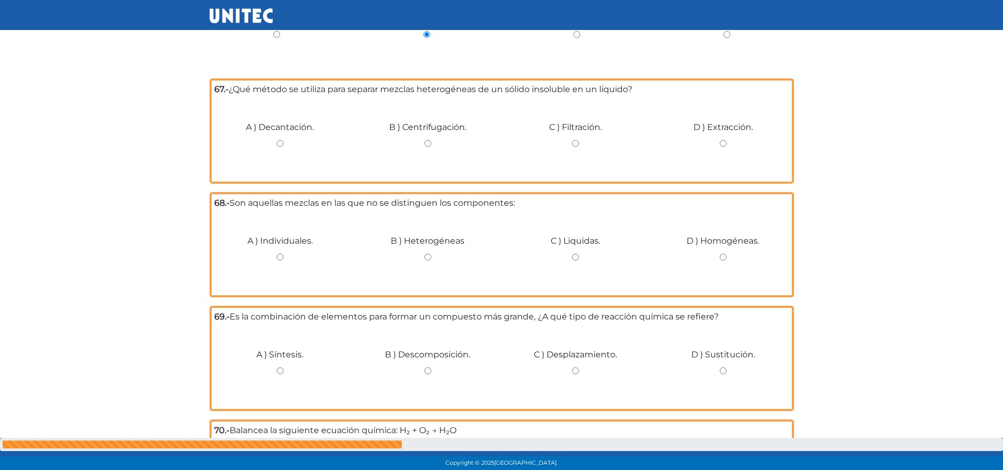
scroll to position [4036, 0]
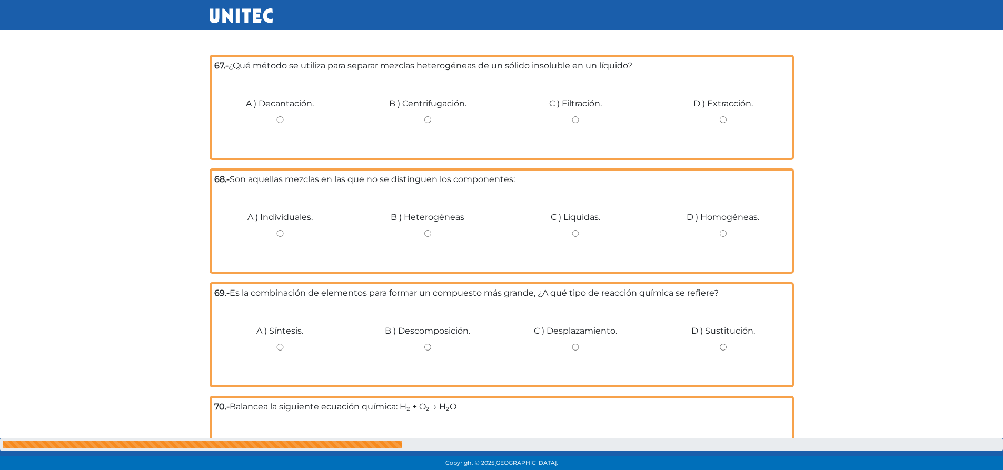
click at [283, 122] on input "A ) Decantación." at bounding box center [280, 119] width 132 height 7
radio input "true"
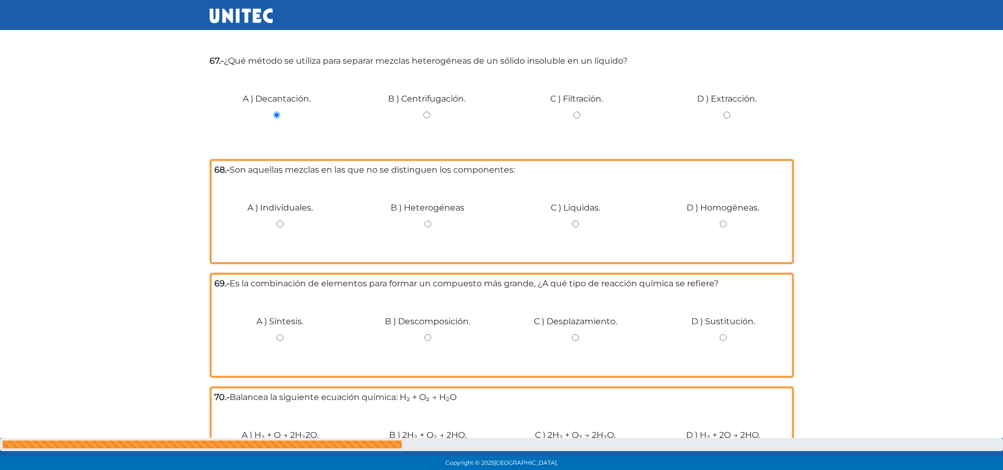
drag, startPoint x: 1008, startPoint y: 319, endPoint x: 949, endPoint y: 379, distance: 84.1
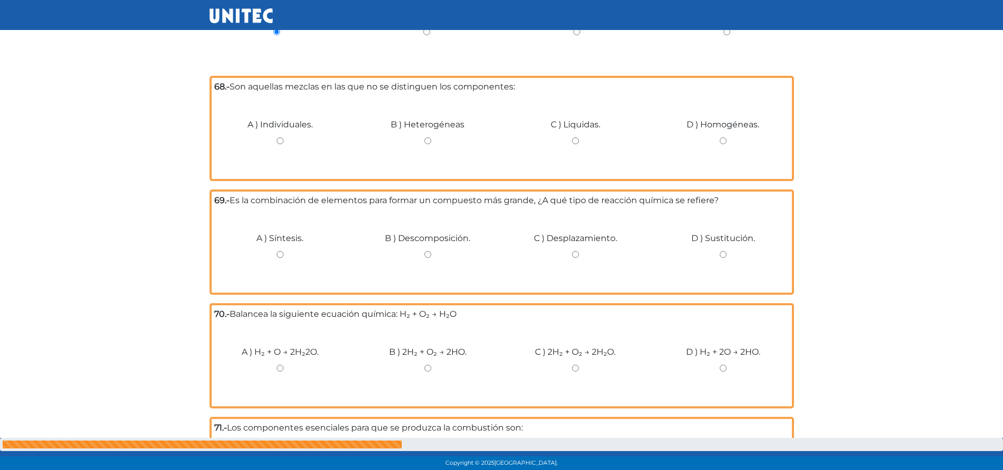
scroll to position [4137, 0]
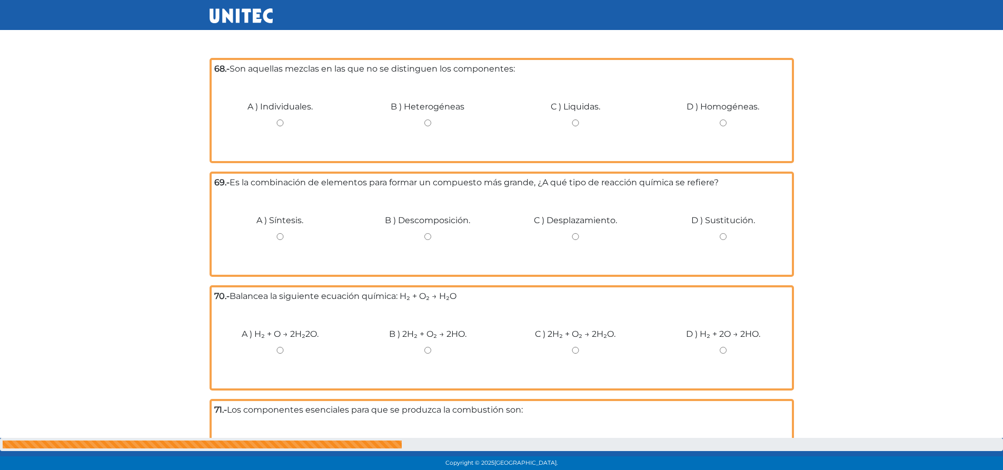
click at [725, 122] on input "D ) Homogéneas." at bounding box center [723, 123] width 132 height 7
radio input "true"
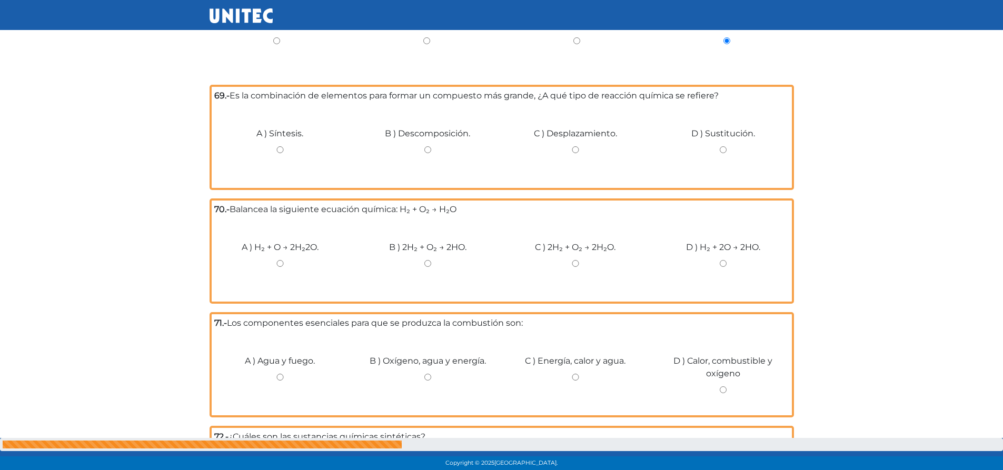
scroll to position [4220, 0]
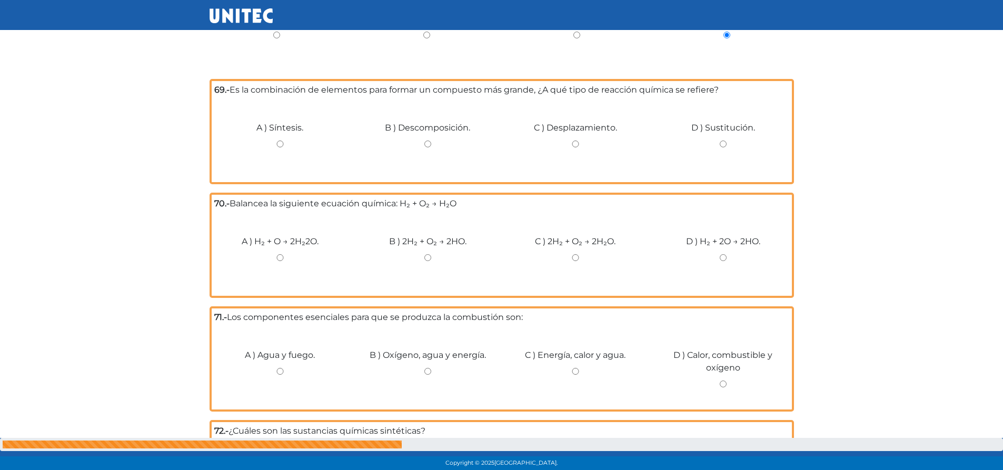
click at [430, 141] on input "B ) Descomposición." at bounding box center [428, 144] width 132 height 7
radio input "true"
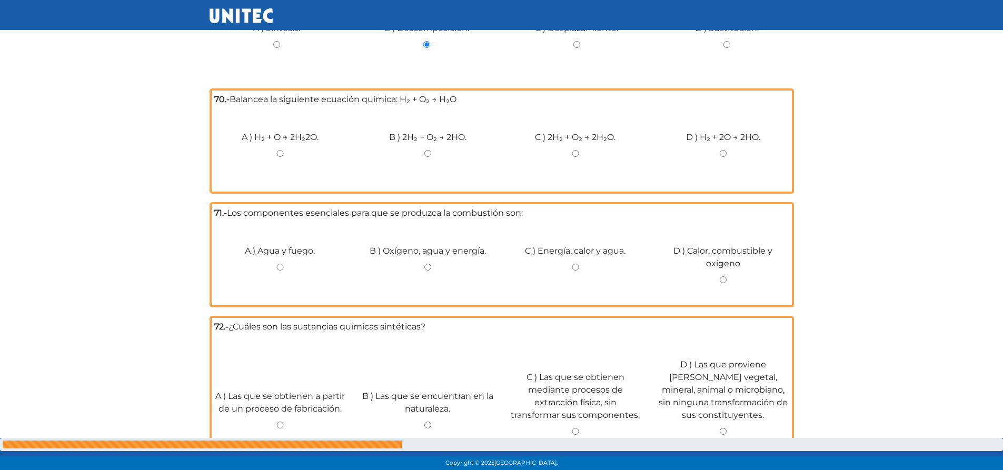
scroll to position [4327, 0]
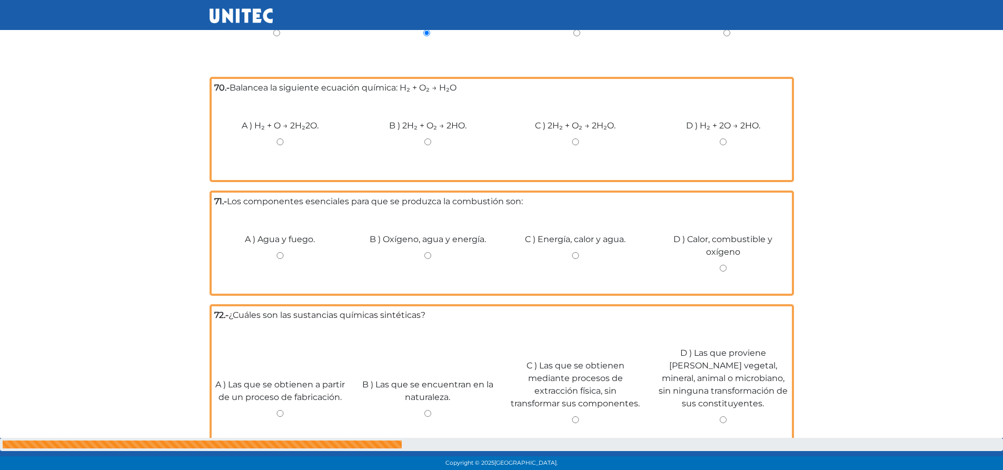
click at [574, 138] on div "C ) 2H₂ + O₂ → 2H₂O." at bounding box center [576, 137] width 148 height 79
click at [575, 141] on input "C ) 2H₂ + O₂ → 2H₂O." at bounding box center [576, 141] width 132 height 7
radio input "true"
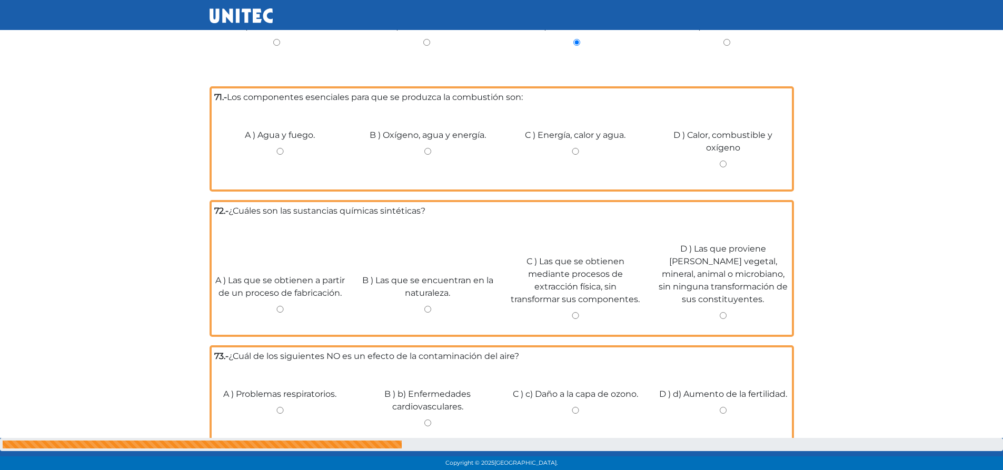
scroll to position [4433, 0]
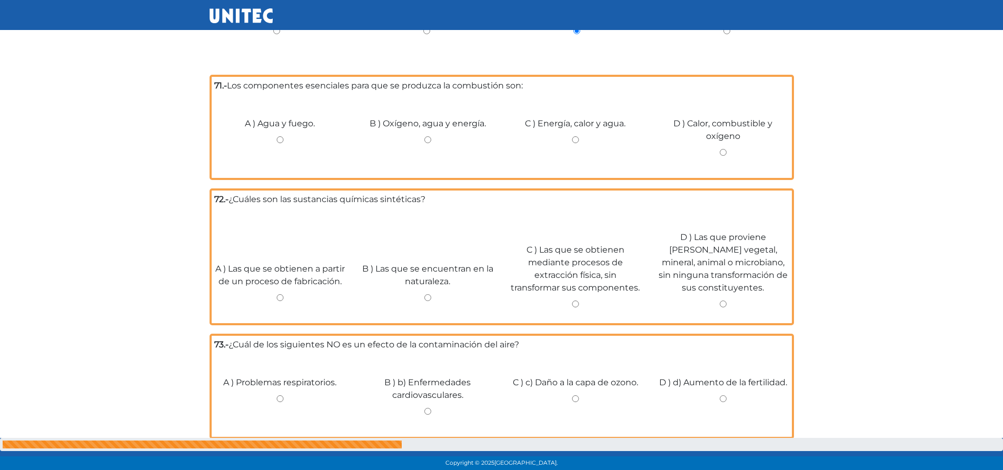
click at [574, 143] on div "C ) Energía, calor y agua." at bounding box center [576, 135] width 148 height 79
click at [574, 138] on input "C ) Energía, calor y agua." at bounding box center [576, 139] width 132 height 7
radio input "true"
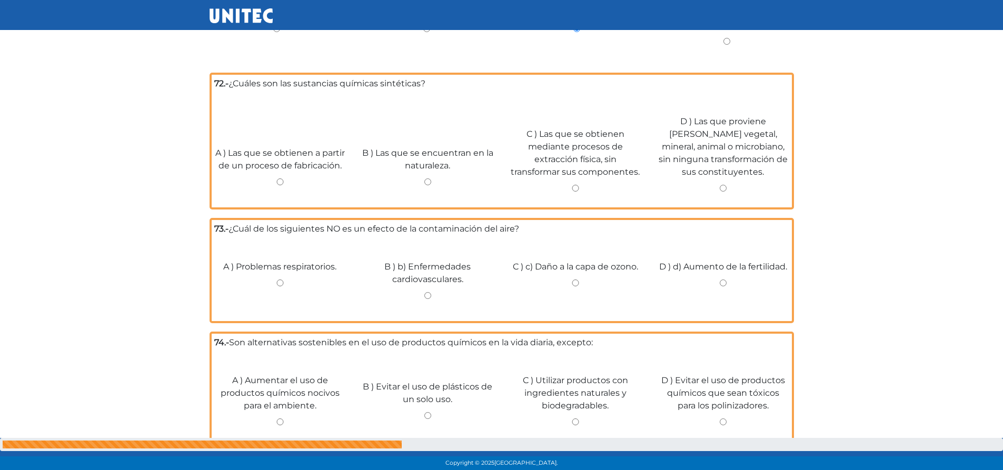
scroll to position [4557, 0]
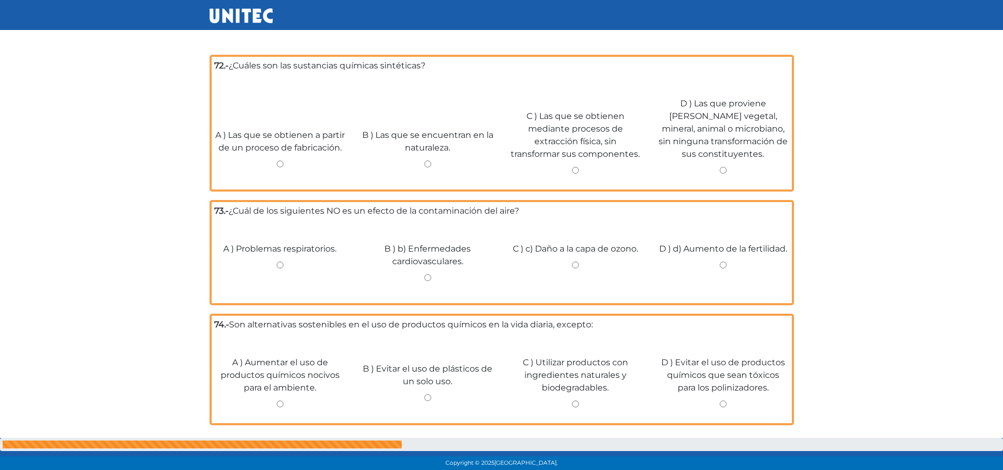
click at [277, 163] on input "A ) Las que se obtienen a partir de un proceso de fabricación." at bounding box center [280, 164] width 132 height 7
radio input "true"
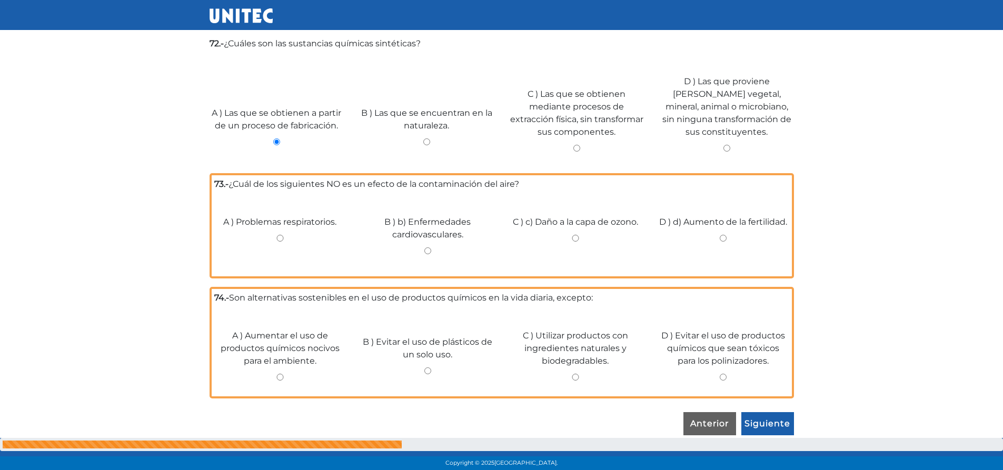
scroll to position [4577, 0]
click at [722, 238] on input "D ) d) Aumento de la fertilidad." at bounding box center [723, 236] width 132 height 7
radio input "true"
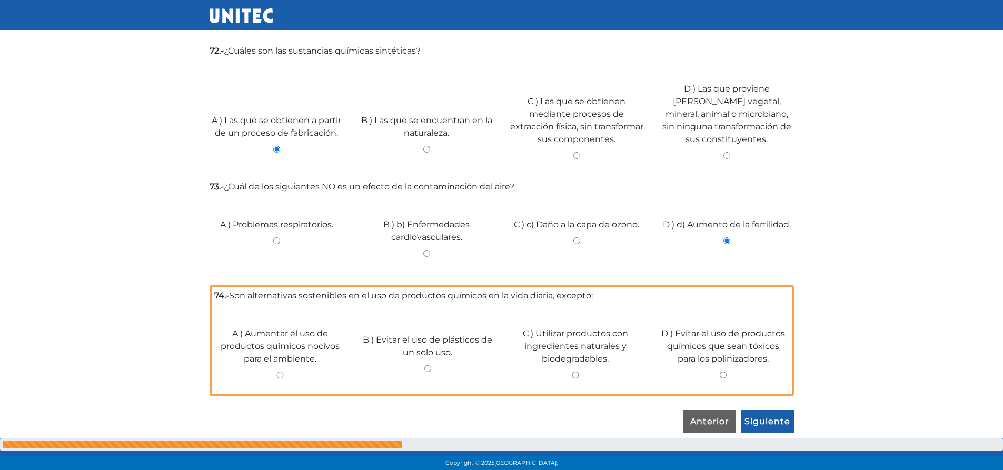
scroll to position [4567, 0]
click at [274, 243] on input "A ) Problemas respiratorios." at bounding box center [277, 240] width 134 height 7
radio input "true"
click at [724, 374] on input "D ) Evitar el uso de productos químicos que sean tóxicos para los polinizadores." at bounding box center [723, 375] width 132 height 7
radio input "true"
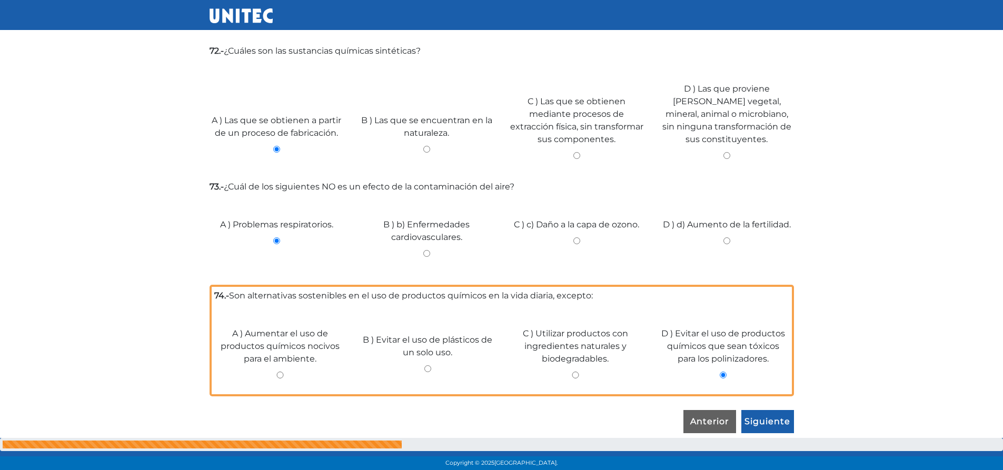
scroll to position [4558, 0]
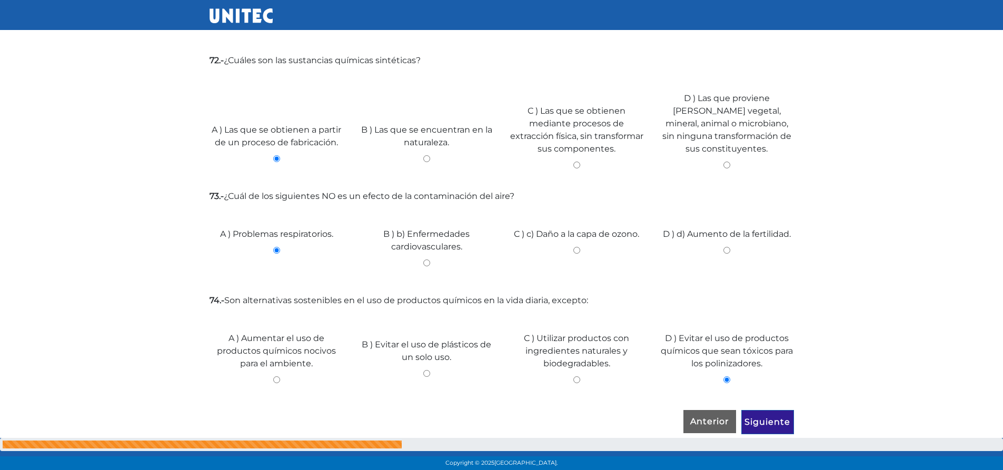
click at [775, 423] on input "Siguiente" at bounding box center [767, 422] width 53 height 24
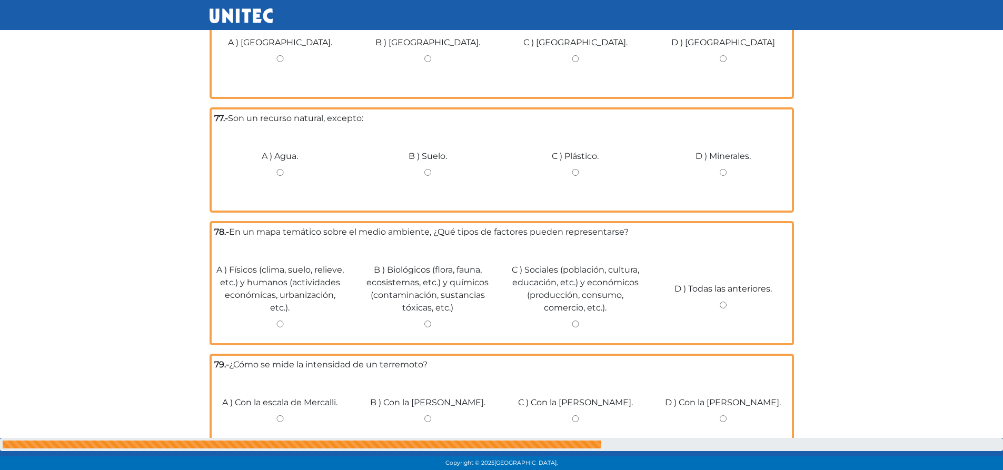
scroll to position [0, 0]
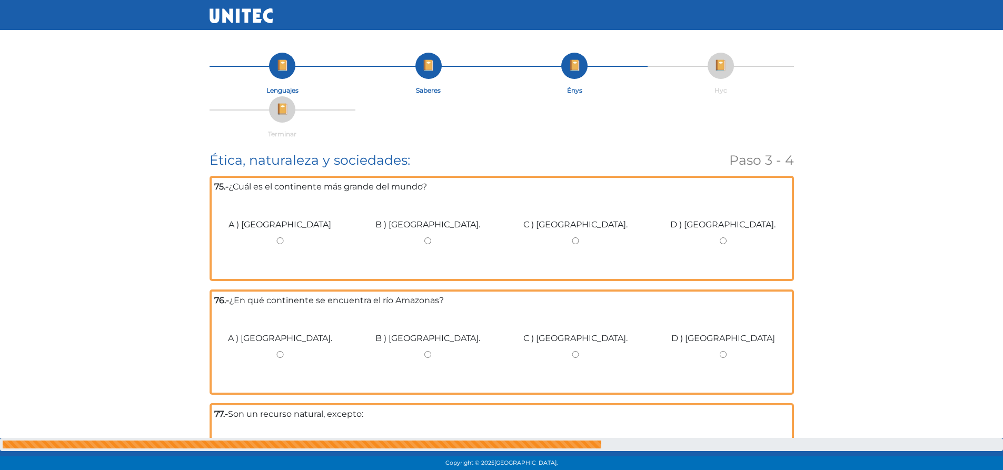
click at [430, 236] on div "B ) [GEOGRAPHIC_DATA]." at bounding box center [428, 236] width 148 height 79
click at [426, 242] on input "B ) [GEOGRAPHIC_DATA]." at bounding box center [428, 240] width 132 height 7
radio input "true"
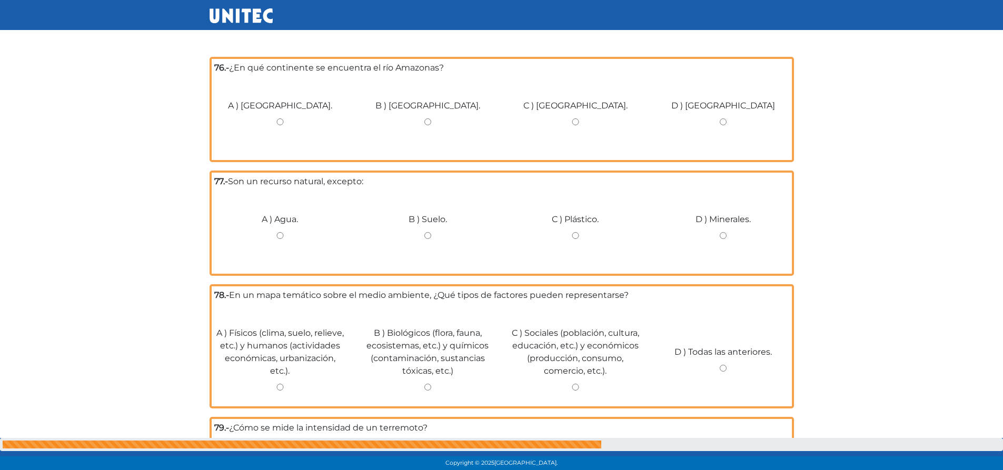
scroll to position [237, 0]
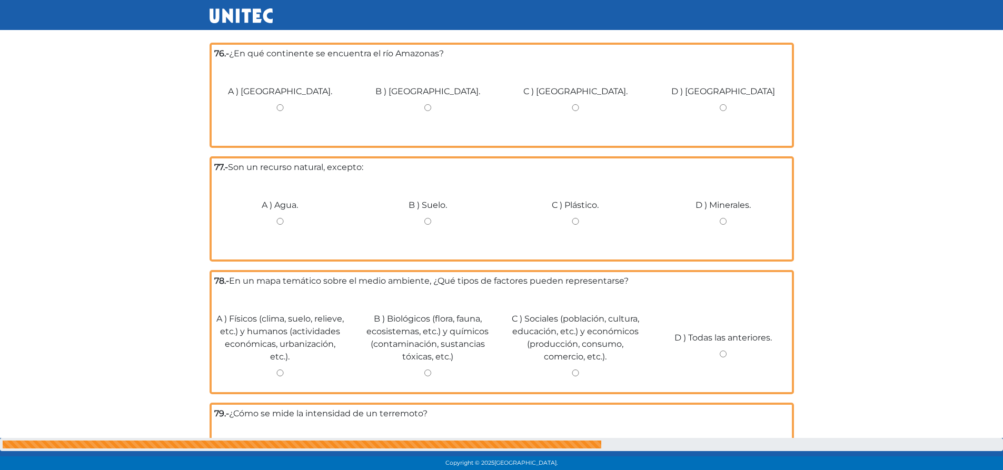
click at [722, 108] on input "D ) [GEOGRAPHIC_DATA]" at bounding box center [723, 107] width 132 height 7
radio input "true"
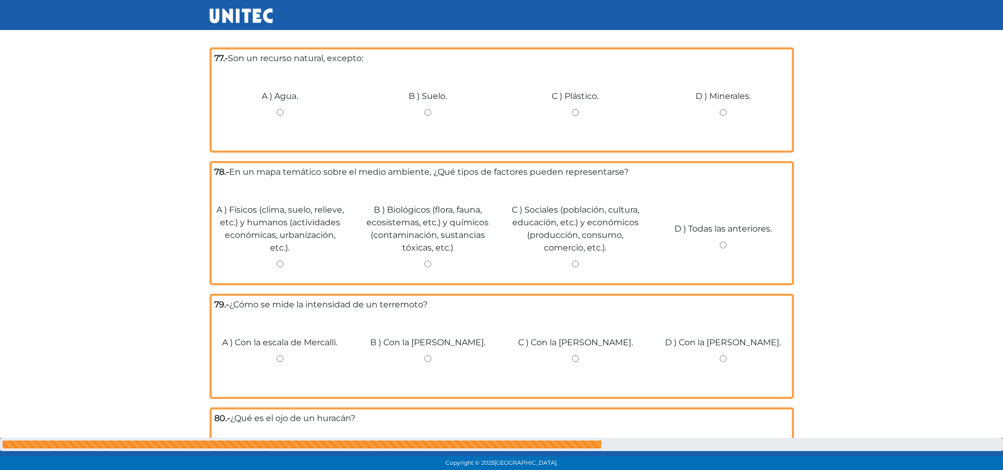
scroll to position [346, 0]
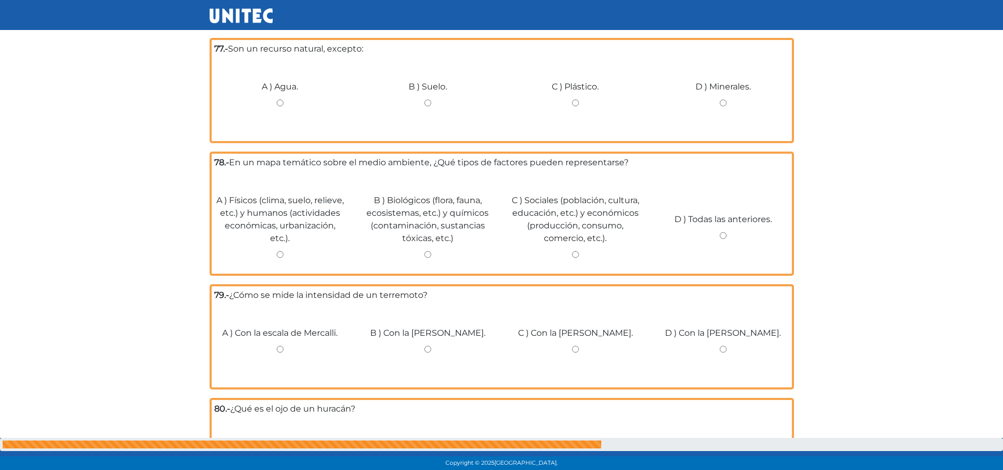
click at [576, 103] on input "C ) Plástico." at bounding box center [576, 103] width 132 height 7
radio input "true"
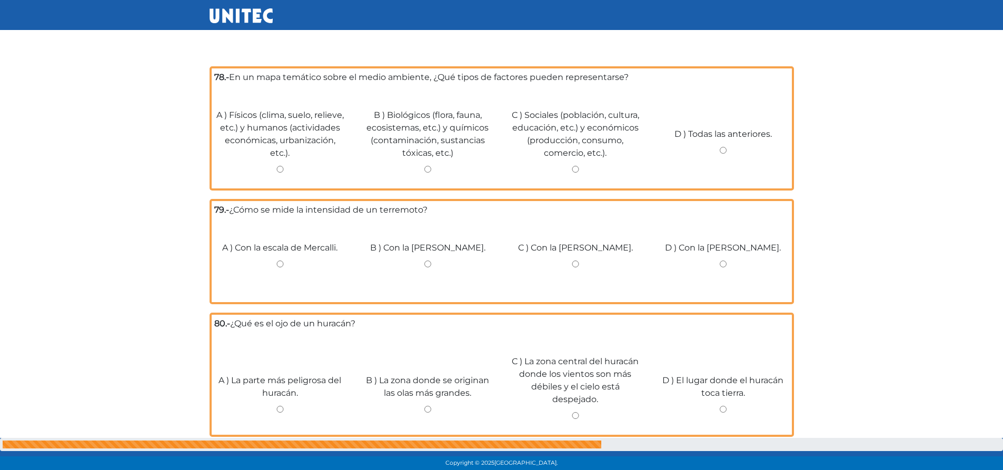
scroll to position [427, 0]
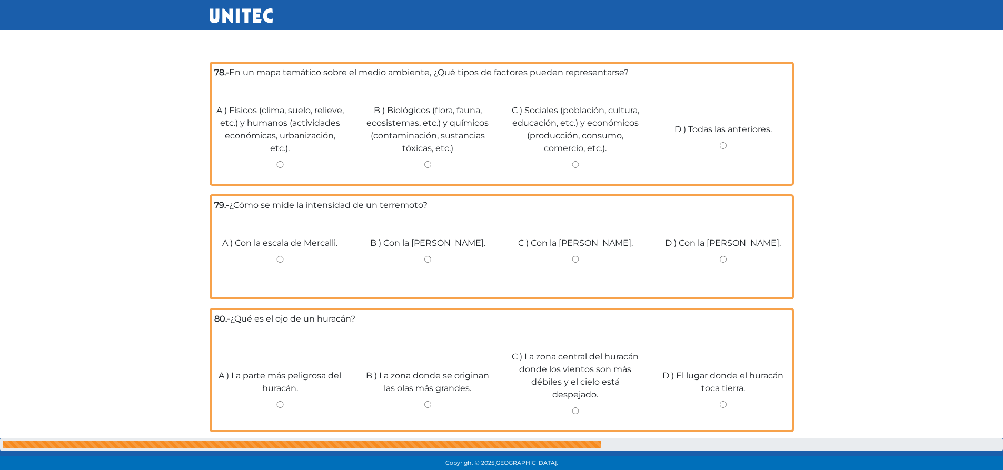
drag, startPoint x: 720, startPoint y: 147, endPoint x: 960, endPoint y: 176, distance: 241.4
click at [721, 147] on input "D ) Todas las anteriores." at bounding box center [723, 145] width 132 height 7
radio input "true"
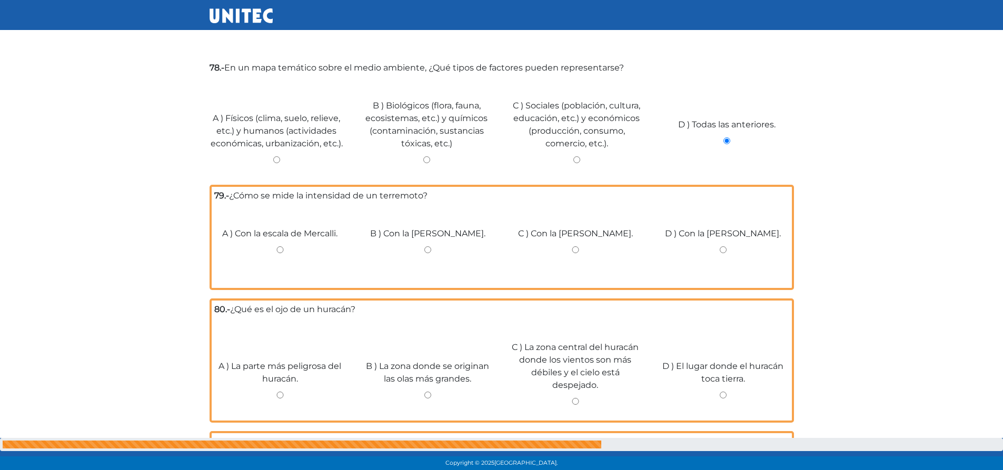
drag, startPoint x: 1002, startPoint y: 92, endPoint x: 1006, endPoint y: 102, distance: 10.0
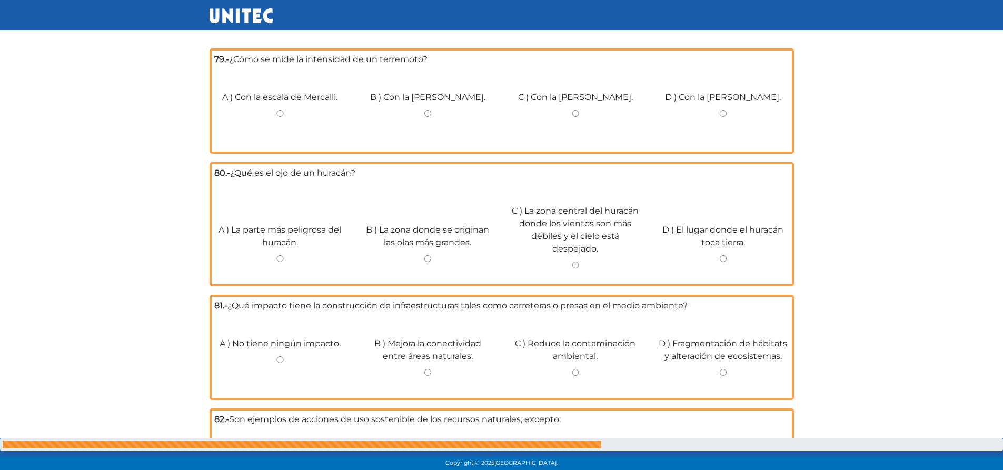
scroll to position [568, 0]
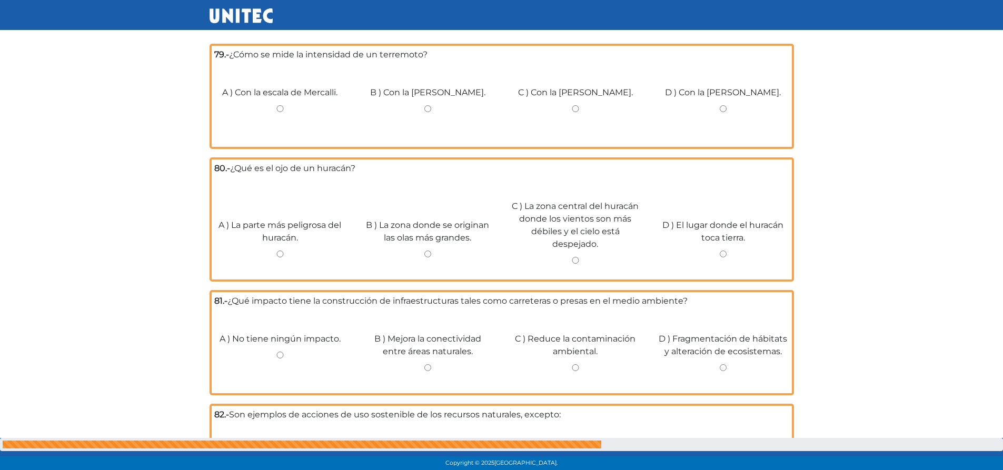
click at [720, 111] on input "D ) Con la [PERSON_NAME]." at bounding box center [723, 108] width 132 height 7
radio input "true"
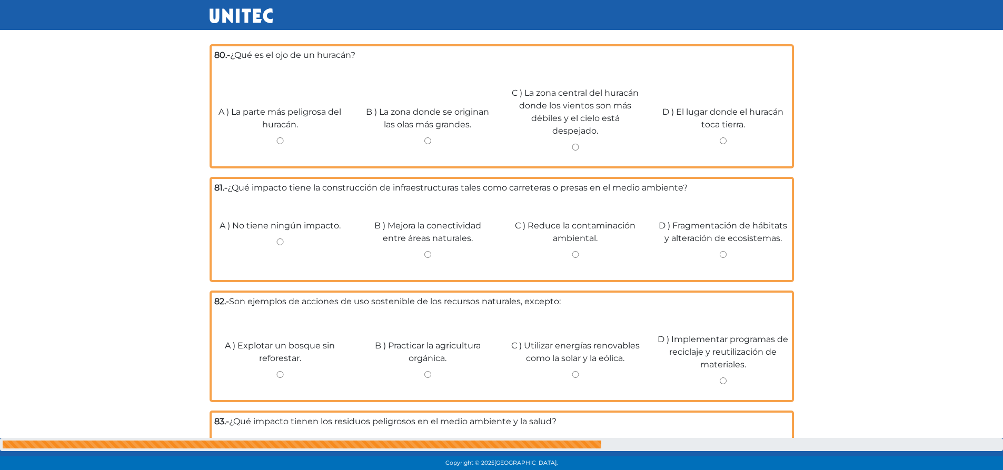
scroll to position [677, 0]
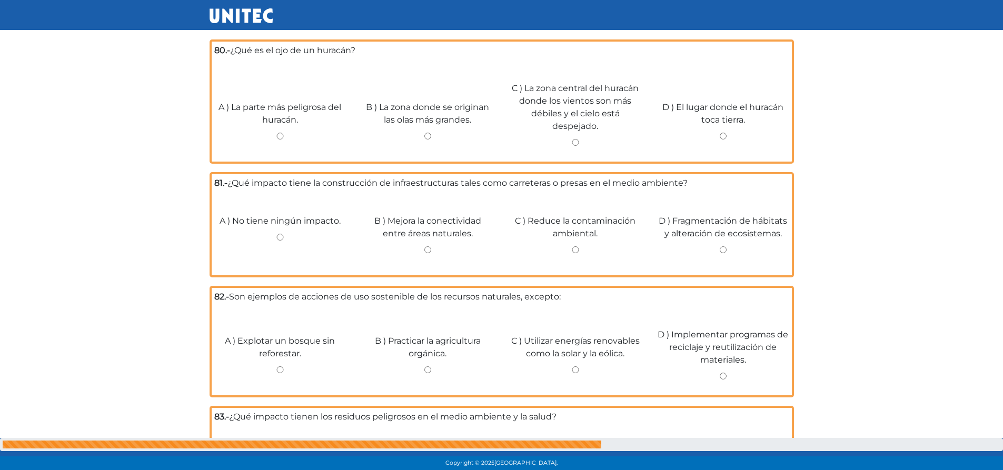
click at [572, 138] on div "C ) La zona central del huracán donde los vientos son más débiles y el cielo es…" at bounding box center [576, 110] width 148 height 98
click at [579, 141] on input "C ) La zona central del huracán donde los vientos son más débiles y el cielo es…" at bounding box center [576, 142] width 132 height 7
radio input "true"
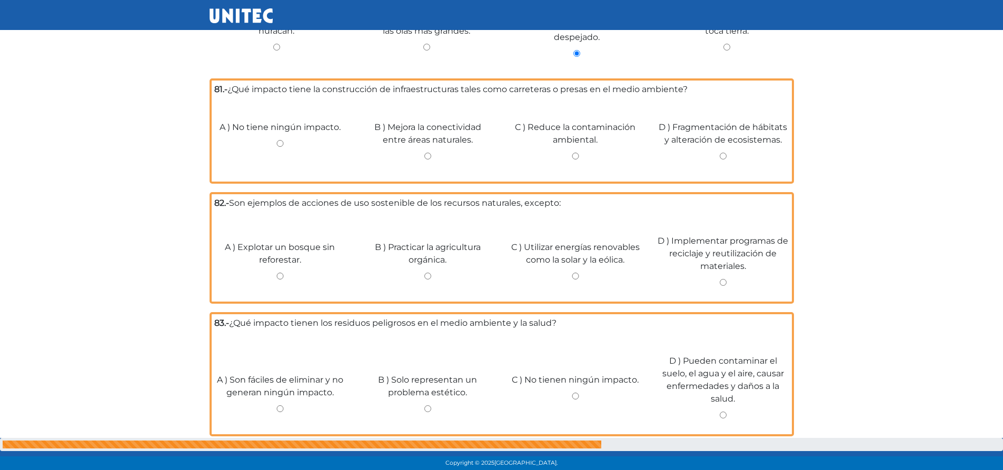
scroll to position [803, 0]
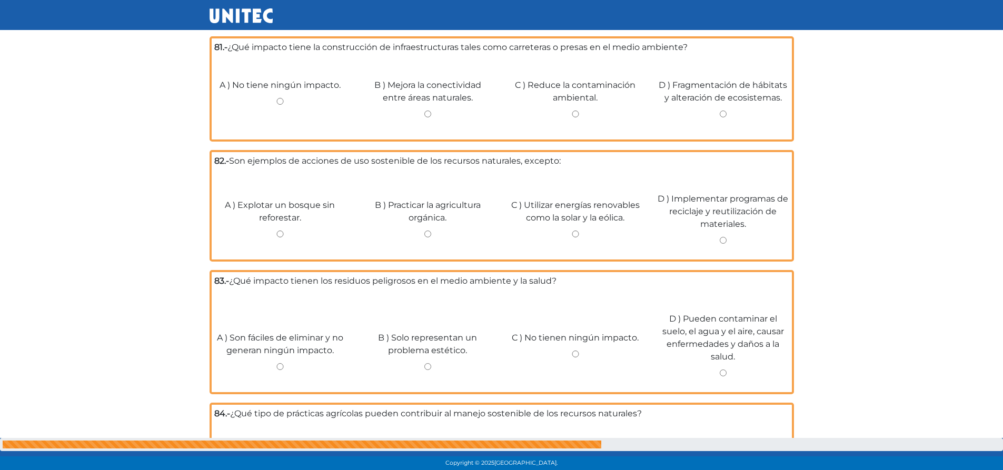
click at [722, 114] on input "D ) Fragmentación de hábitats y alteración de ecosistemas." at bounding box center [723, 114] width 132 height 7
radio input "true"
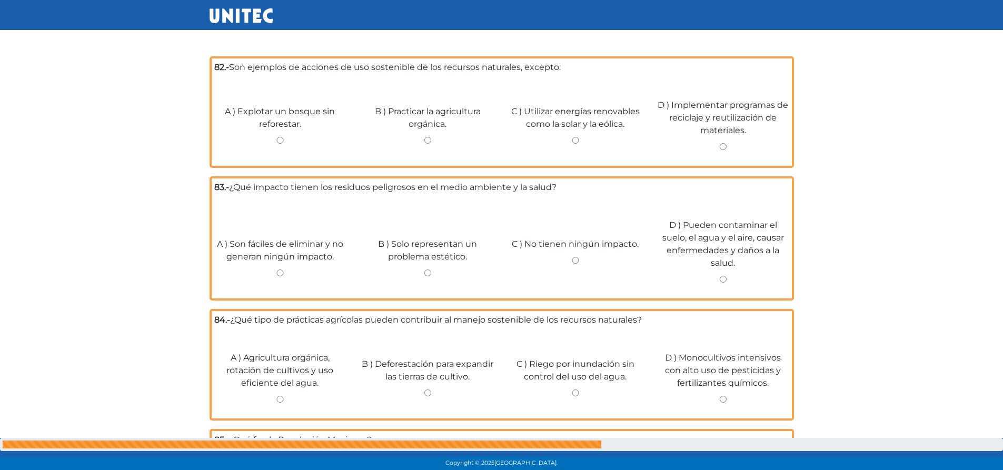
scroll to position [897, 0]
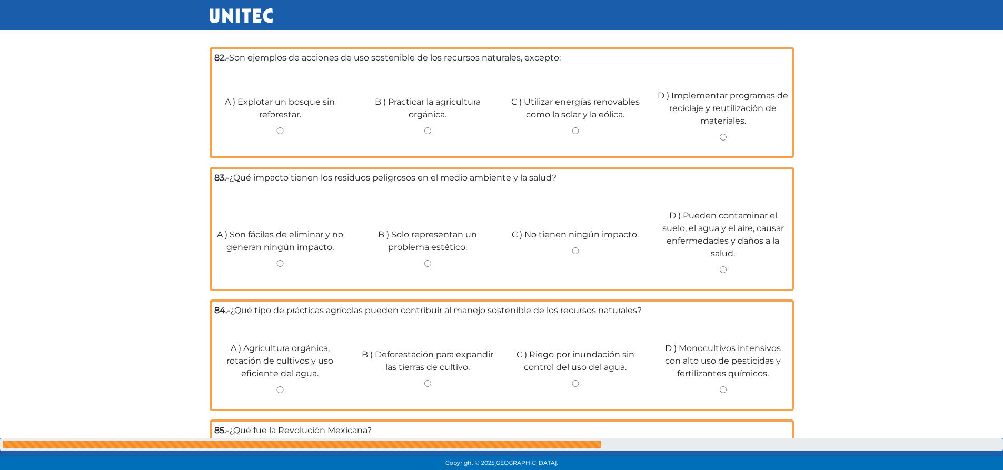
click at [278, 132] on input "A ) Explotar un bosque sin reforestar." at bounding box center [280, 130] width 132 height 7
radio input "true"
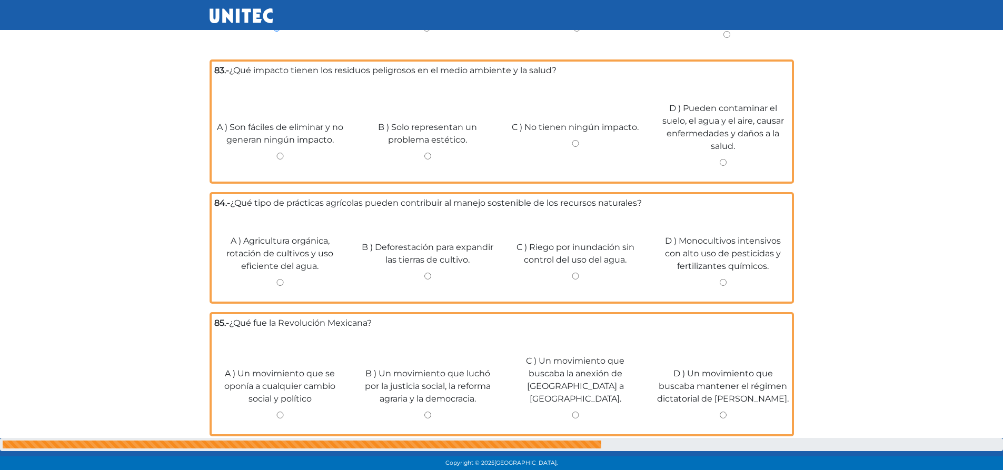
scroll to position [1009, 0]
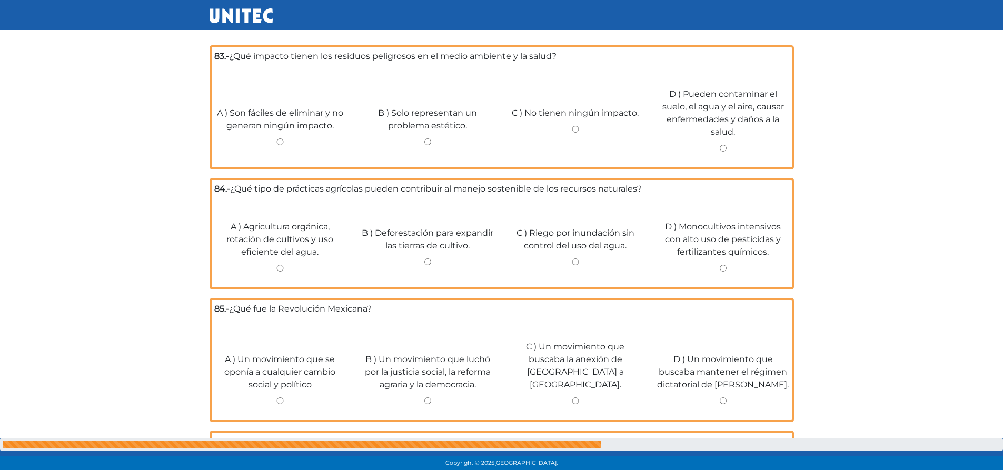
click at [727, 151] on input "D ) Pueden contaminar el suelo, el agua y el aire, causar enfermedades y daños …" at bounding box center [723, 148] width 132 height 7
radio input "true"
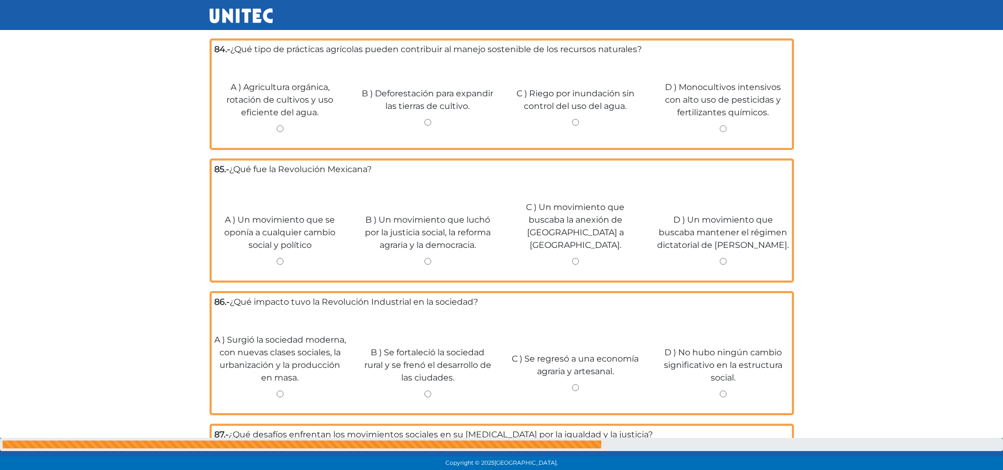
scroll to position [1144, 0]
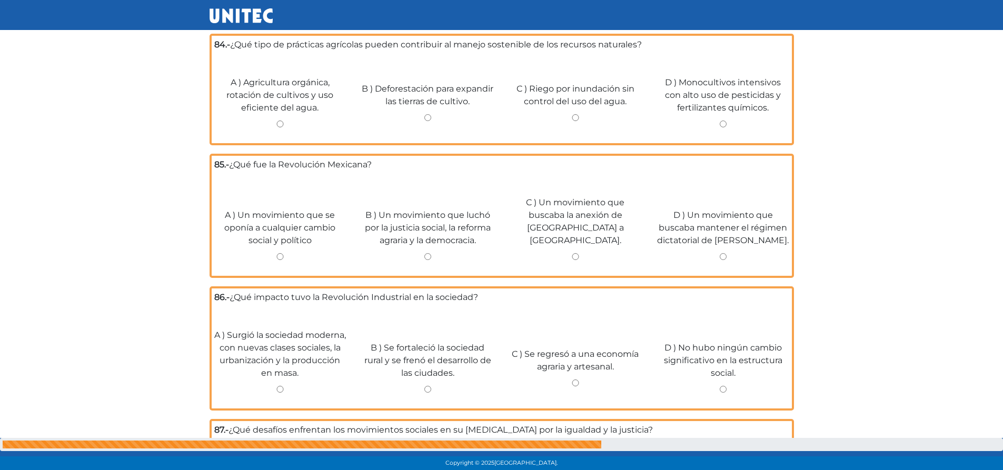
click at [284, 120] on div "A ) Agricultura orgánica, rotación de cultivos y uso eficiente del agua." at bounding box center [280, 97] width 148 height 85
click at [276, 124] on input "A ) Agricultura orgánica, rotación de cultivos y uso eficiente del agua." at bounding box center [280, 124] width 132 height 7
radio input "true"
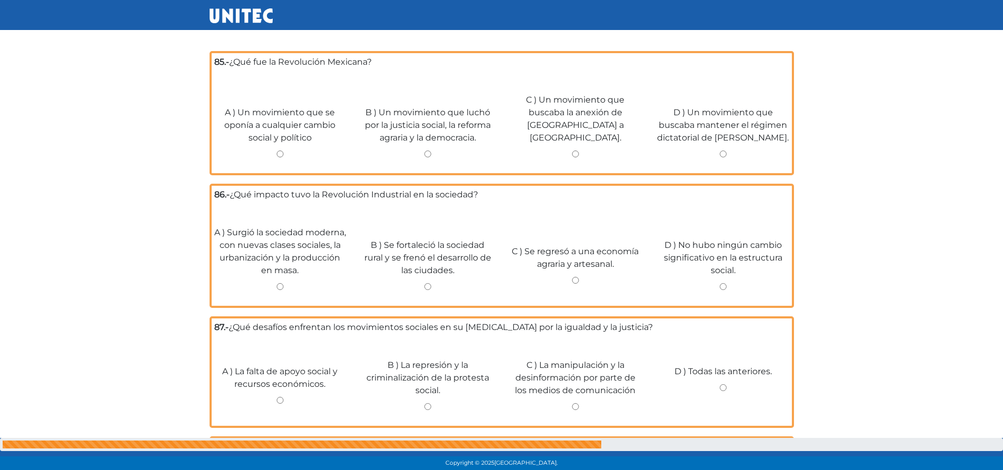
scroll to position [1241, 0]
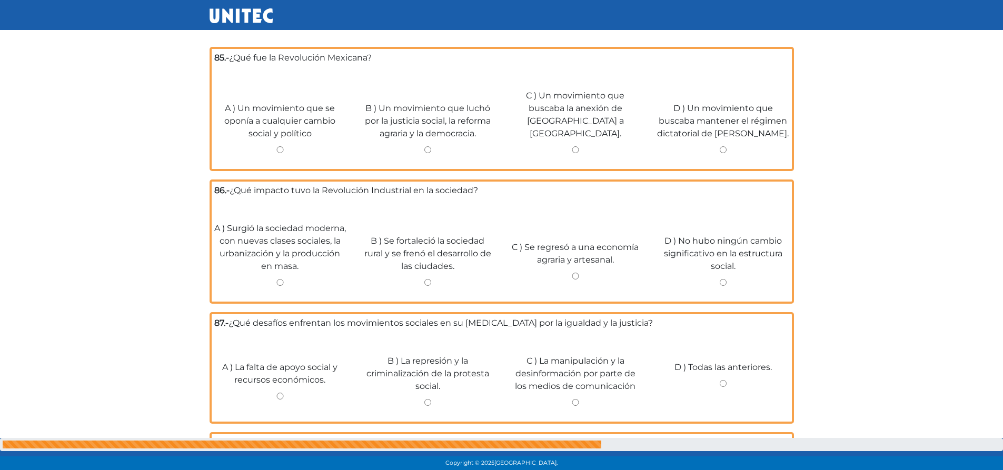
click at [427, 146] on input "B ) Un movimiento que luchó por la justicia social, la reforma agraria y la dem…" at bounding box center [428, 149] width 132 height 7
radio input "true"
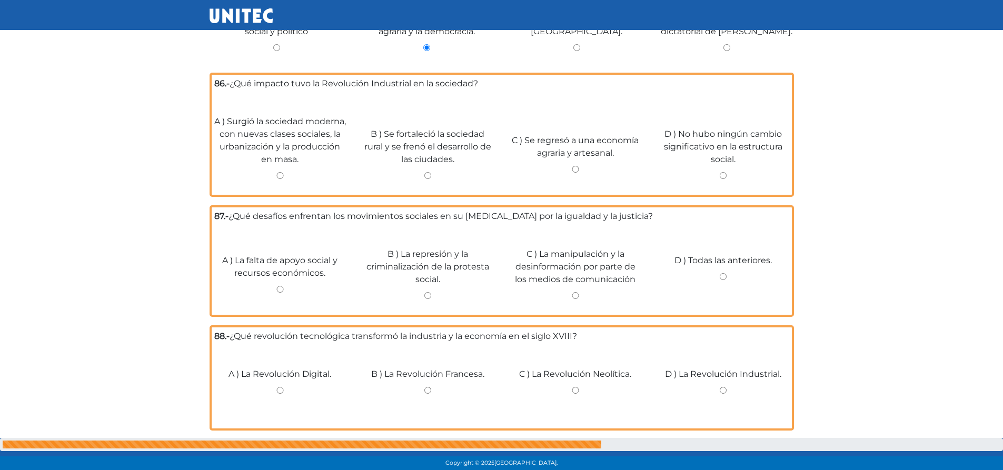
scroll to position [1353, 0]
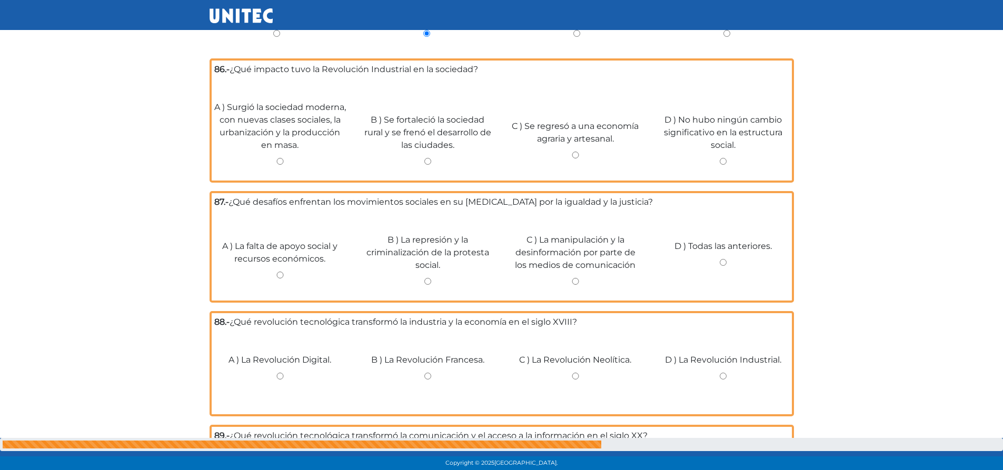
click at [277, 158] on input "A ) Surgió la sociedad moderna, con nuevas clases sociales, la urbanización y l…" at bounding box center [280, 161] width 132 height 7
radio input "true"
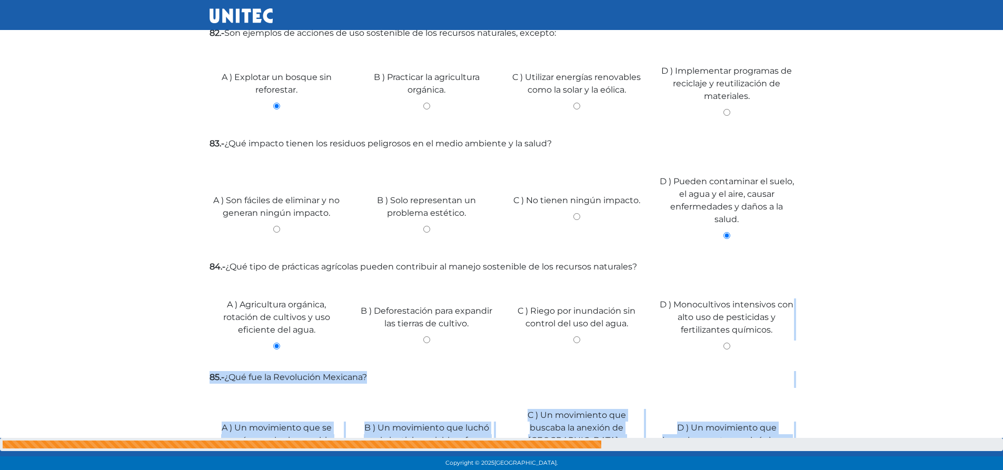
scroll to position [0, 0]
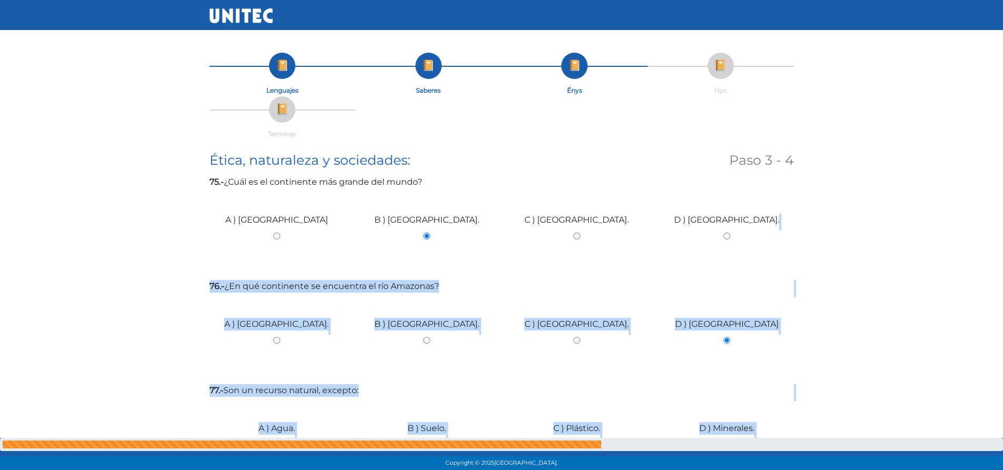
drag, startPoint x: 1003, startPoint y: 187, endPoint x: 1008, endPoint y: 200, distance: 13.7
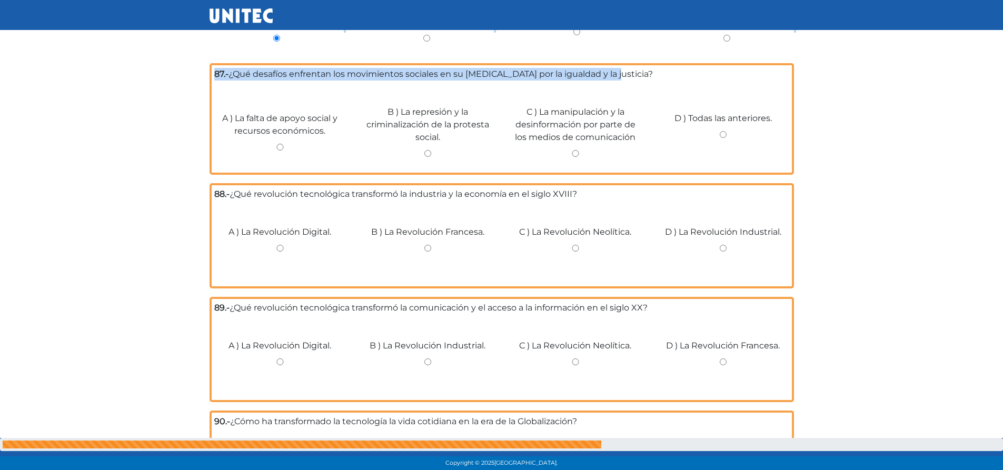
scroll to position [1476, 0]
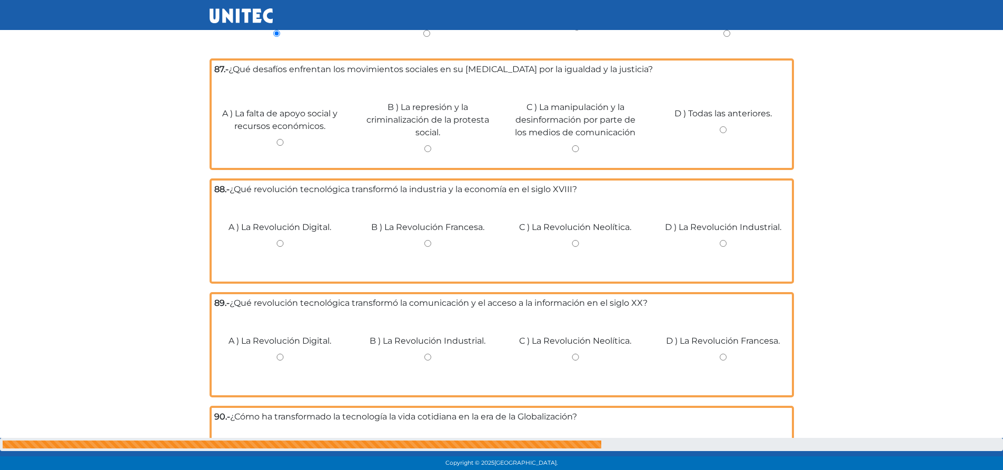
click at [727, 126] on input "D ) Todas las anteriores." at bounding box center [723, 129] width 132 height 7
radio input "true"
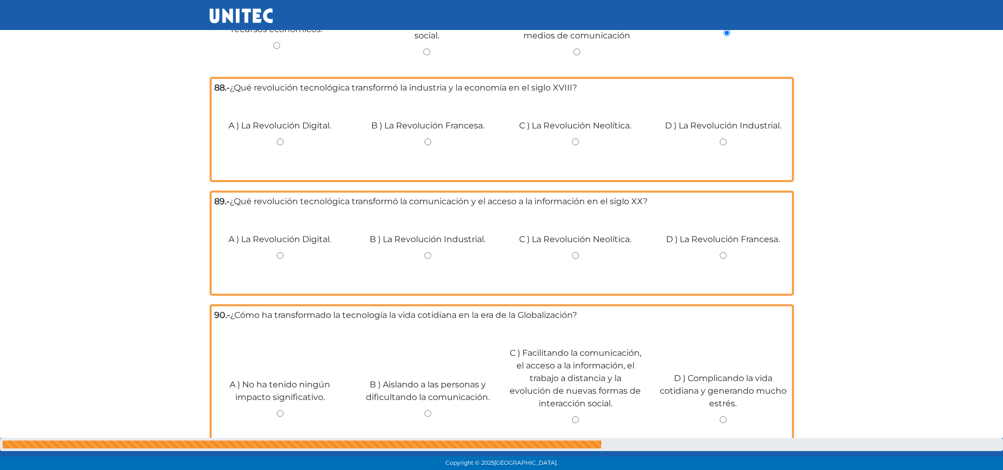
scroll to position [1586, 0]
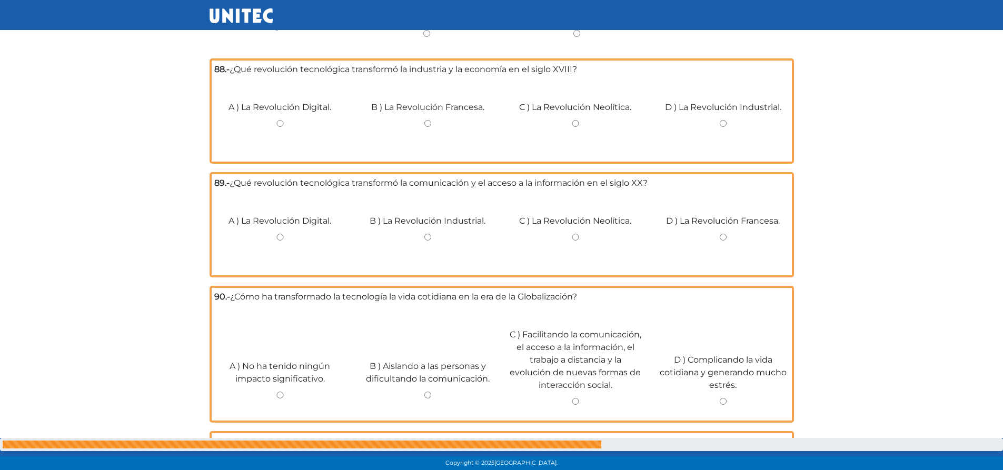
click at [721, 120] on input "D ) La Revolución Industrial." at bounding box center [723, 123] width 132 height 7
radio input "true"
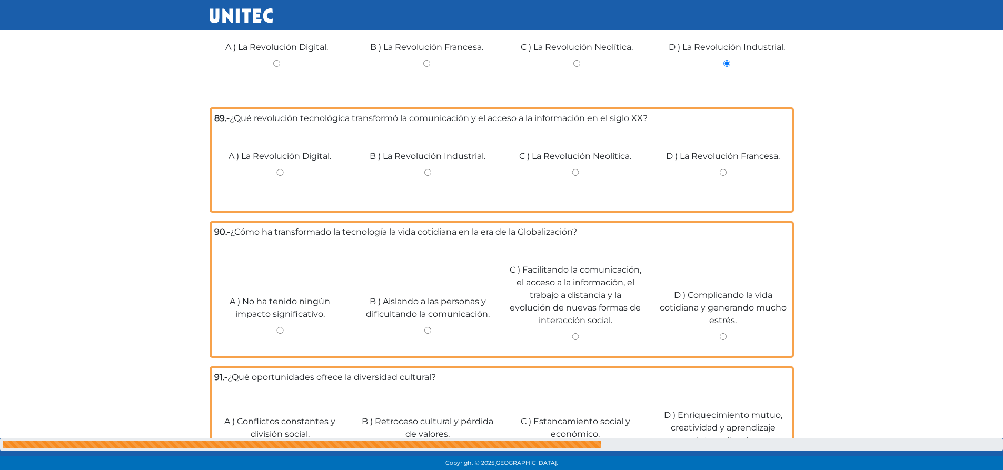
scroll to position [1697, 0]
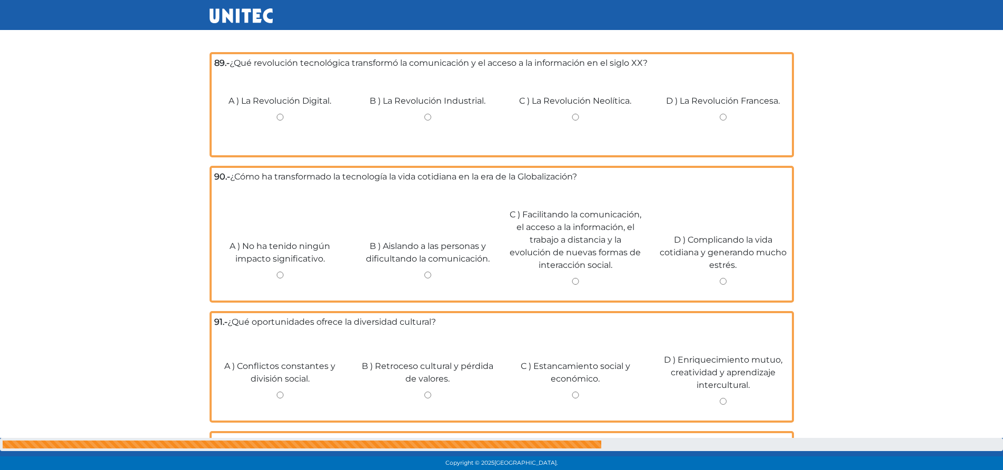
click at [720, 114] on input "D ) La Revolución Francesa." at bounding box center [723, 117] width 132 height 7
radio input "true"
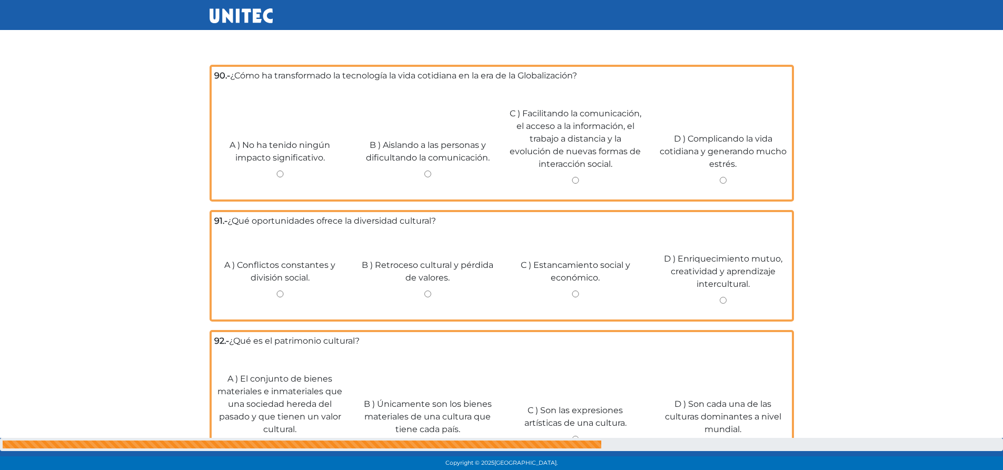
scroll to position [1683, 0]
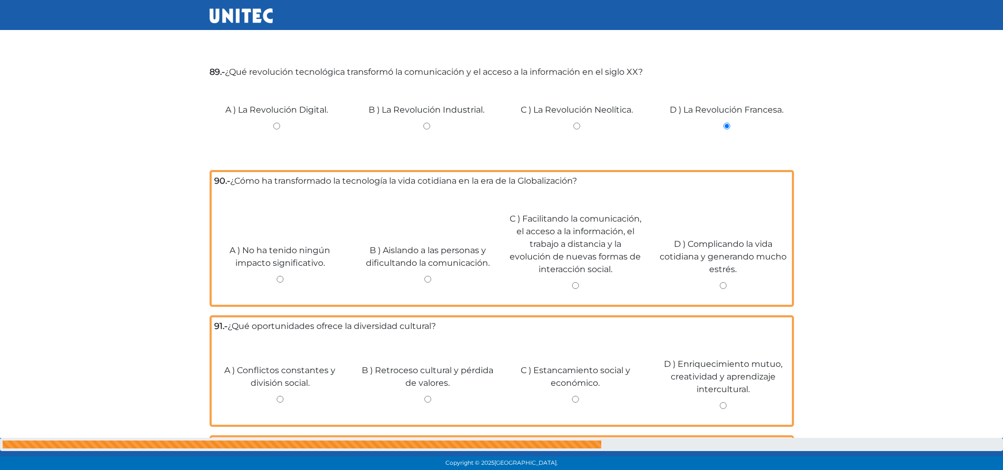
click at [425, 123] on input "B ) La Revolución Industrial." at bounding box center [427, 126] width 134 height 7
radio input "true"
click at [576, 123] on input "C ) La Revolución Neolítica." at bounding box center [577, 126] width 134 height 7
radio input "true"
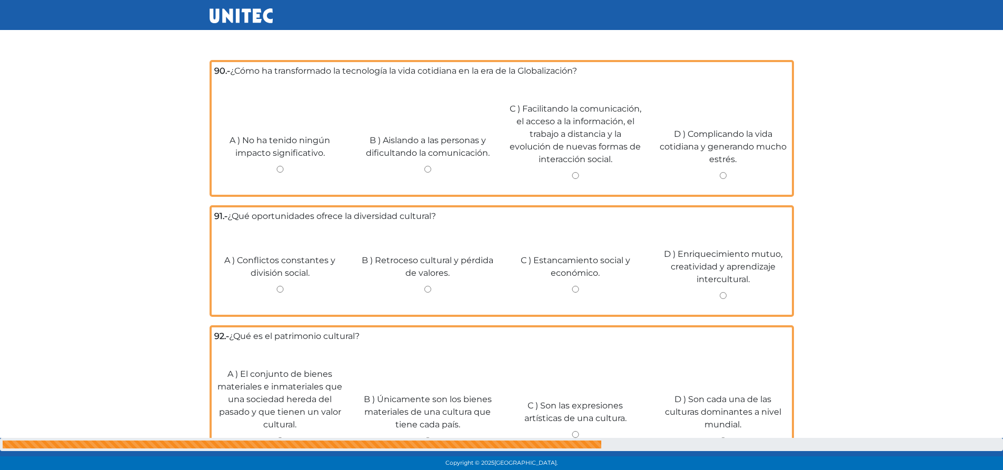
click at [578, 174] on input "C ) Facilitando la comunicación, el acceso a la información, el trabajo a dista…" at bounding box center [576, 175] width 132 height 7
radio input "true"
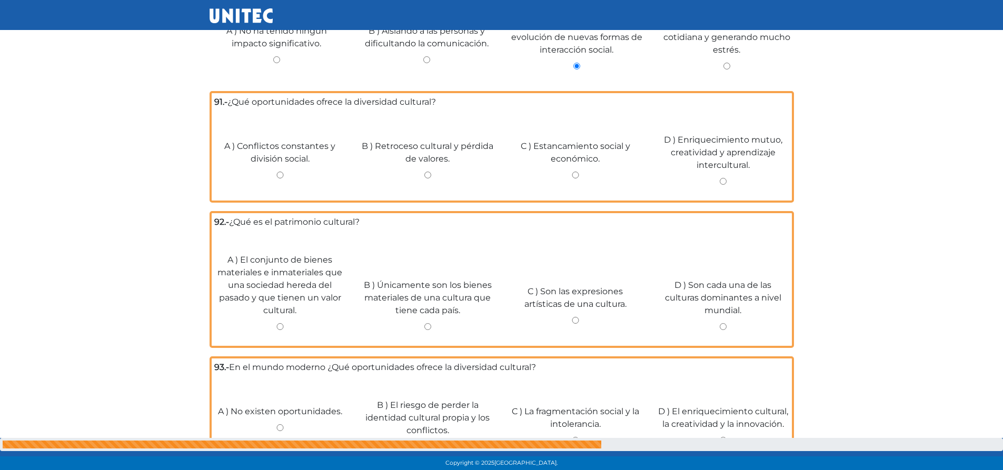
scroll to position [1907, 0]
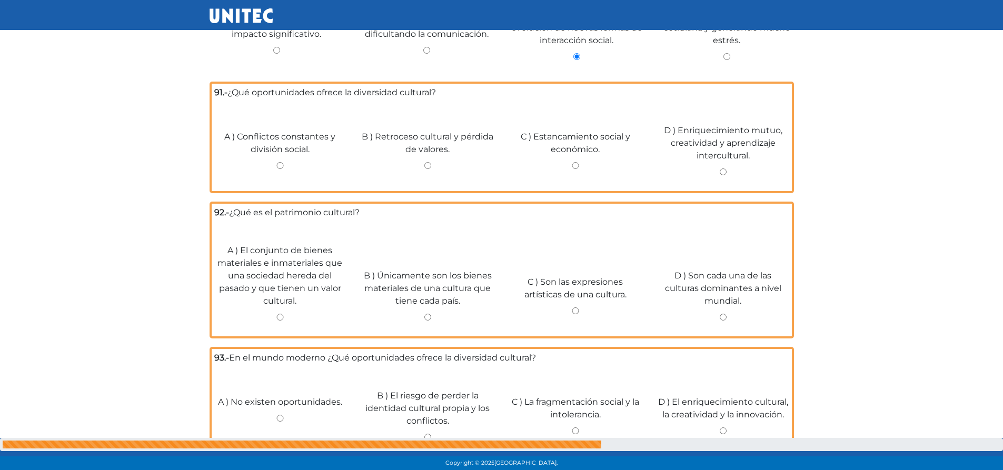
click at [724, 168] on input "D ) Enriquecimiento mutuo, creatividad y aprendizaje intercultural." at bounding box center [723, 171] width 132 height 7
radio input "true"
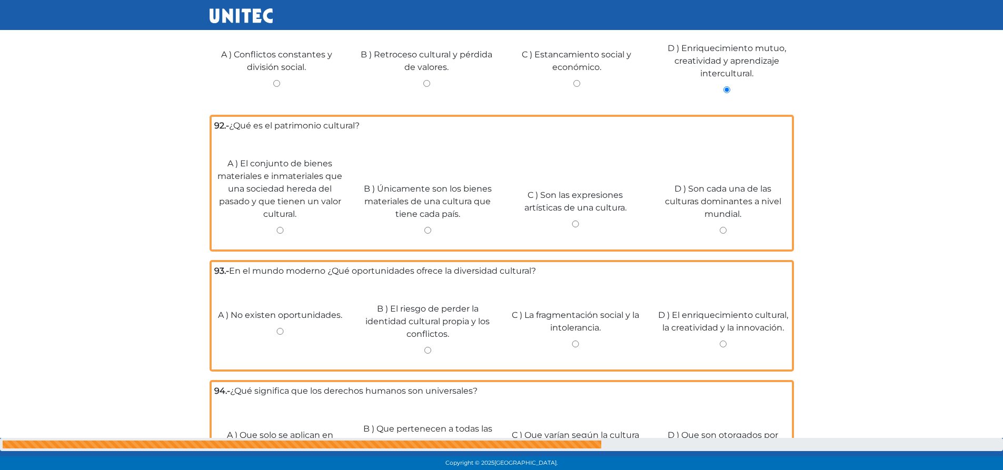
scroll to position [2039, 0]
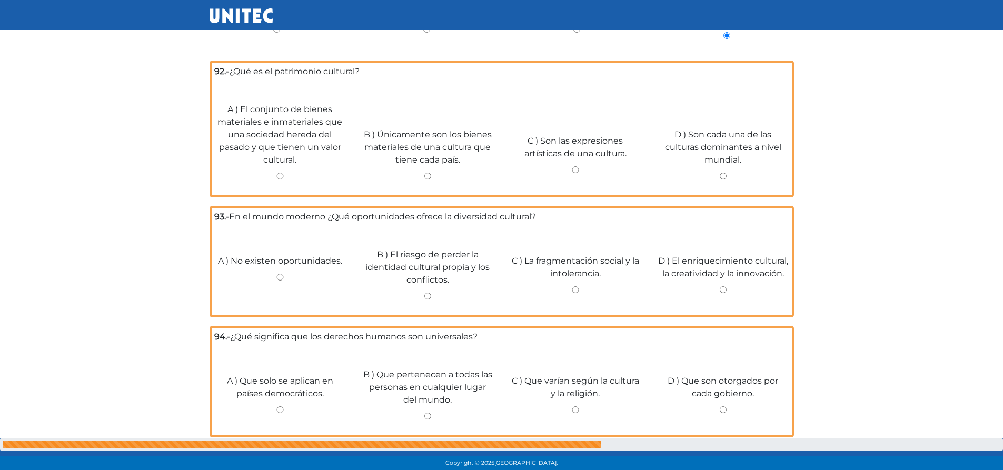
click at [280, 173] on input "A ) El conjunto de bienes materiales e inmateriales que una sociedad hereda del…" at bounding box center [280, 176] width 132 height 7
radio input "true"
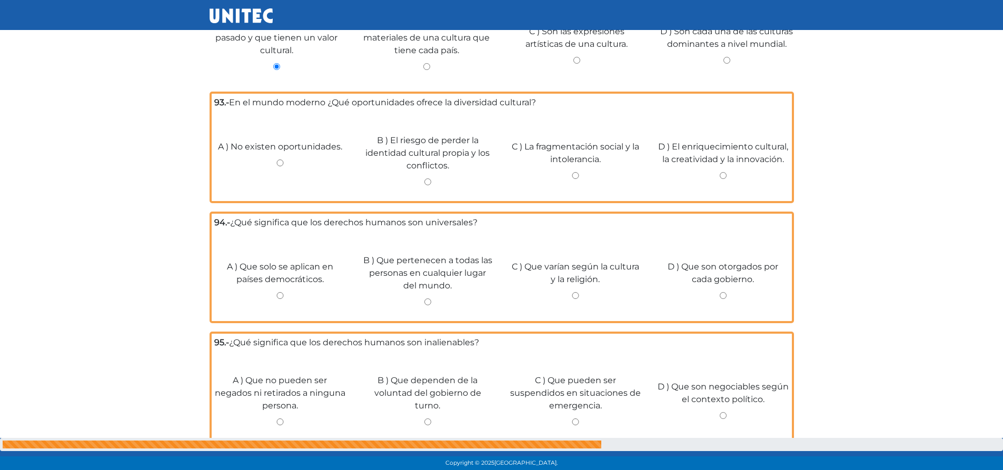
scroll to position [2167, 0]
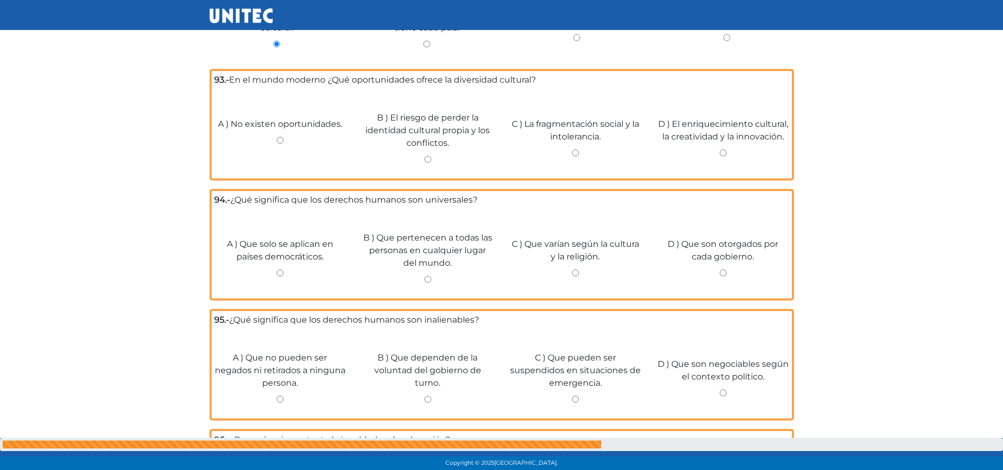
click at [728, 150] on input "D ) El enriquecimiento cultural, la creatividad y la innovación." at bounding box center [723, 153] width 132 height 7
radio input "true"
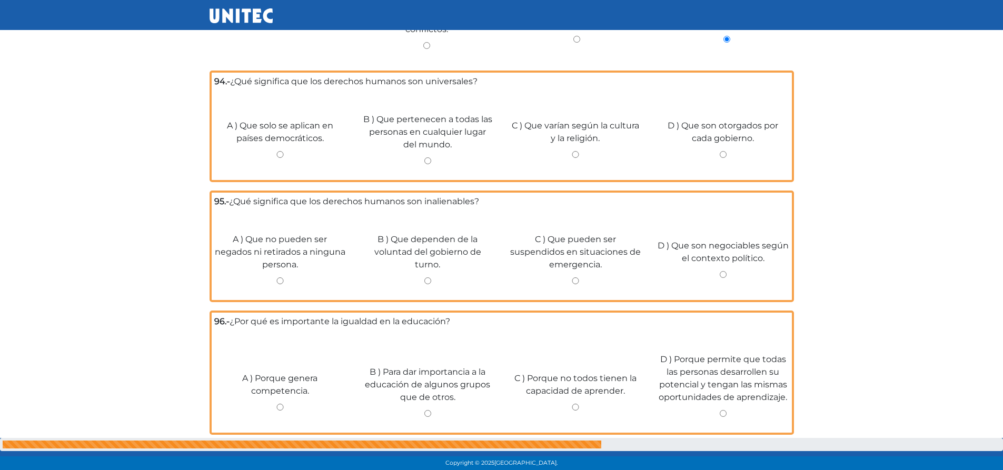
scroll to position [2289, 0]
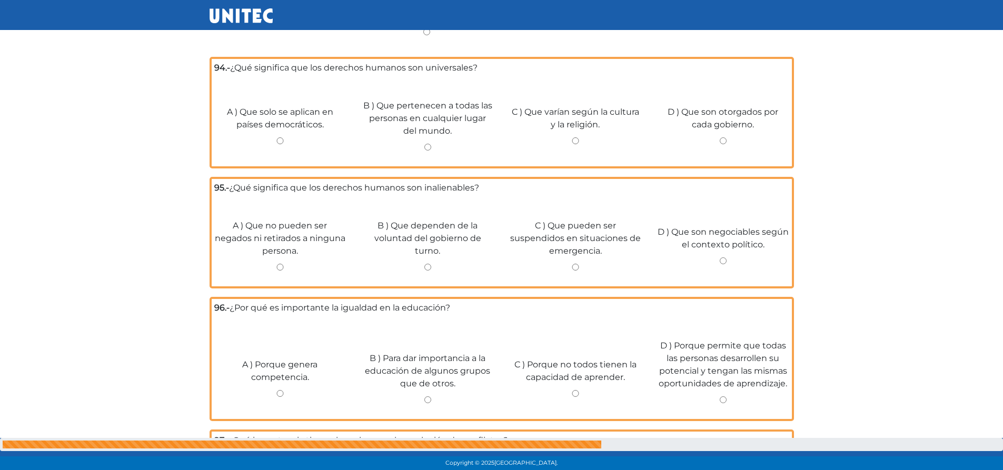
click at [428, 144] on input "B ) Que pertenecen a todas las personas en cualquier lugar del mundo." at bounding box center [428, 147] width 132 height 7
radio input "true"
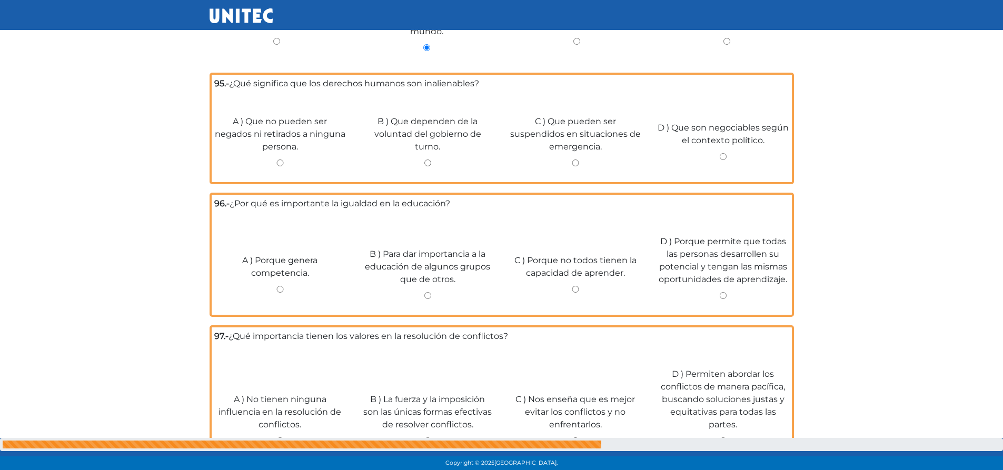
scroll to position [2398, 0]
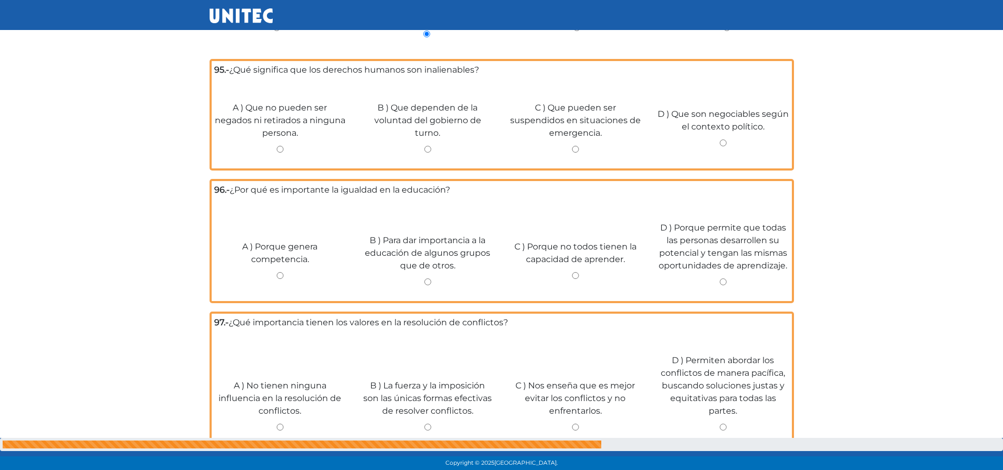
click at [280, 146] on input "A ) Que no pueden ser negados ni retirados a ninguna persona." at bounding box center [280, 149] width 132 height 7
radio input "true"
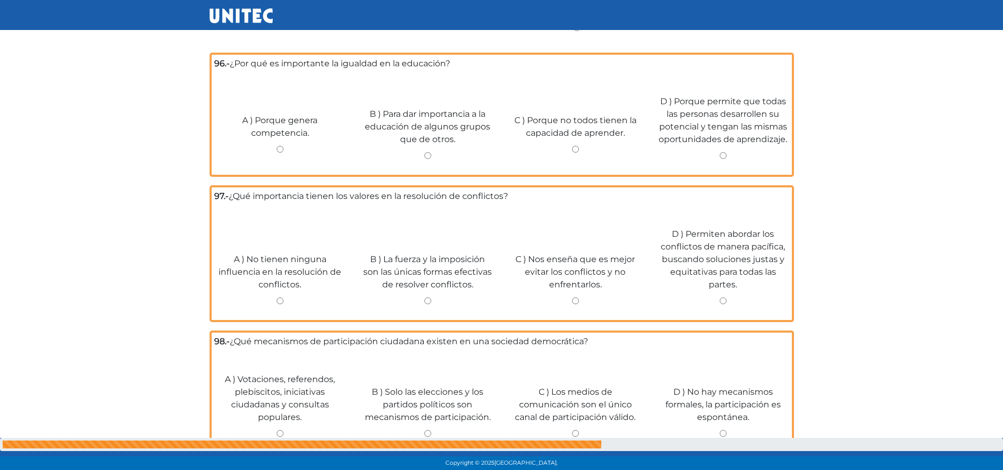
scroll to position [2519, 0]
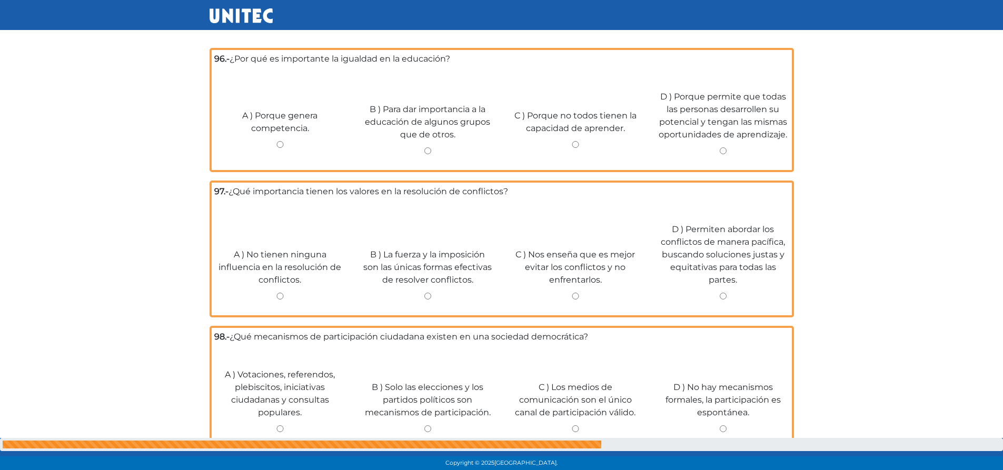
click at [724, 147] on input "D ) Porque permite que todas las personas desarrollen su potencial y tengan las…" at bounding box center [723, 150] width 132 height 7
radio input "true"
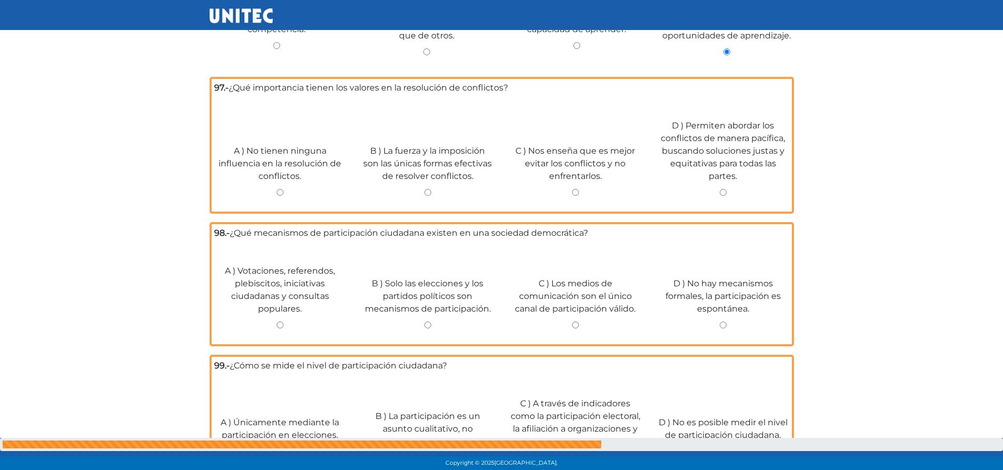
scroll to position [2627, 0]
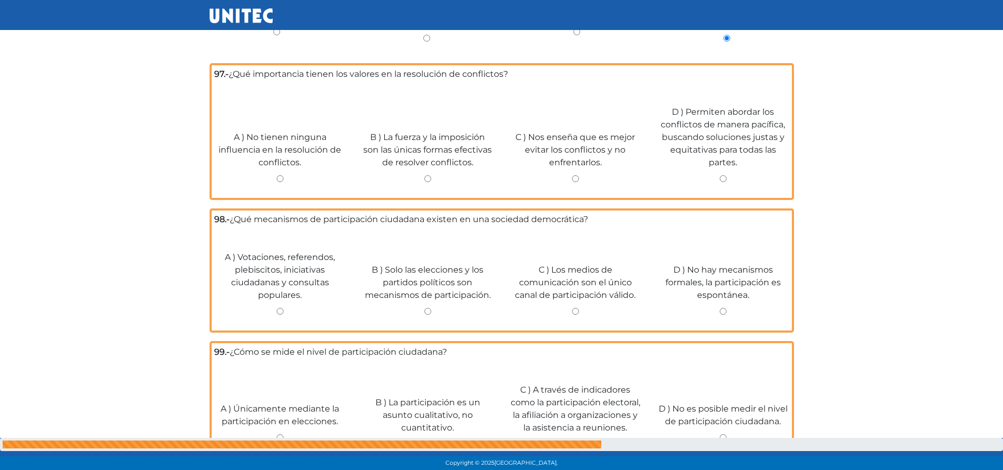
click at [717, 175] on input "D ) Permiten abordar los conflictos de manera pacífica, buscando soluciones jus…" at bounding box center [723, 178] width 132 height 7
radio input "true"
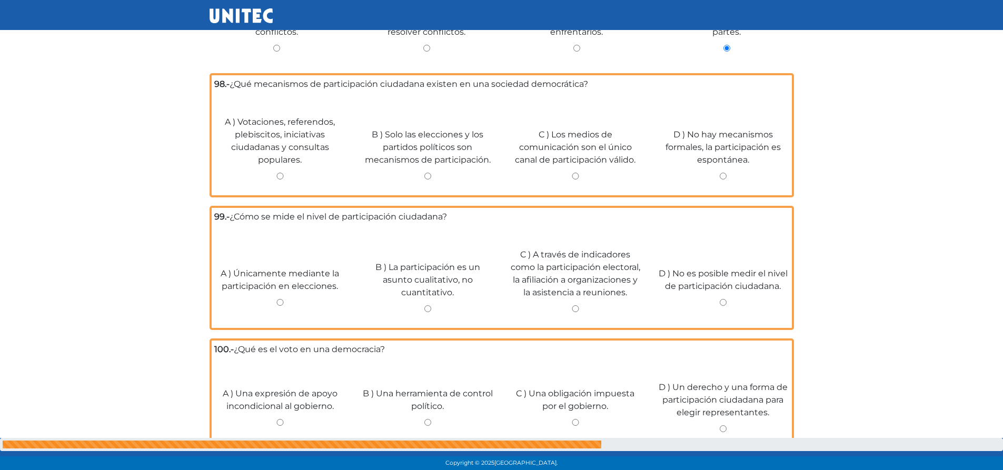
scroll to position [2757, 0]
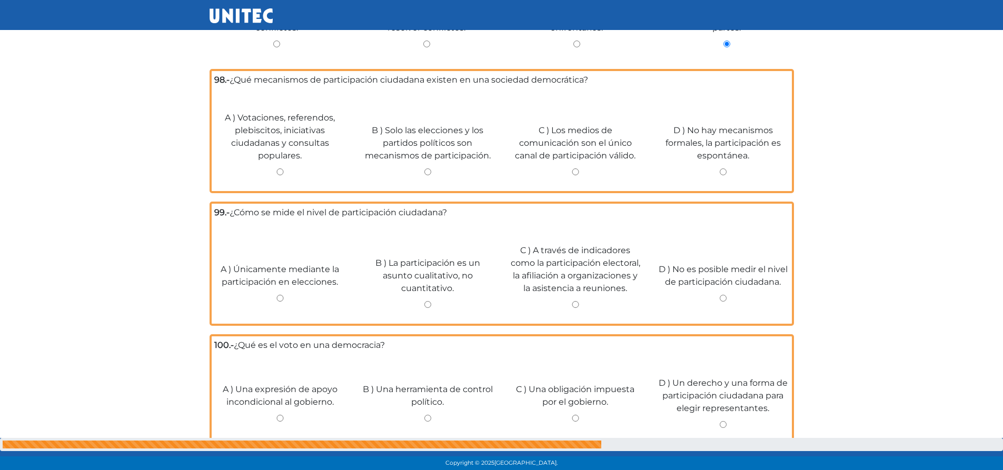
click at [281, 168] on input "A ) Votaciones, referendos, plebiscitos, iniciativas ciudadanas y consultas pop…" at bounding box center [280, 171] width 132 height 7
radio input "true"
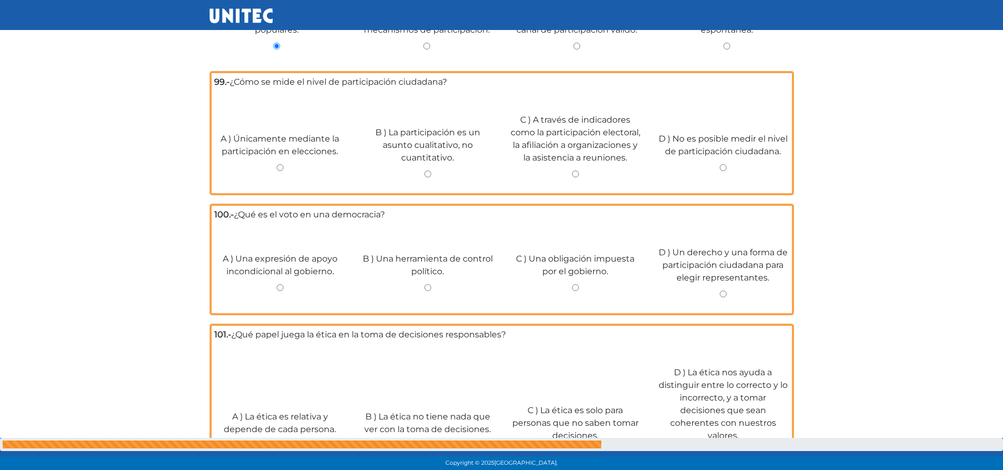
scroll to position [2883, 0]
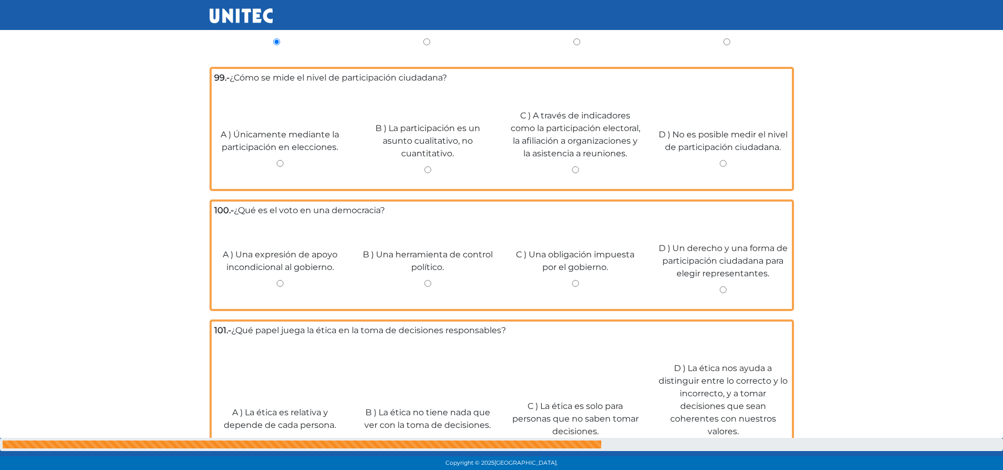
click at [573, 166] on input "C ) A través de indicadores como la participación electoral, la afiliación a or…" at bounding box center [576, 169] width 132 height 7
radio input "true"
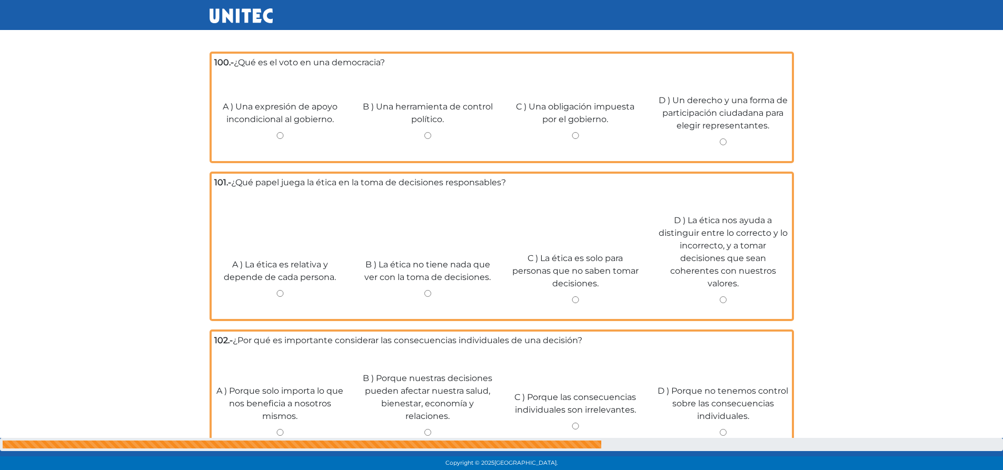
scroll to position [3030, 0]
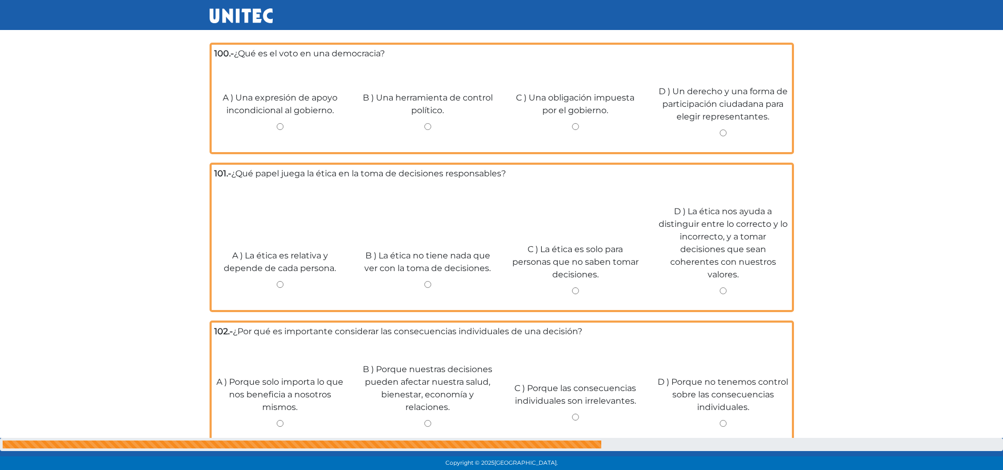
click at [723, 130] on input "D ) Un derecho y una forma de participación ciudadana para elegir representante…" at bounding box center [723, 133] width 132 height 7
radio input "true"
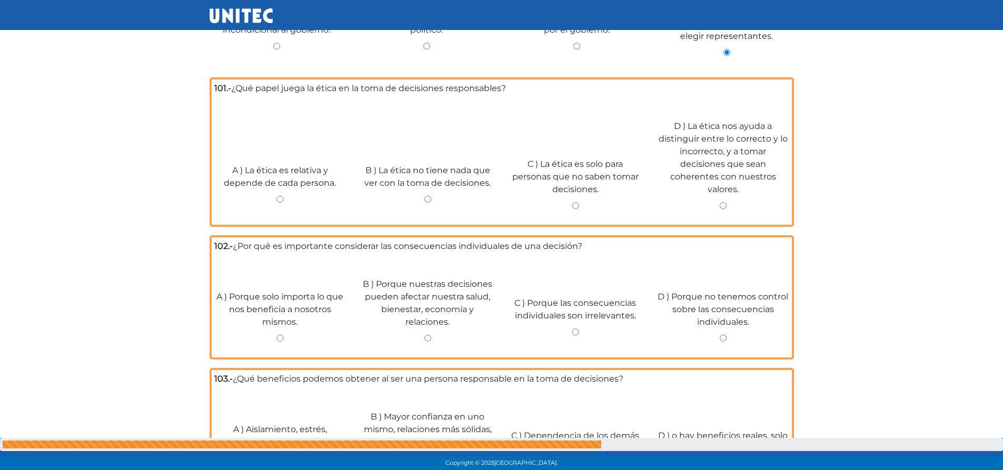
scroll to position [3124, 0]
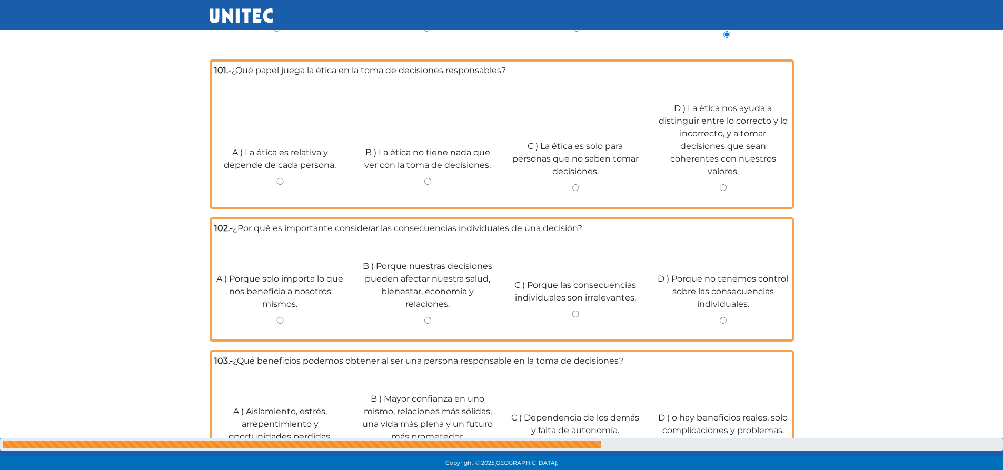
click at [724, 184] on input "D ) La ética nos ayuda a distinguir entre lo correcto y lo incorrecto, y a toma…" at bounding box center [723, 187] width 132 height 7
radio input "true"
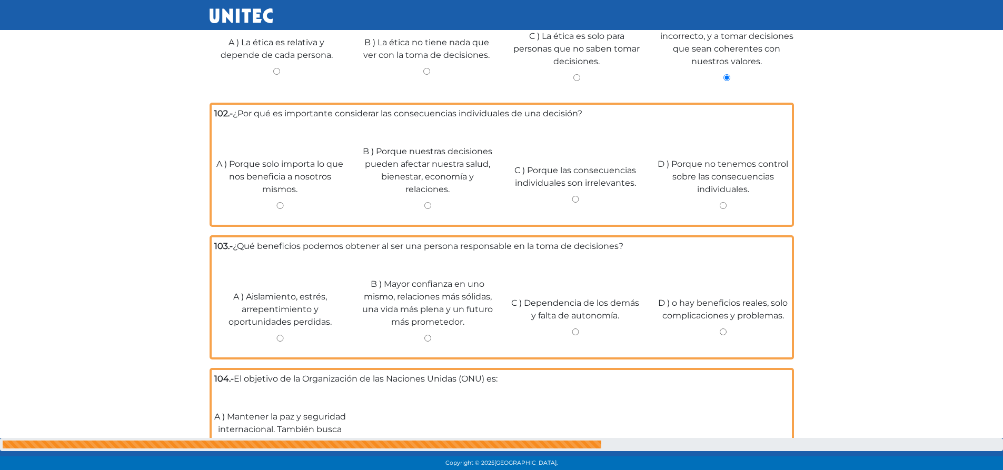
scroll to position [3230, 0]
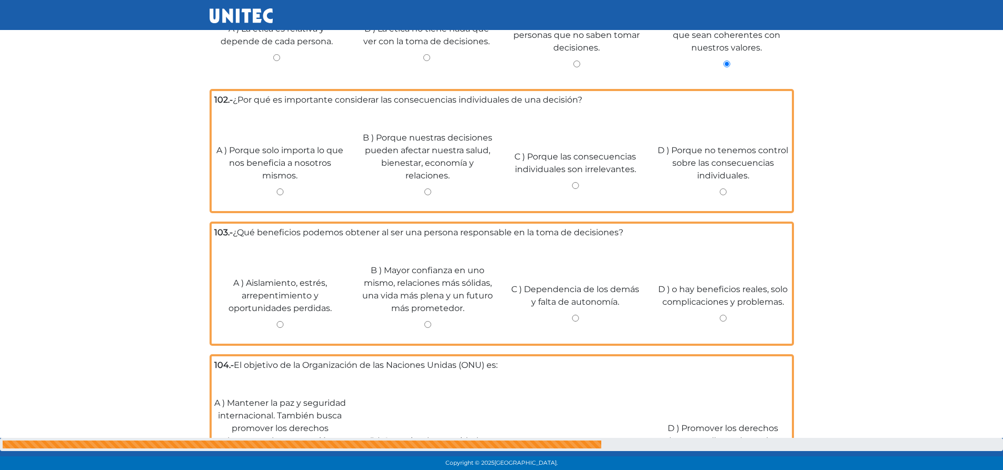
click at [426, 188] on input "B ) Porque nuestras decisiones pueden afectar nuestra salud, bienestar, economí…" at bounding box center [428, 191] width 132 height 7
radio input "true"
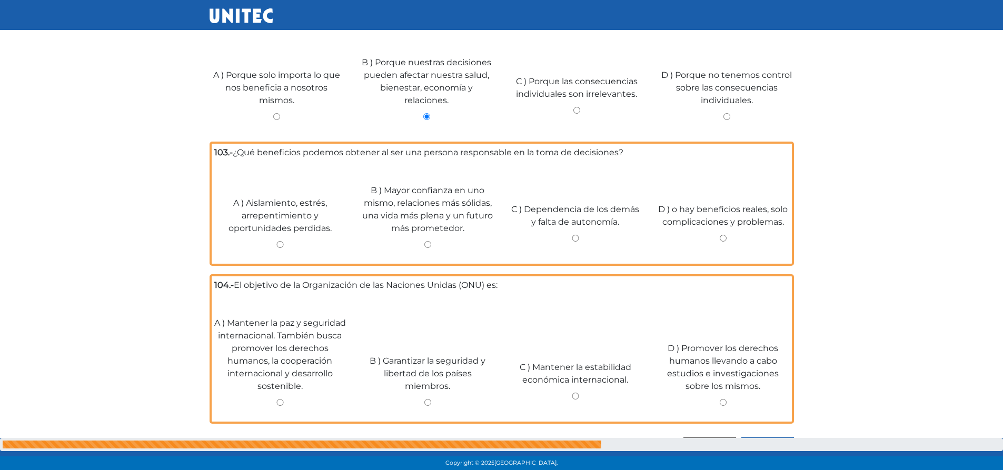
scroll to position [3315, 0]
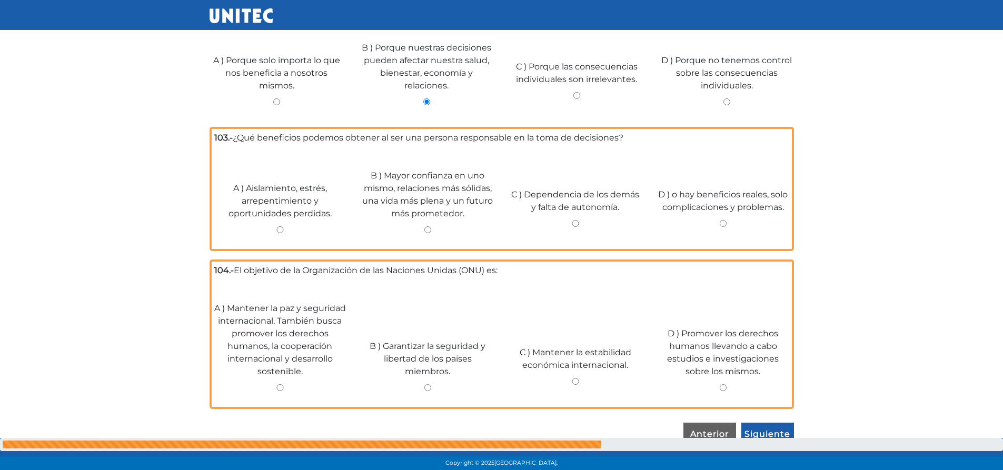
click at [426, 226] on input "B ) Mayor confianza en uno mismo, relaciones más sólidas, una vida más plena y …" at bounding box center [428, 229] width 132 height 7
radio input "true"
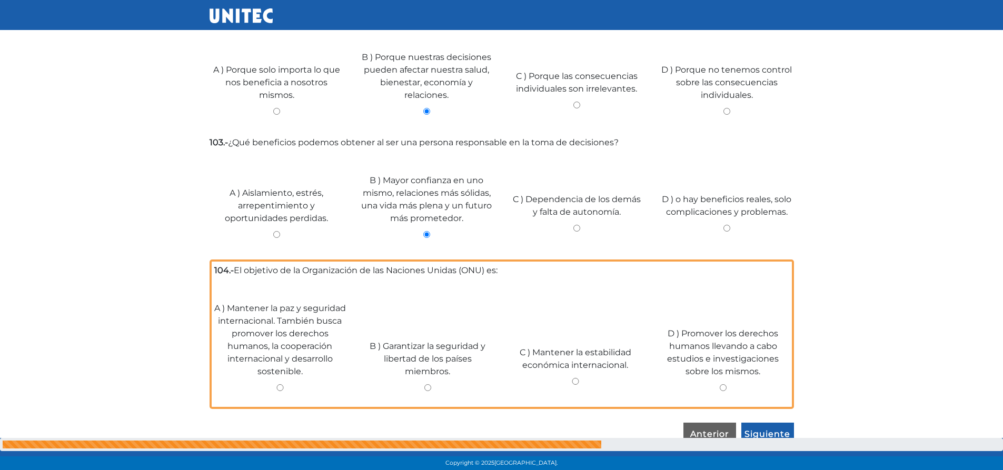
click at [277, 384] on input "A ) Mantener la paz y seguridad internacional. También busca promover los derec…" at bounding box center [280, 387] width 132 height 7
radio input "true"
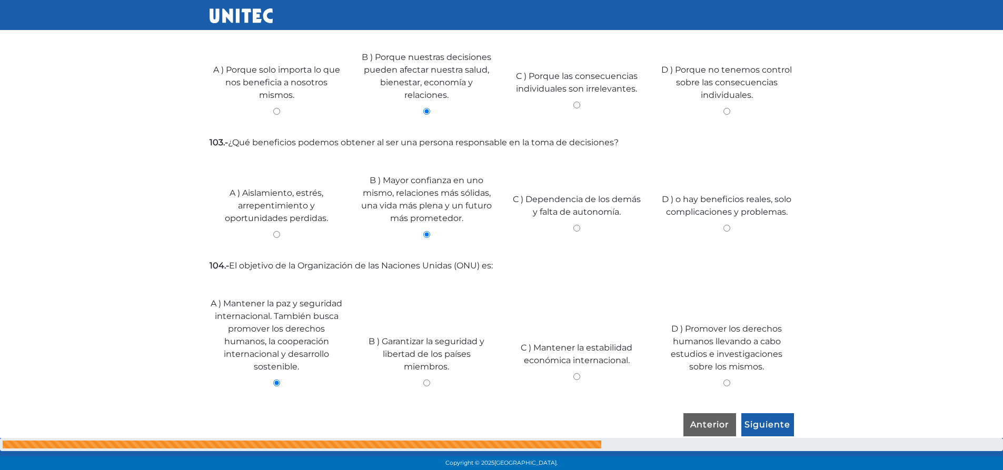
scroll to position [3296, 0]
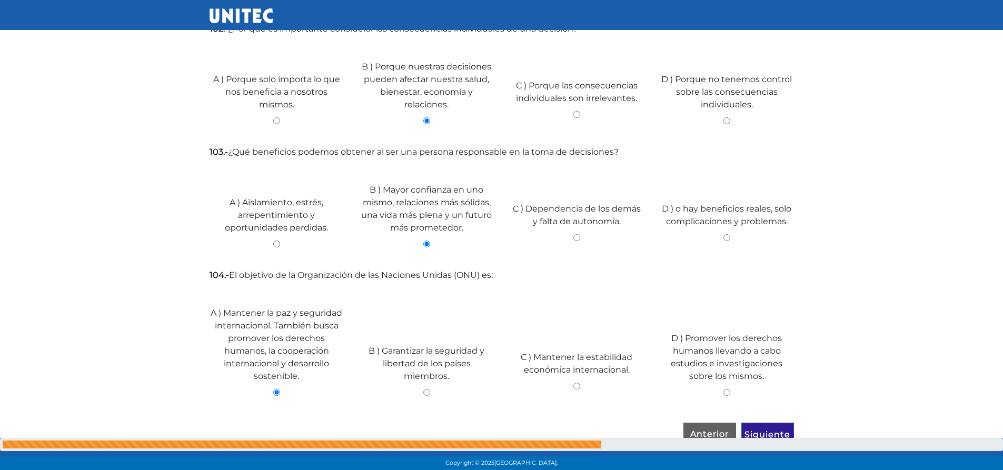
click at [776, 427] on input "Siguiente" at bounding box center [767, 435] width 53 height 24
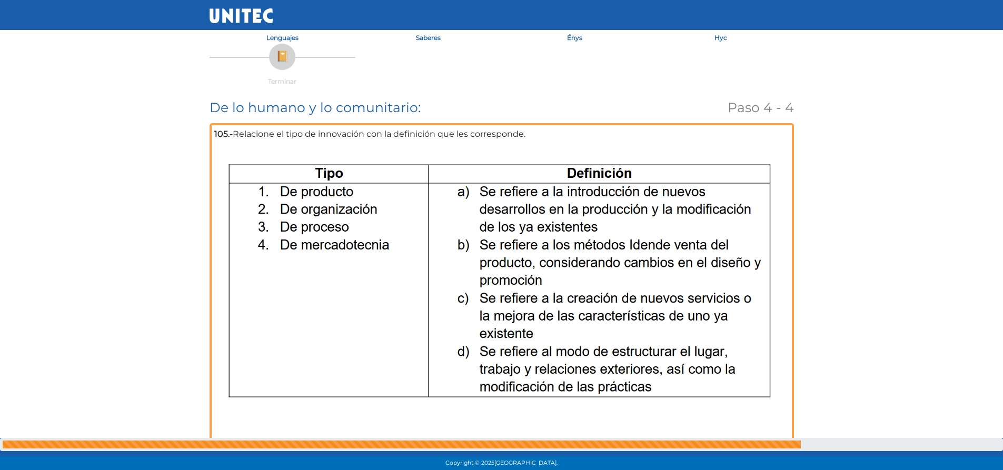
scroll to position [105, 0]
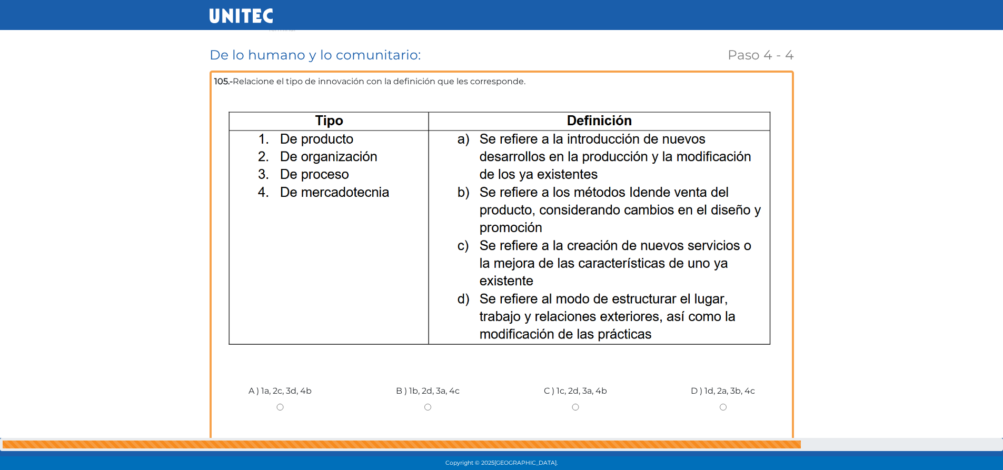
click at [573, 409] on input "C ) 1c, 2d, 3a, 4b" at bounding box center [576, 407] width 132 height 7
radio input "true"
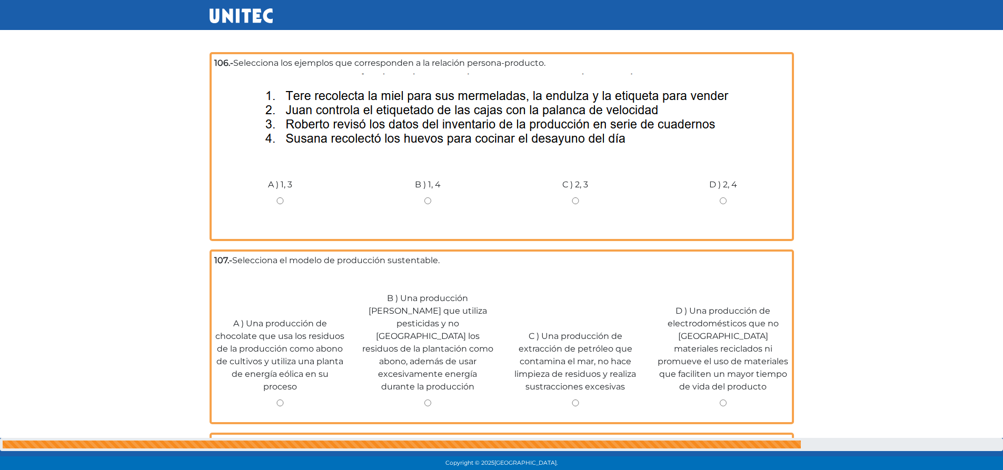
scroll to position [509, 0]
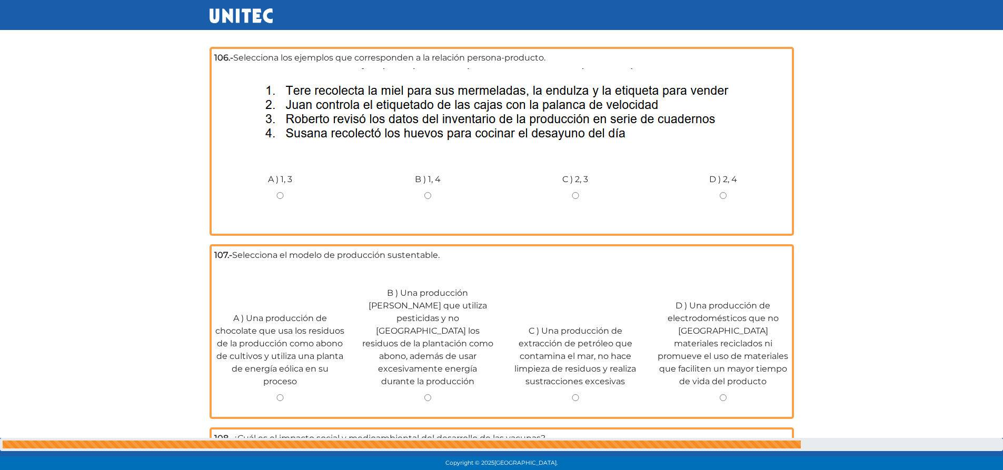
click at [278, 197] on input "A ) 1, 3" at bounding box center [280, 195] width 132 height 7
radio input "true"
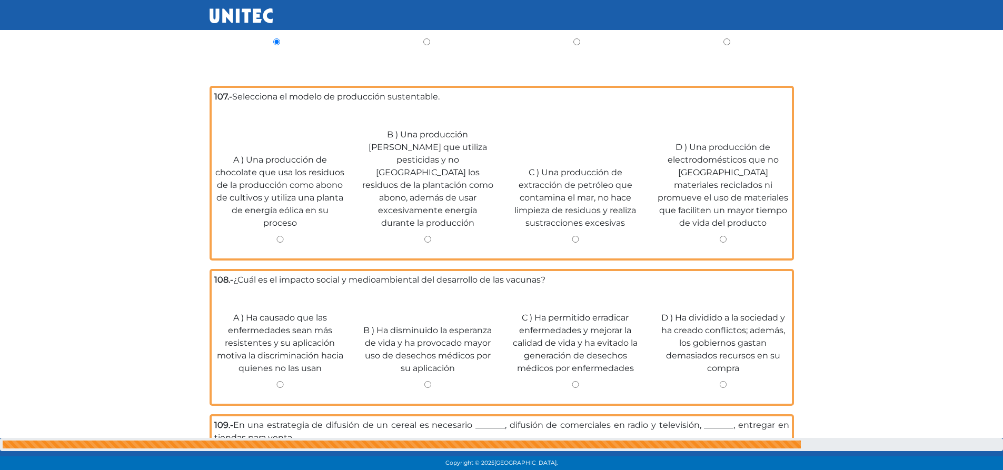
scroll to position [674, 0]
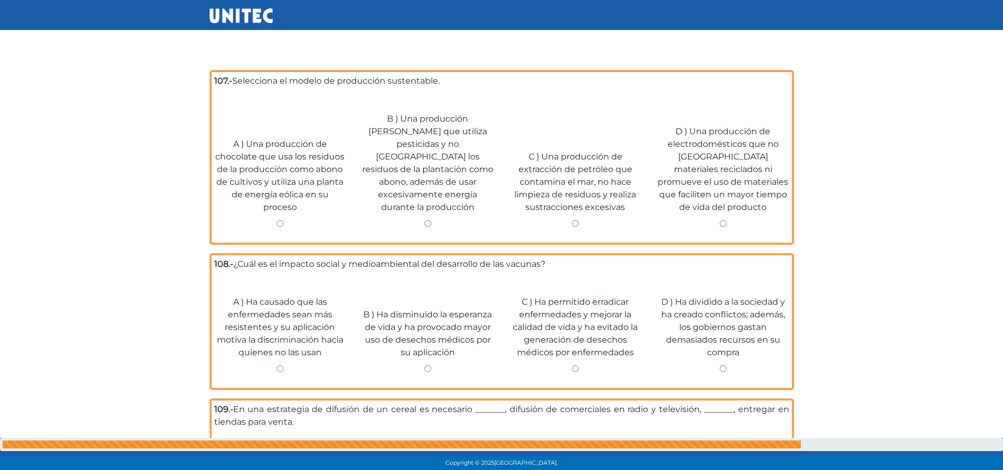
click at [279, 220] on input "A ) Una producción de chocolate que usa los residuos de la producción como abon…" at bounding box center [280, 223] width 132 height 7
radio input "true"
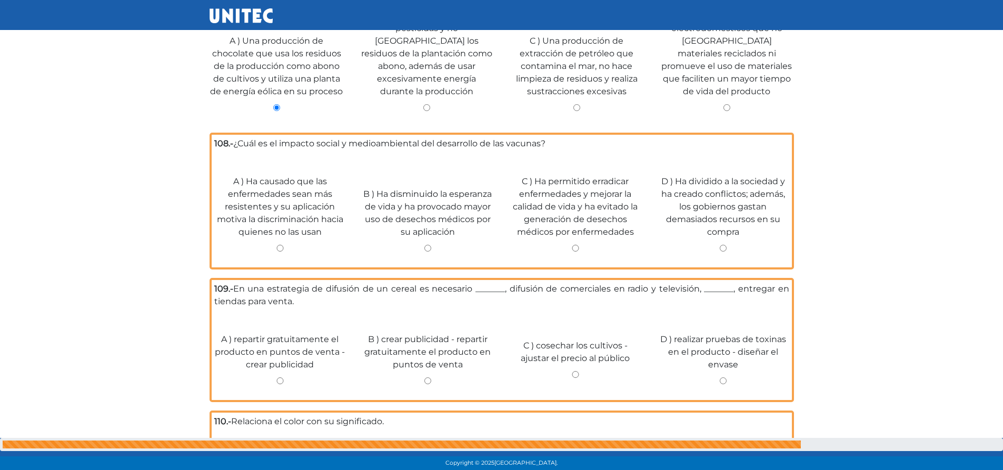
scroll to position [774, 0]
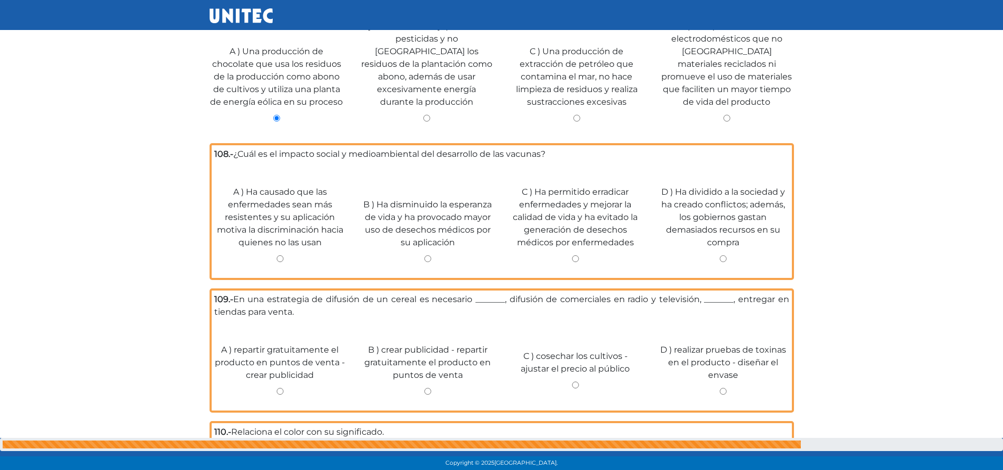
click at [577, 237] on div "C ) Ha permitido erradicar enfermedades y mejorar la calidad de vida y ha evita…" at bounding box center [576, 220] width 148 height 111
click at [578, 255] on input "C ) Ha permitido erradicar enfermedades y mejorar la calidad de vida y ha evita…" at bounding box center [576, 258] width 132 height 7
radio input "true"
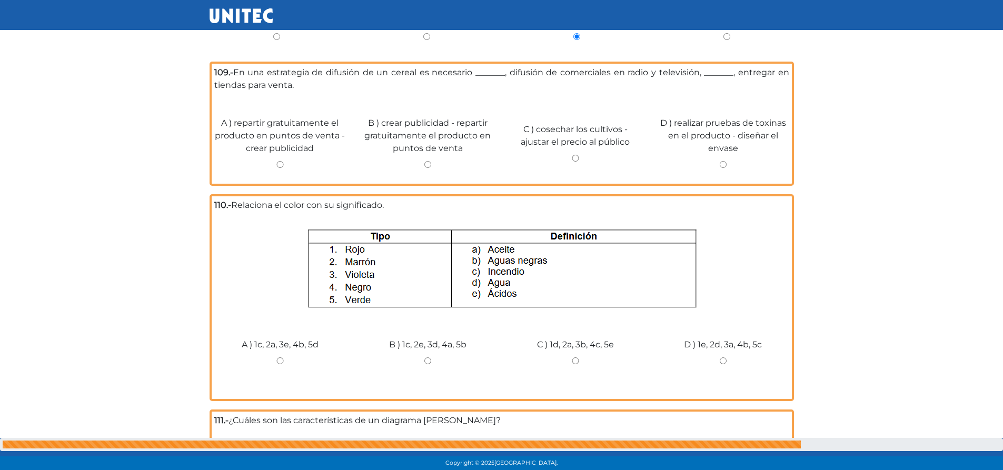
scroll to position [987, 0]
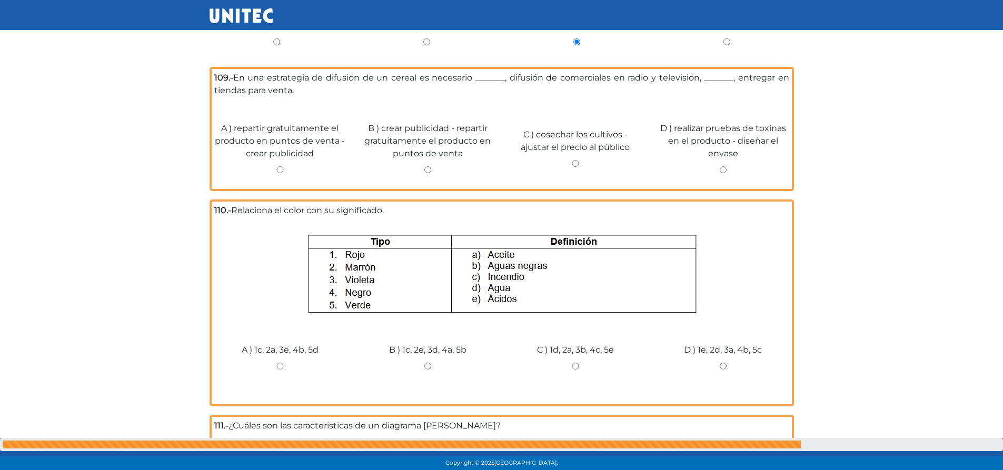
click at [429, 166] on input "B ) crear publicidad - repartir gratuitamente el producto en puntos de venta" at bounding box center [428, 169] width 132 height 7
radio input "true"
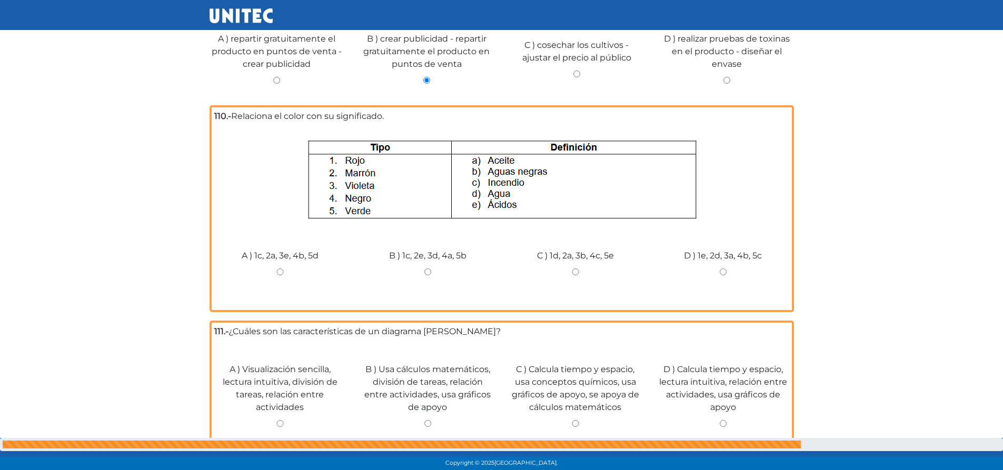
scroll to position [1108, 0]
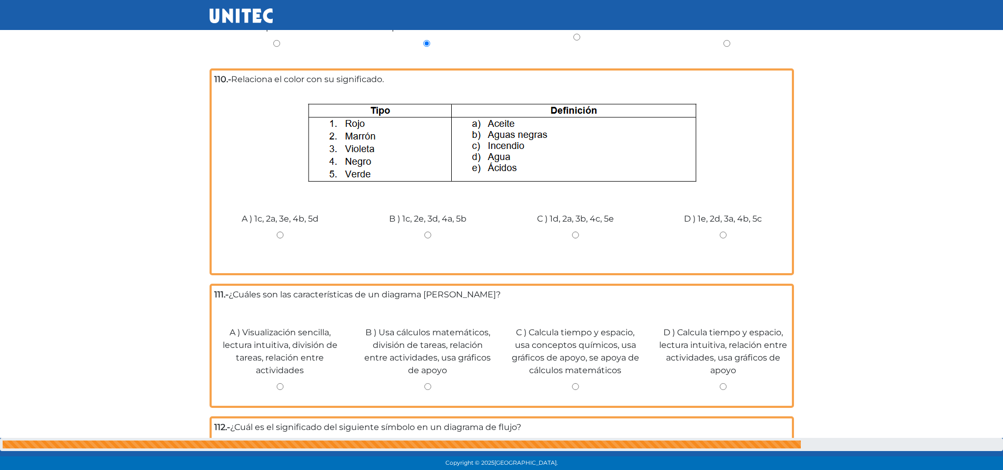
click at [283, 232] on input "A ) 1c, 2a, 3e, 4b, 5d" at bounding box center [280, 235] width 132 height 7
radio input "true"
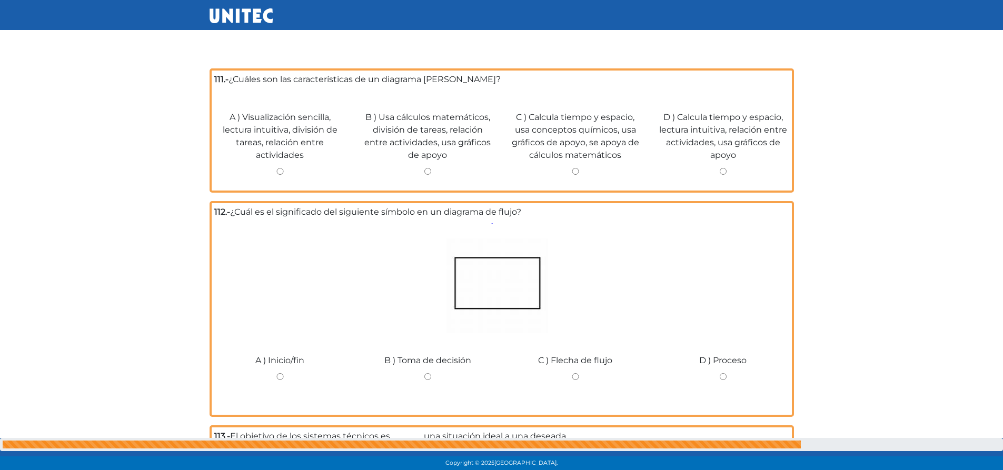
scroll to position [1319, 0]
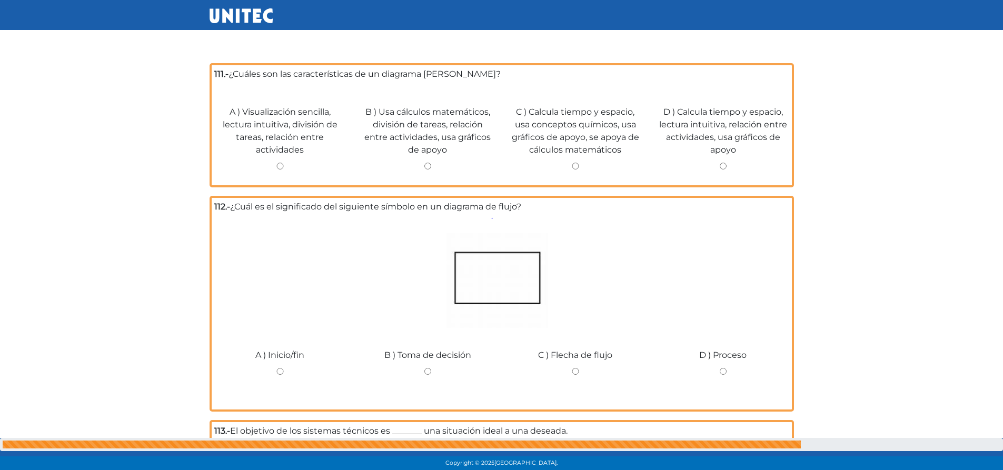
click at [429, 136] on div "B ) Usa cálculos matemáticos, división de tareas, relación entre actividades, u…" at bounding box center [428, 134] width 148 height 98
click at [430, 163] on input "B ) Usa cálculos matemáticos, división de tareas, relación entre actividades, u…" at bounding box center [428, 166] width 132 height 7
radio input "true"
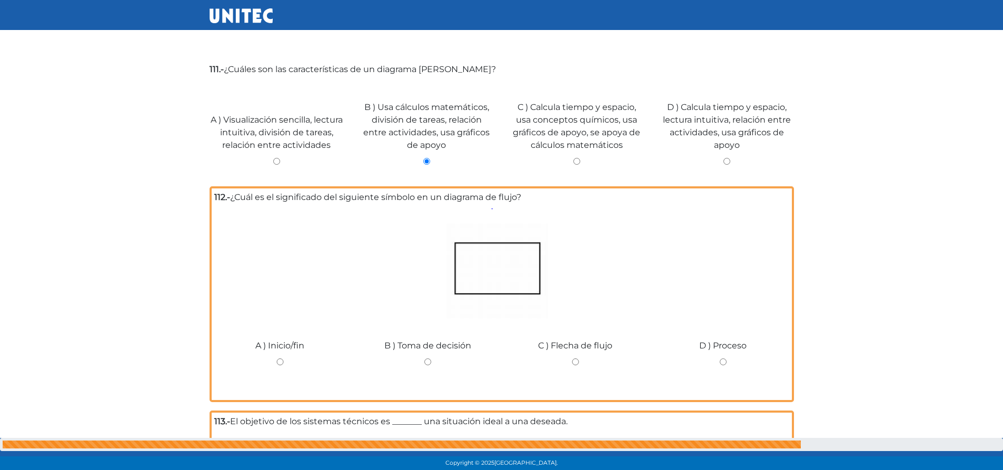
click at [722, 158] on input "D ) Calcula tiempo y espacio, lectura intuitiva, relación entre actividades, us…" at bounding box center [727, 161] width 134 height 7
radio input "true"
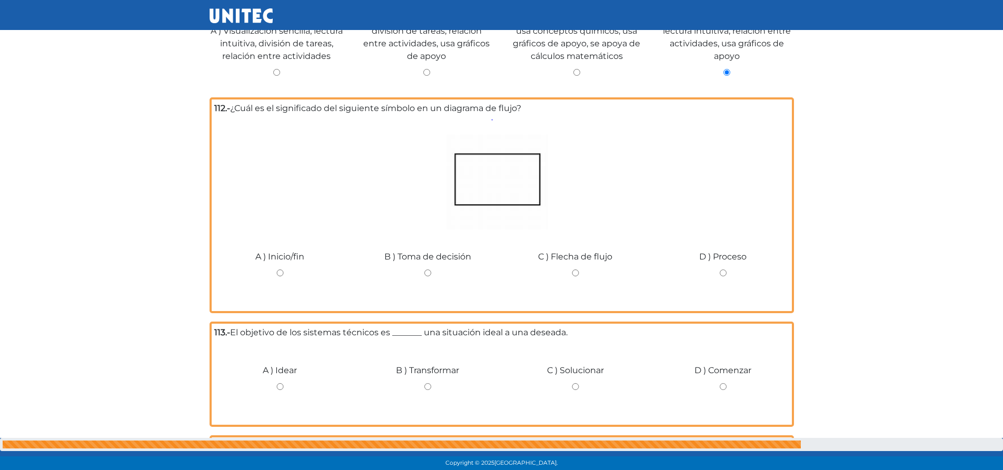
scroll to position [1414, 0]
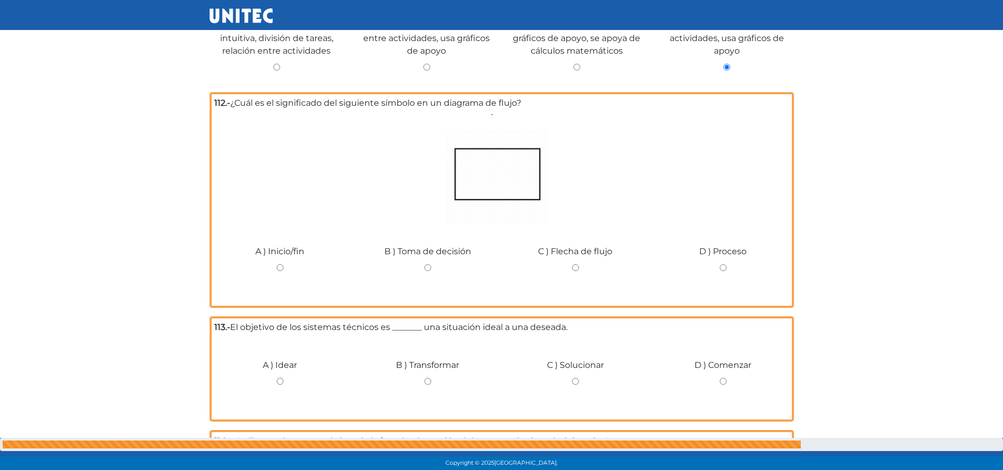
click at [282, 264] on input "A ) Inicio/fin" at bounding box center [280, 267] width 132 height 7
radio input "true"
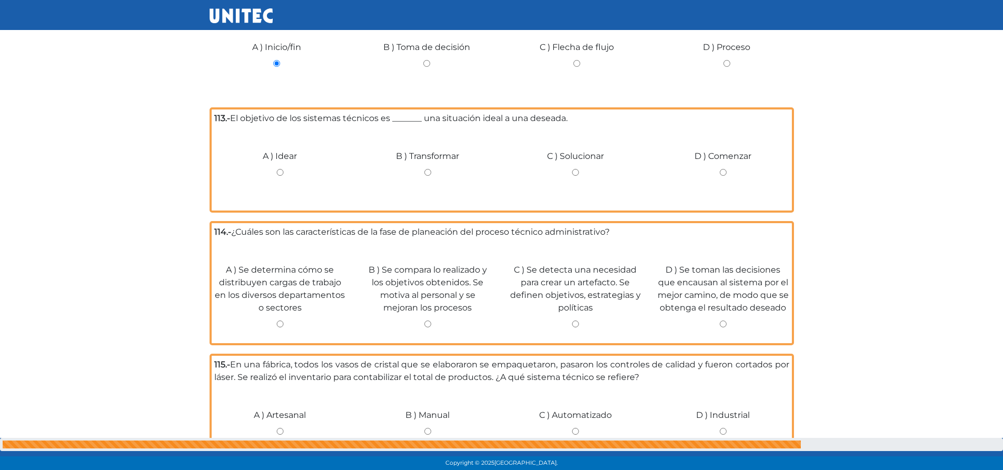
scroll to position [1634, 0]
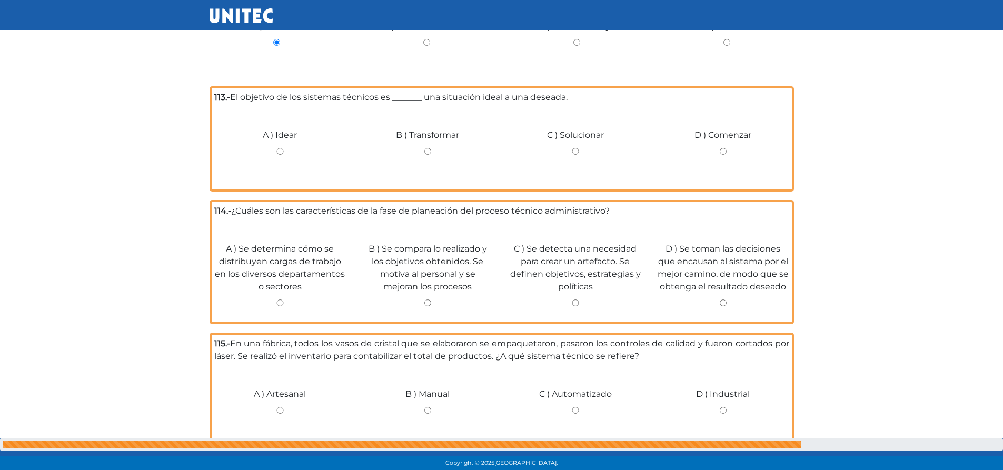
click at [425, 148] on input "B ) Transformar" at bounding box center [428, 151] width 132 height 7
radio input "true"
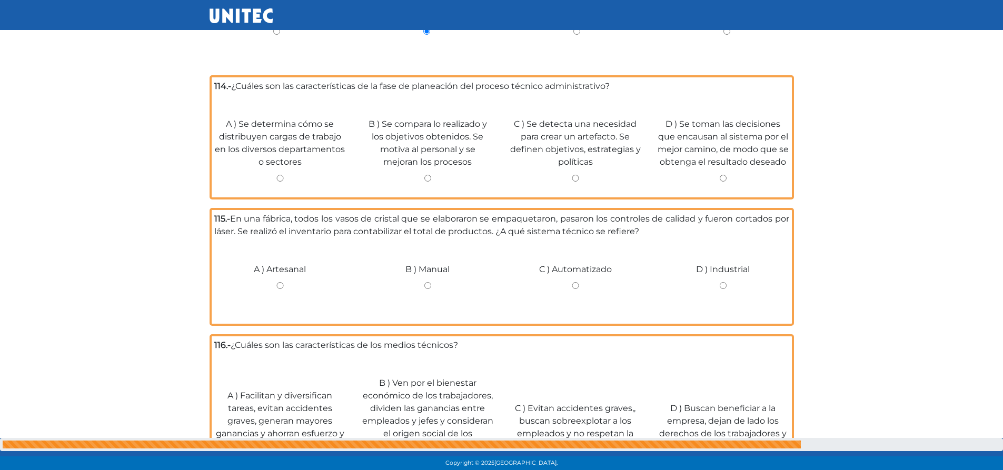
scroll to position [1744, 0]
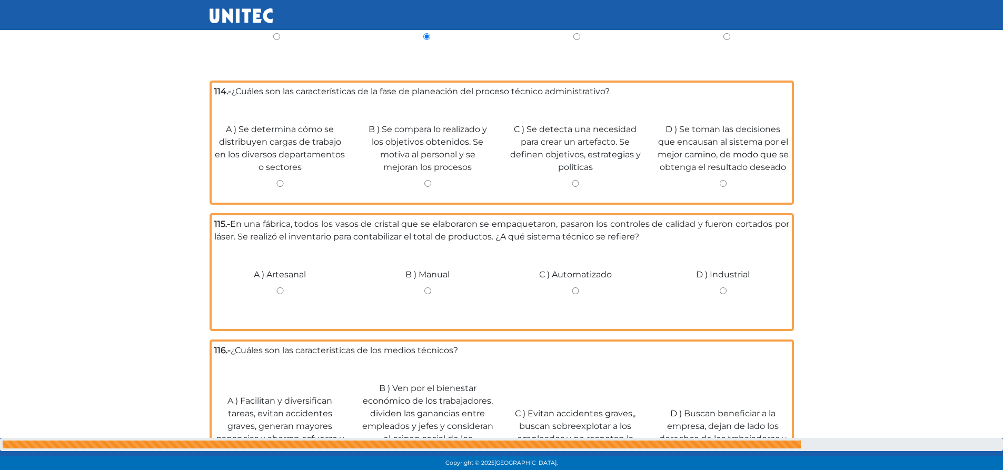
click at [578, 180] on input "C ) Se detecta una necesidad para crear un artefacto. Se definen objetivos, est…" at bounding box center [576, 183] width 132 height 7
radio input "true"
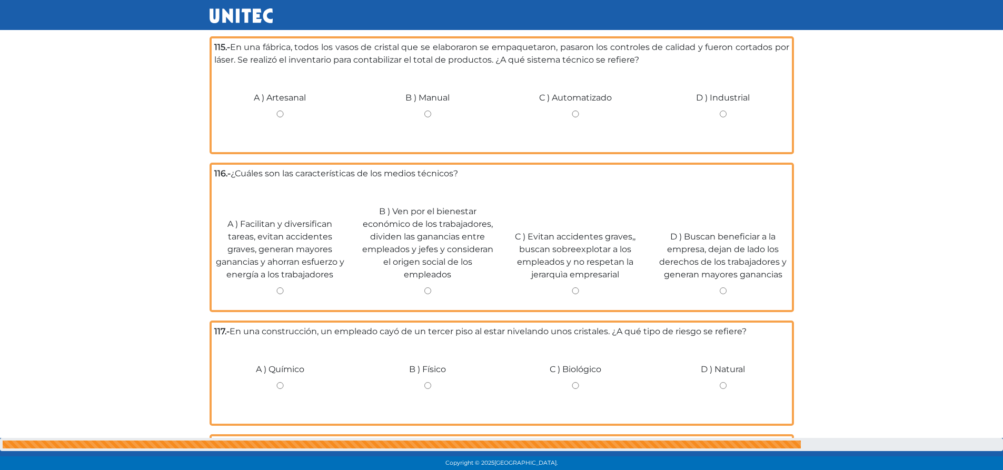
scroll to position [1891, 0]
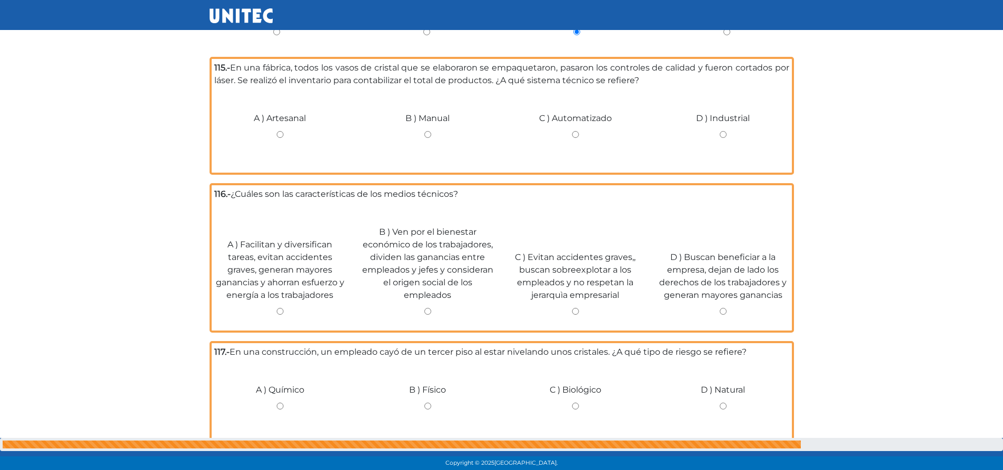
click at [575, 131] on input "C ) Automatizado" at bounding box center [576, 134] width 132 height 7
radio input "true"
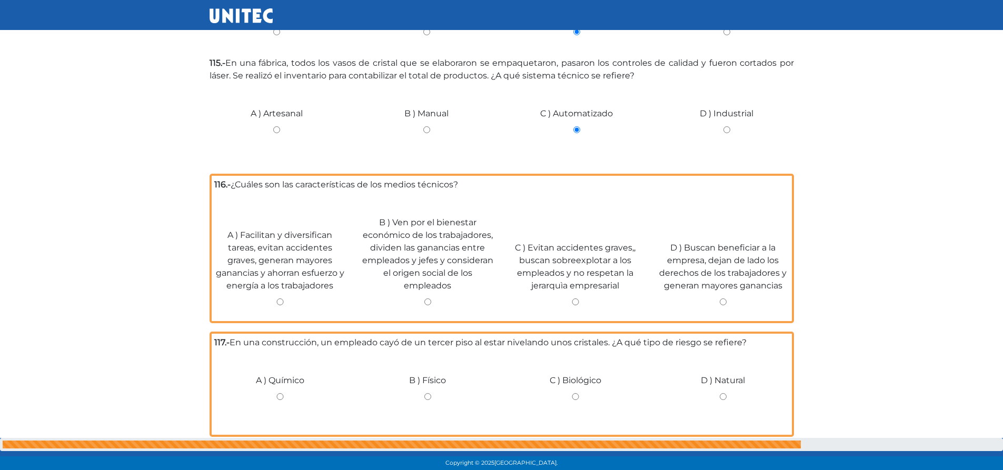
click at [727, 126] on input "D ) Industrial" at bounding box center [727, 129] width 134 height 7
radio input "true"
click at [576, 126] on input "C ) Automatizado" at bounding box center [577, 129] width 134 height 7
radio input "true"
click at [729, 126] on input "D ) Industrial" at bounding box center [727, 129] width 134 height 7
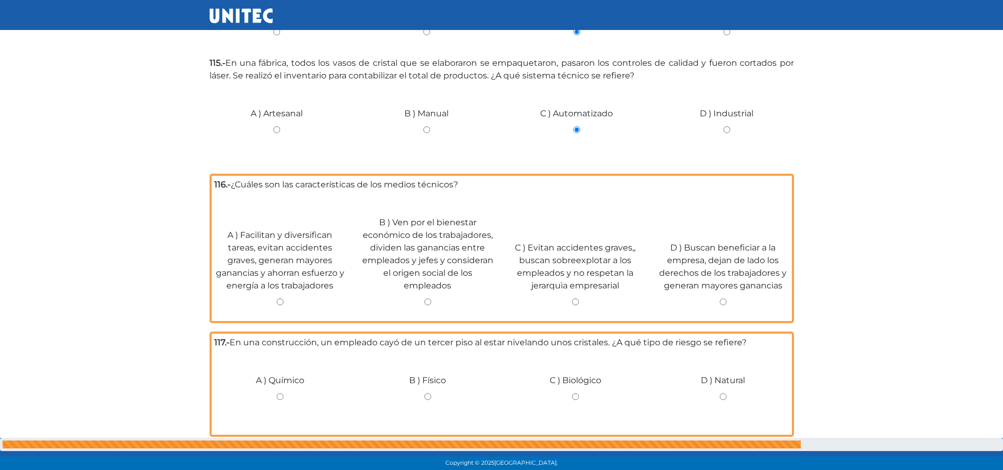
radio input "true"
click at [574, 126] on input "C ) Automatizado" at bounding box center [577, 129] width 134 height 7
radio input "true"
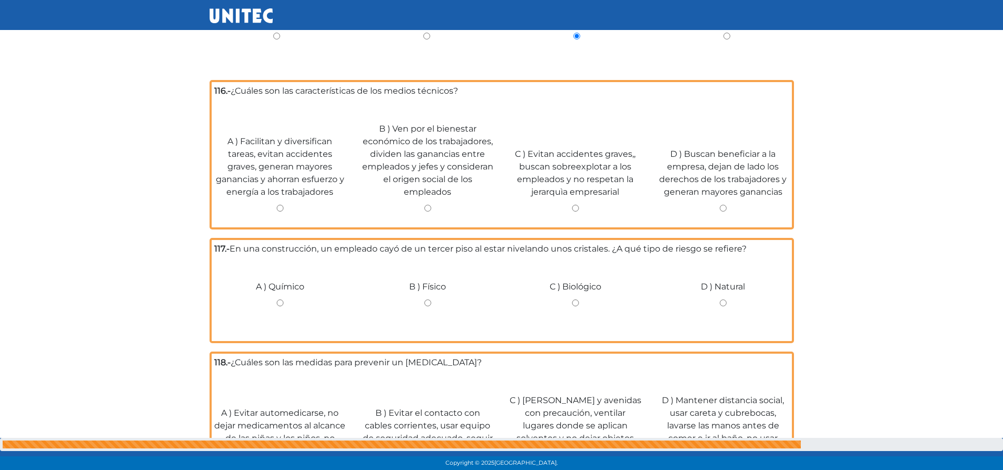
scroll to position [1995, 0]
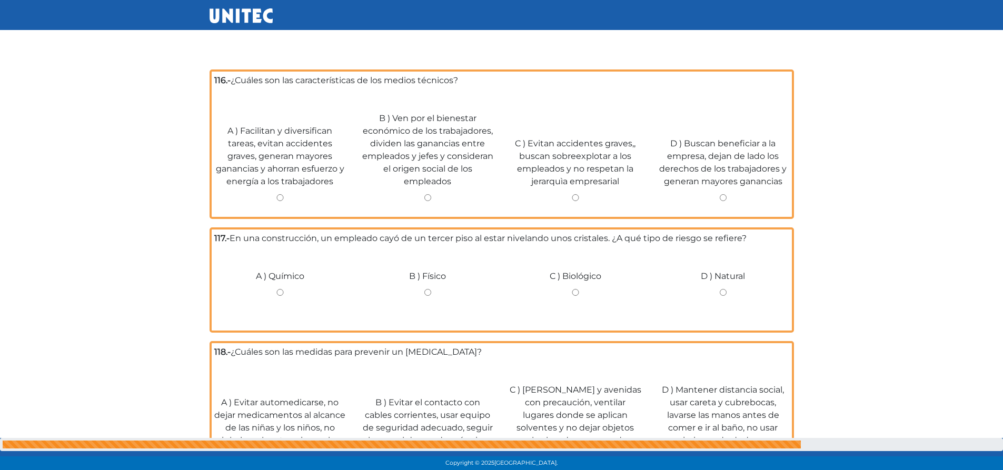
click at [282, 194] on input "A ) Facilitan y diversifican tareas, evitan accidentes graves, generan mayores …" at bounding box center [280, 197] width 132 height 7
radio input "true"
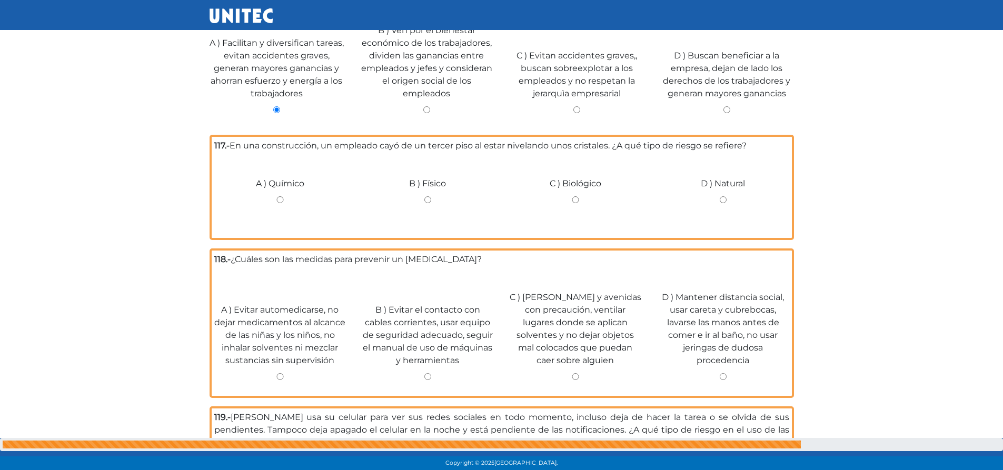
scroll to position [2157, 0]
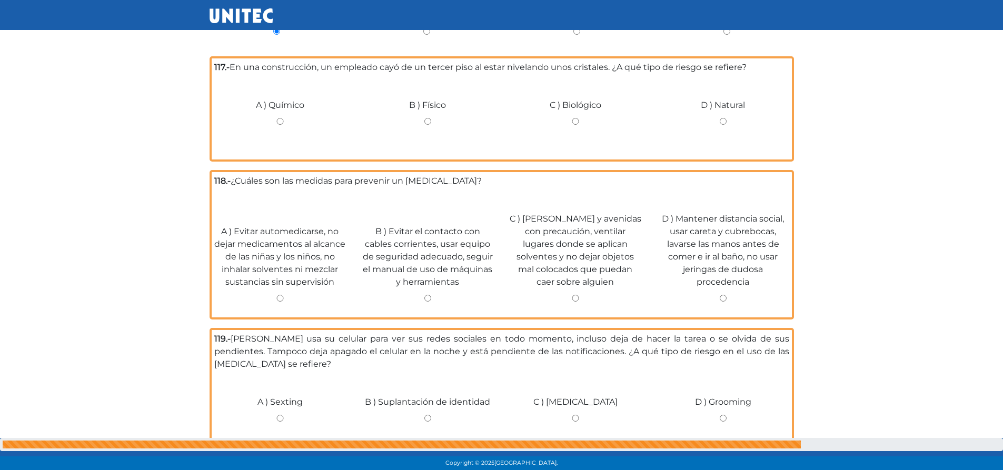
click at [426, 118] on input "B ) Físico" at bounding box center [428, 121] width 132 height 7
radio input "true"
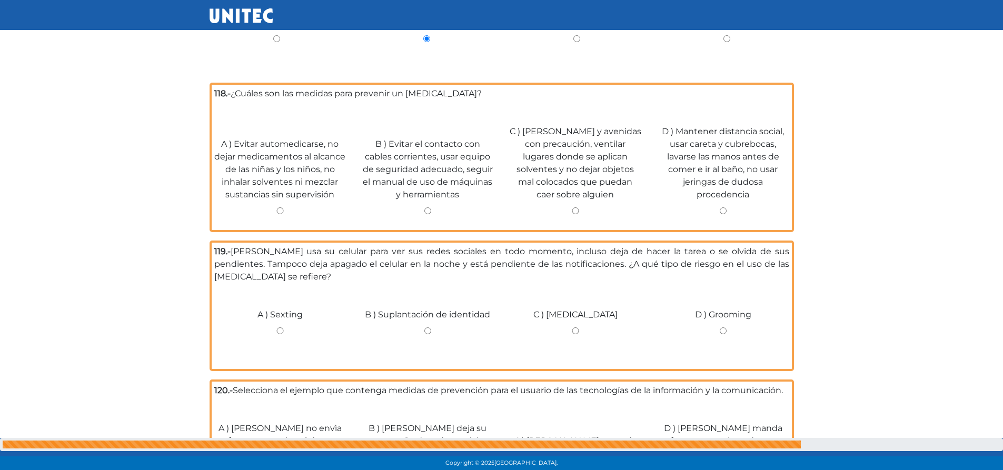
scroll to position [2240, 0]
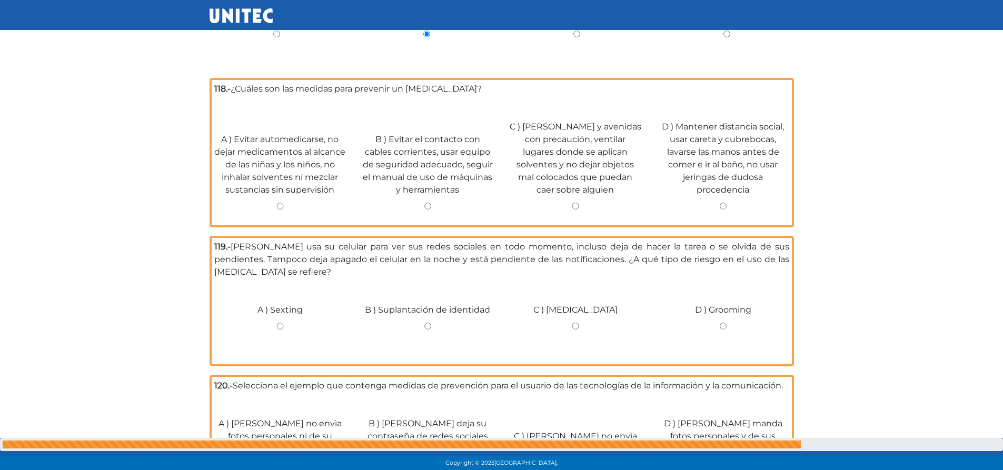
click at [730, 203] on input "D ) Mantener distancia social, usar careta y cubrebocas, lavarse las manos ante…" at bounding box center [723, 206] width 132 height 7
radio input "true"
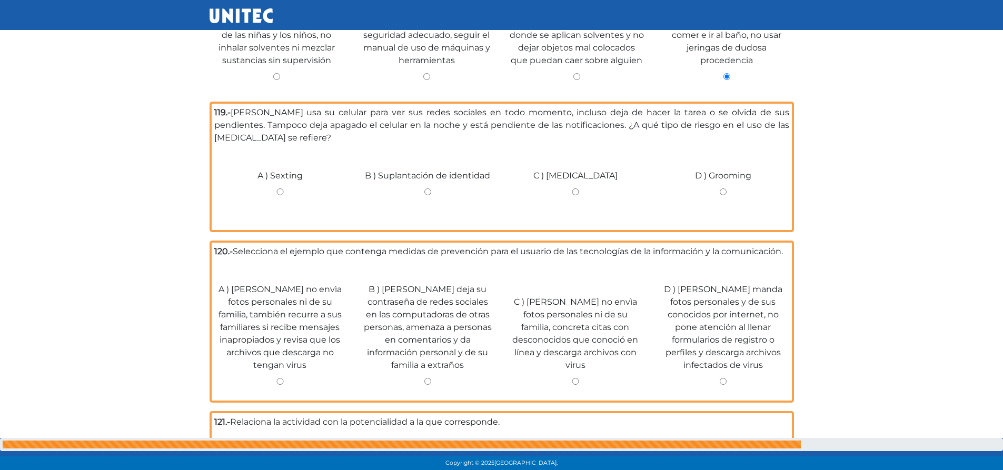
scroll to position [2385, 0]
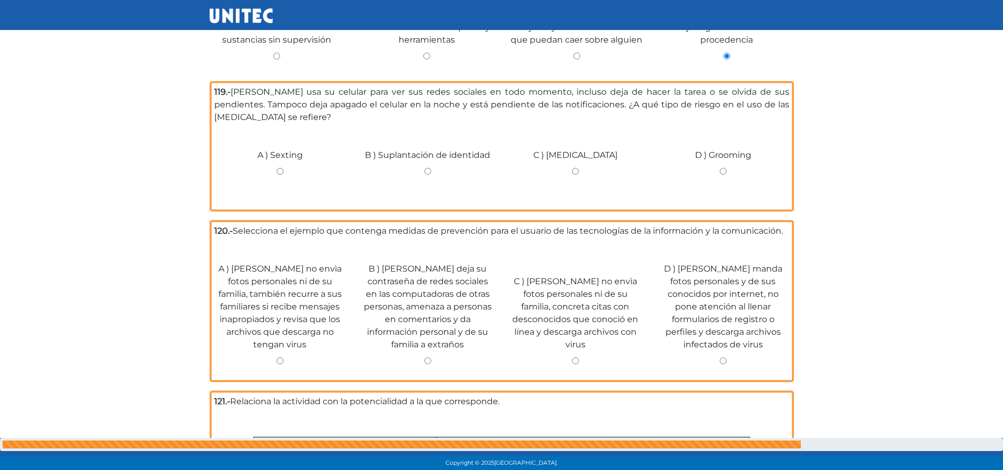
click at [578, 137] on div "C ) [MEDICAL_DATA]" at bounding box center [576, 167] width 148 height 79
click at [577, 168] on input "C ) [MEDICAL_DATA]" at bounding box center [576, 171] width 132 height 7
radio input "true"
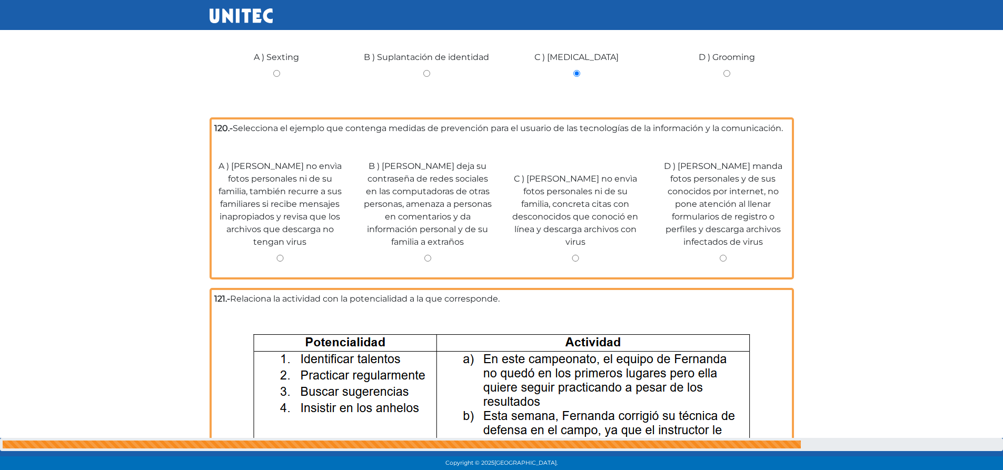
scroll to position [2499, 0]
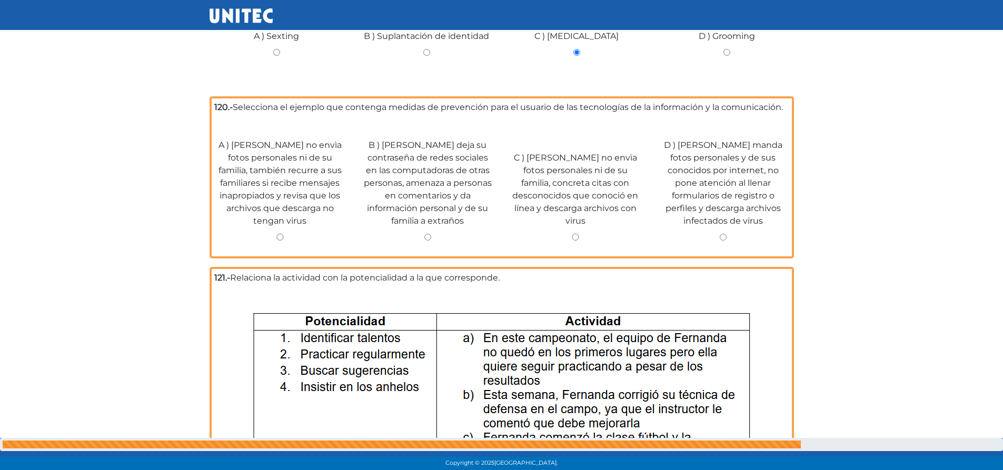
click at [282, 234] on input "A ) [PERSON_NAME] no envìa fotos personales ni de su familia, también recurre a…" at bounding box center [280, 237] width 132 height 7
radio input "true"
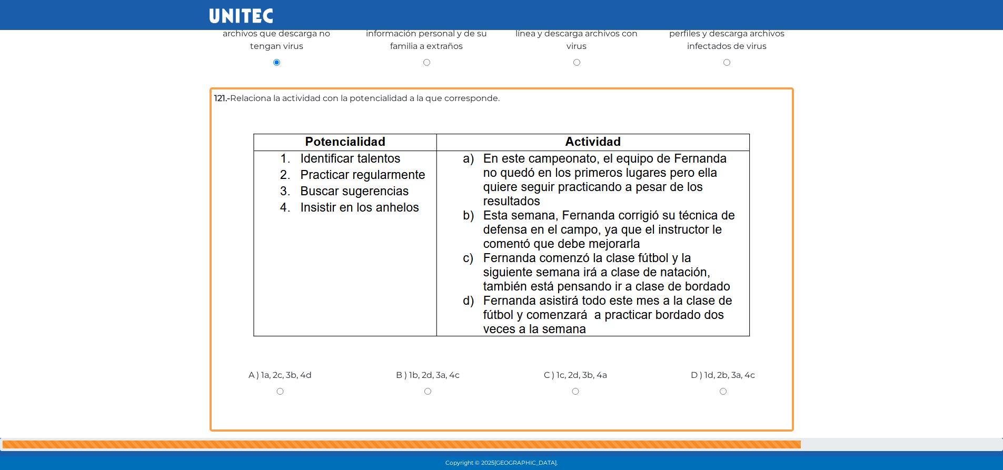
scroll to position [2675, 0]
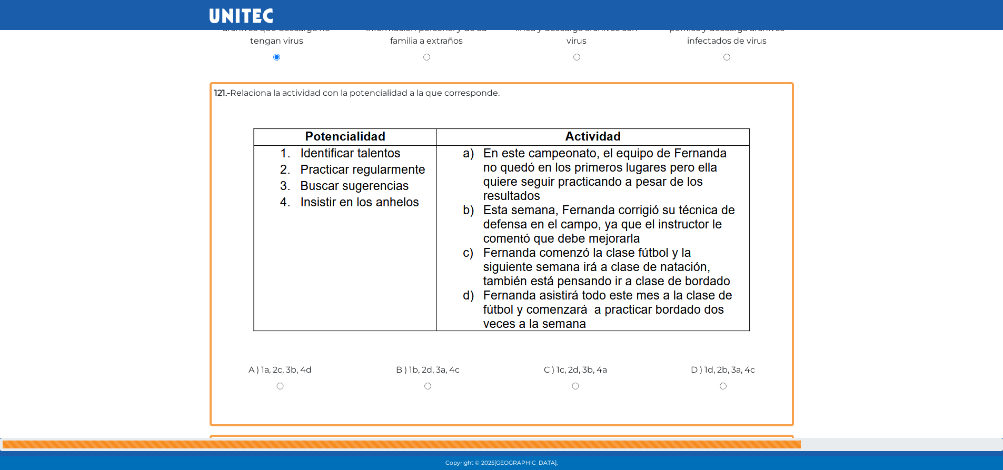
click at [280, 383] on input "A ) 1a, 2c, 3b, 4d" at bounding box center [280, 386] width 132 height 7
radio input "true"
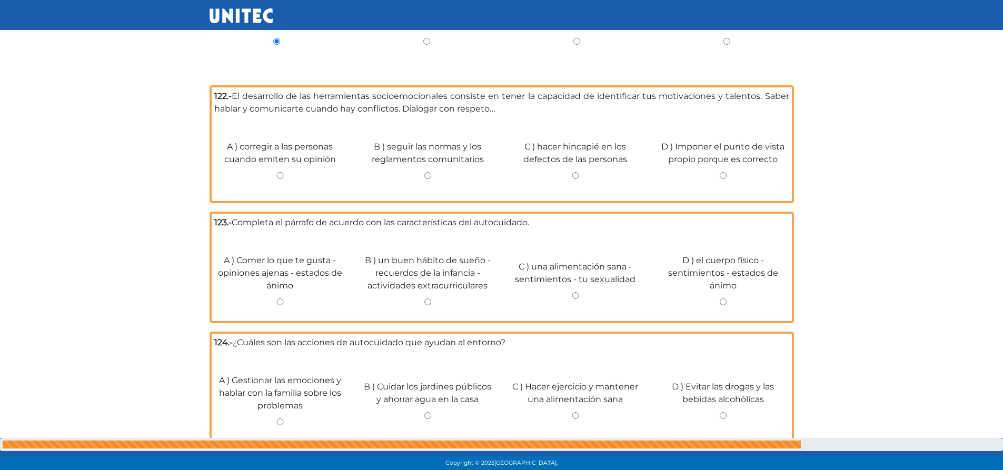
scroll to position [3035, 0]
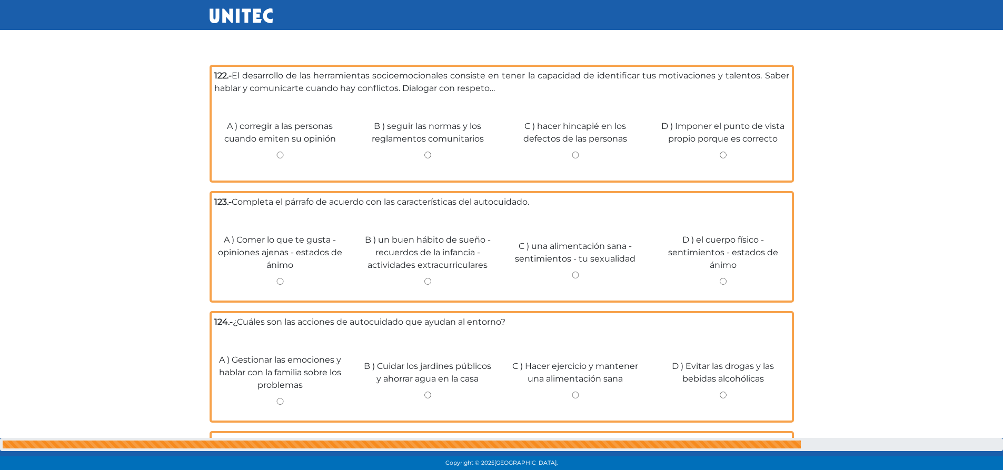
click at [427, 152] on input "B ) seguir las normas y los reglamentos comunitarios" at bounding box center [428, 155] width 132 height 7
radio input "true"
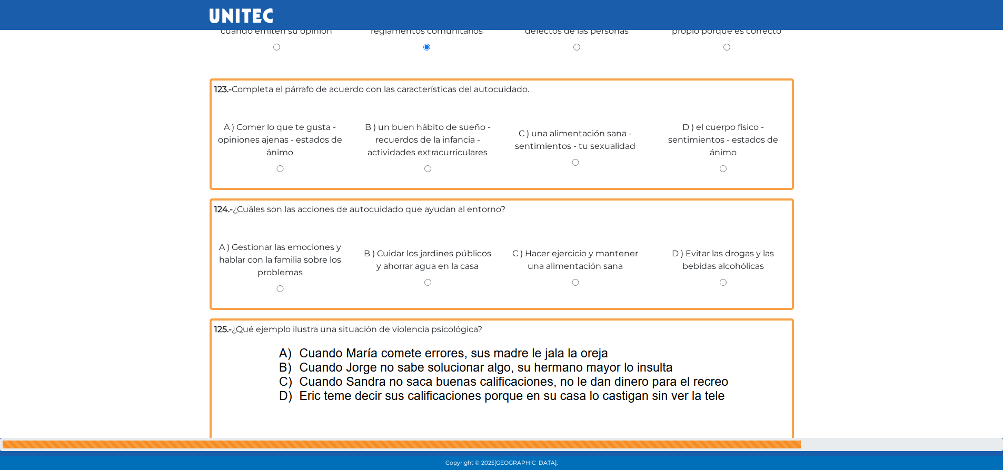
scroll to position [3148, 0]
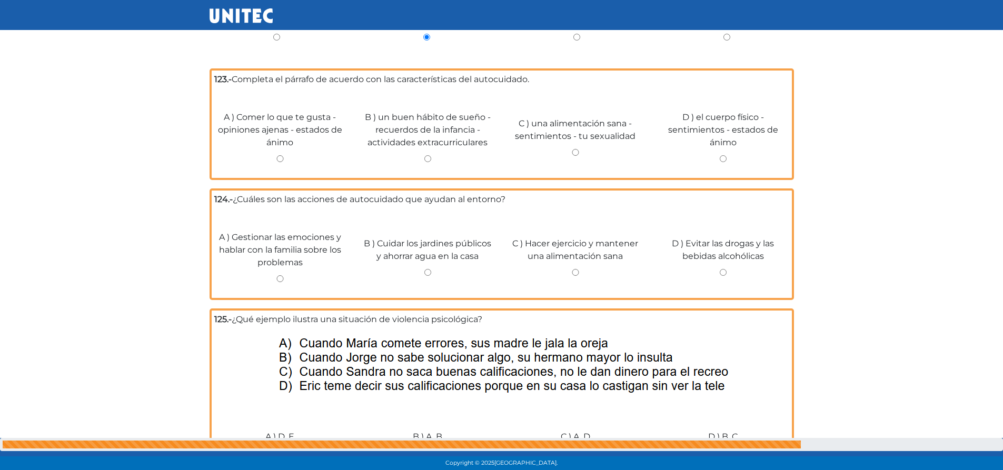
click at [724, 155] on input "D ) el cuerpo físico - sentimientos - estados de ánimo" at bounding box center [723, 158] width 132 height 7
radio input "true"
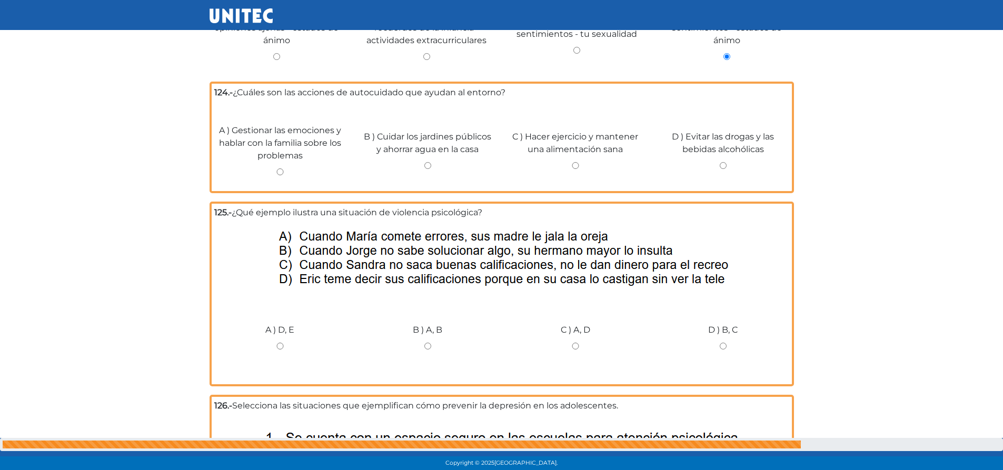
scroll to position [3251, 0]
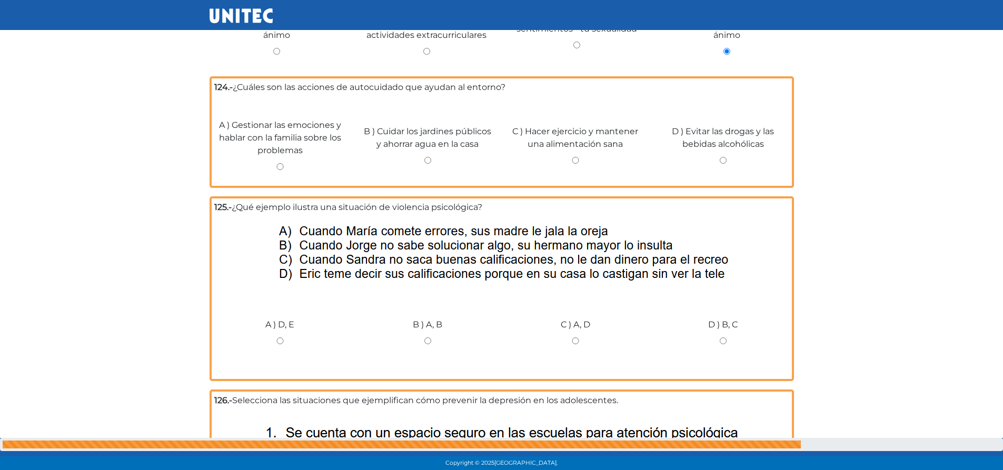
click at [282, 163] on input "A ) Gestionar las emociones y hablar con la familia sobre los problemas" at bounding box center [280, 166] width 132 height 7
radio input "true"
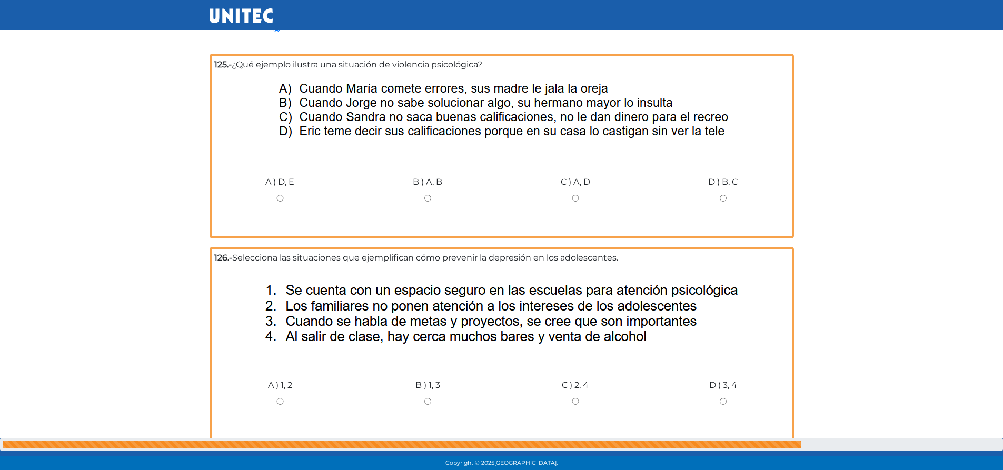
scroll to position [3354, 0]
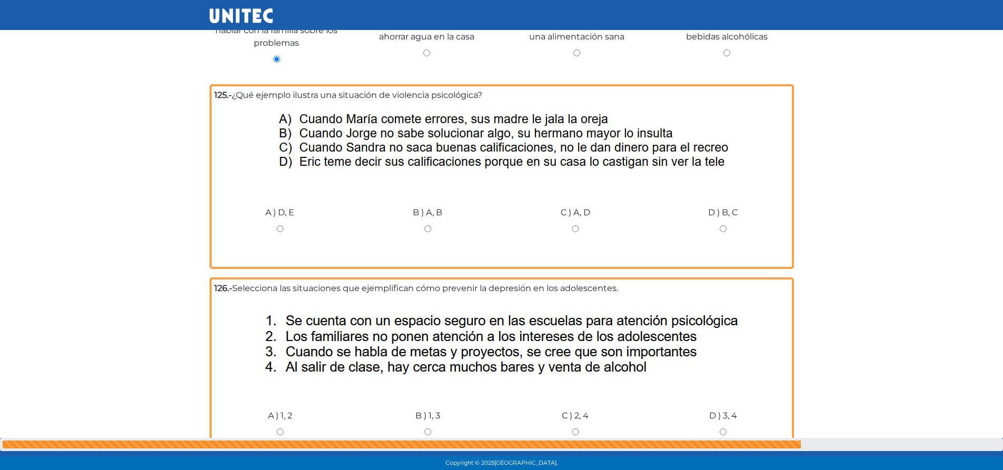
click at [431, 225] on input "B ) A, B" at bounding box center [428, 228] width 132 height 7
radio input "true"
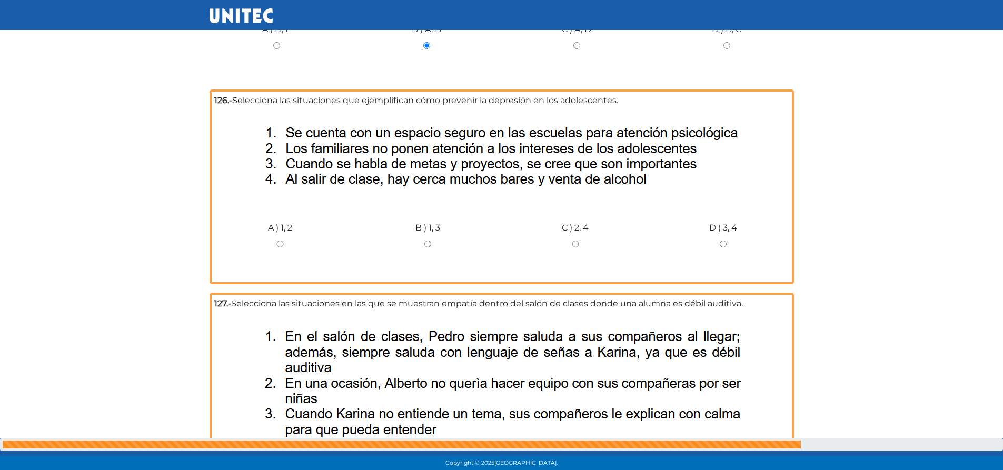
scroll to position [3538, 0]
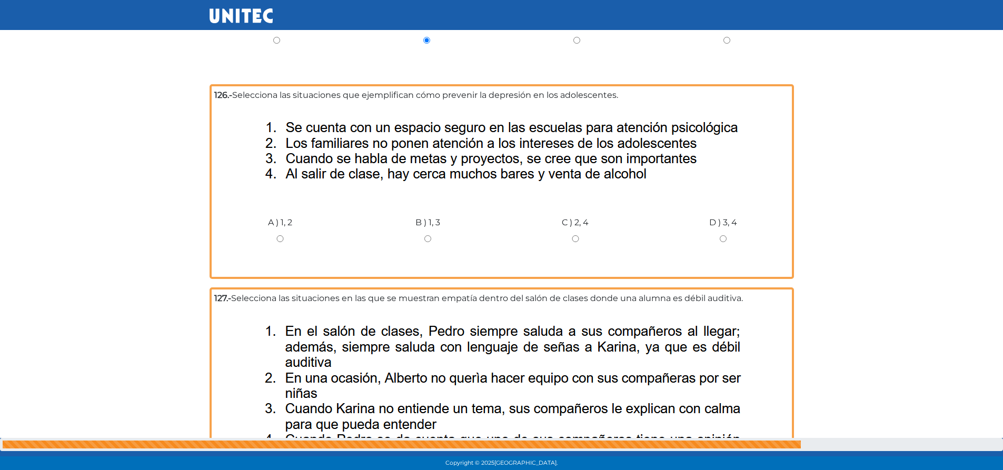
drag, startPoint x: 429, startPoint y: 202, endPoint x: 438, endPoint y: 203, distance: 8.5
click at [433, 235] on input "B ) 1, 3" at bounding box center [428, 238] width 132 height 7
radio input "true"
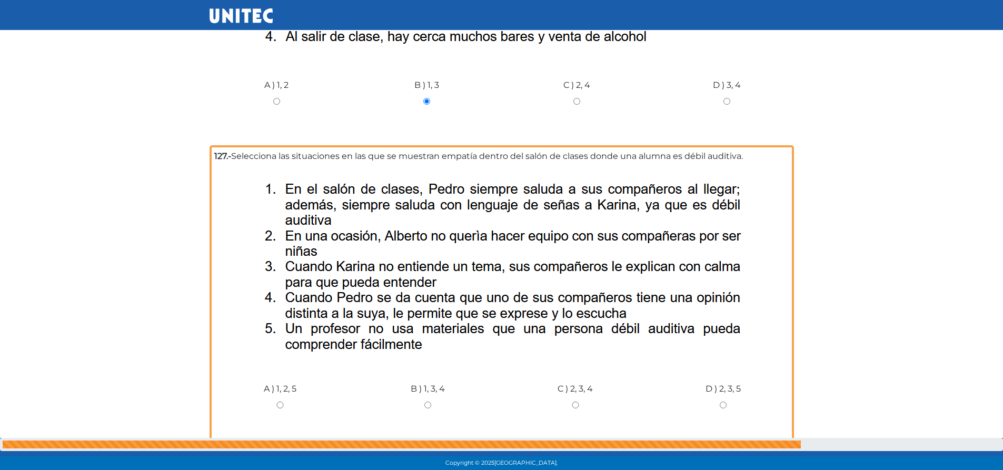
scroll to position [3701, 0]
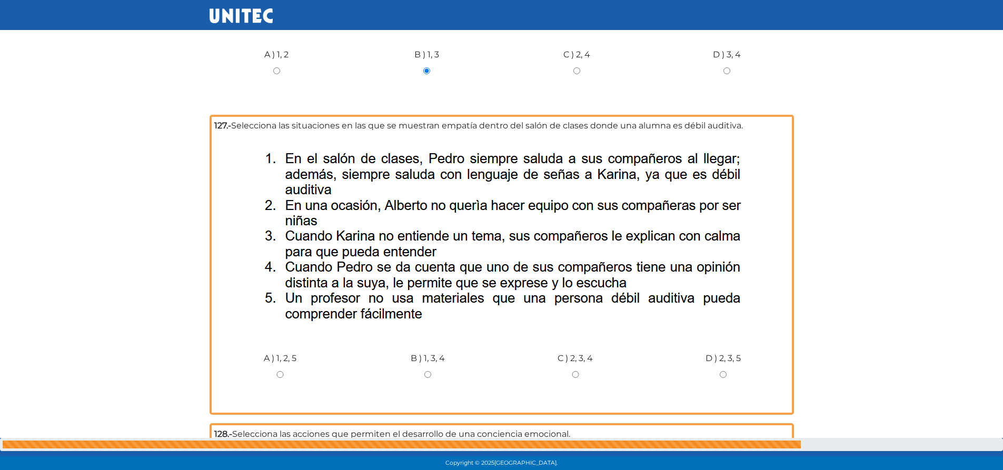
click at [429, 371] on input "B ) 1, 3, 4" at bounding box center [428, 374] width 132 height 7
radio input "true"
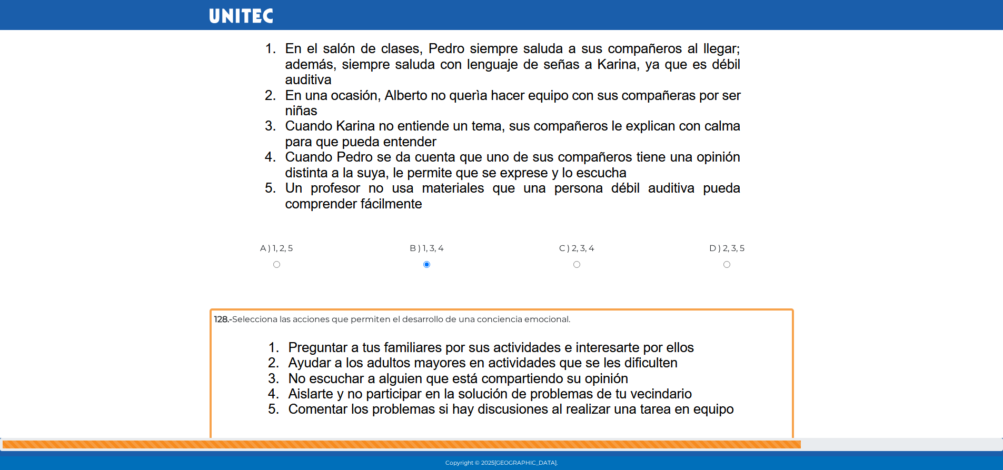
scroll to position [3890, 0]
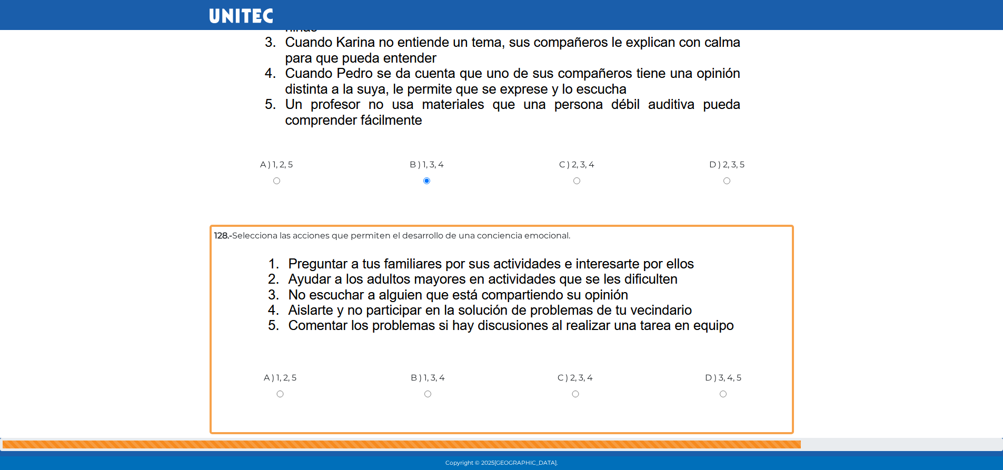
click at [280, 391] on input "A ) 1, 2, 5" at bounding box center [280, 394] width 132 height 7
radio input "true"
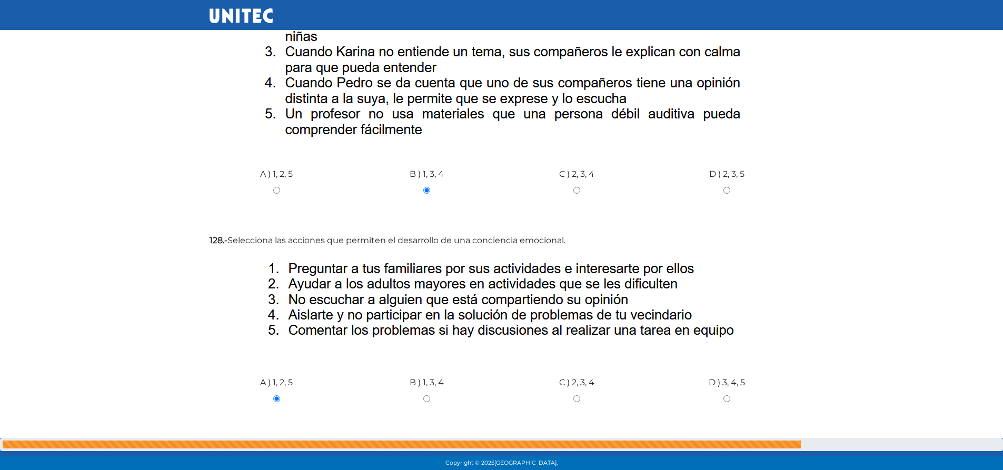
click at [761, 448] on input "Siguiente" at bounding box center [767, 460] width 53 height 24
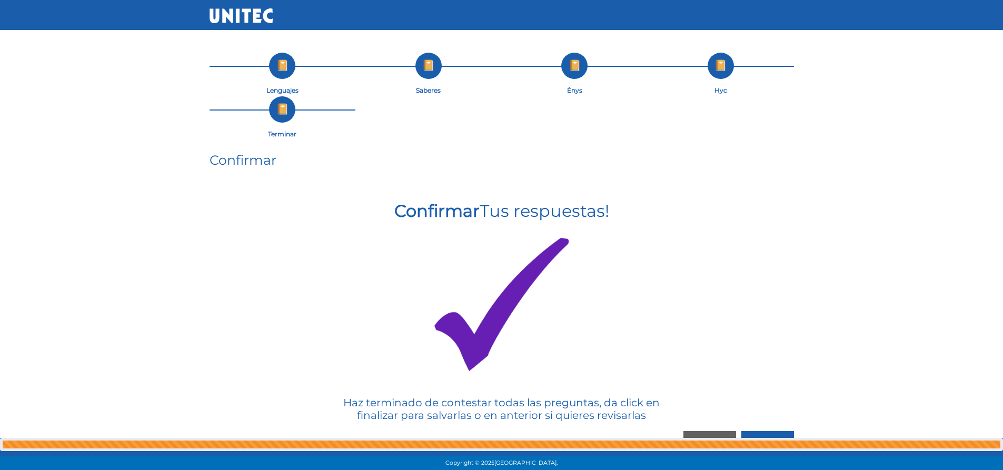
scroll to position [21, 0]
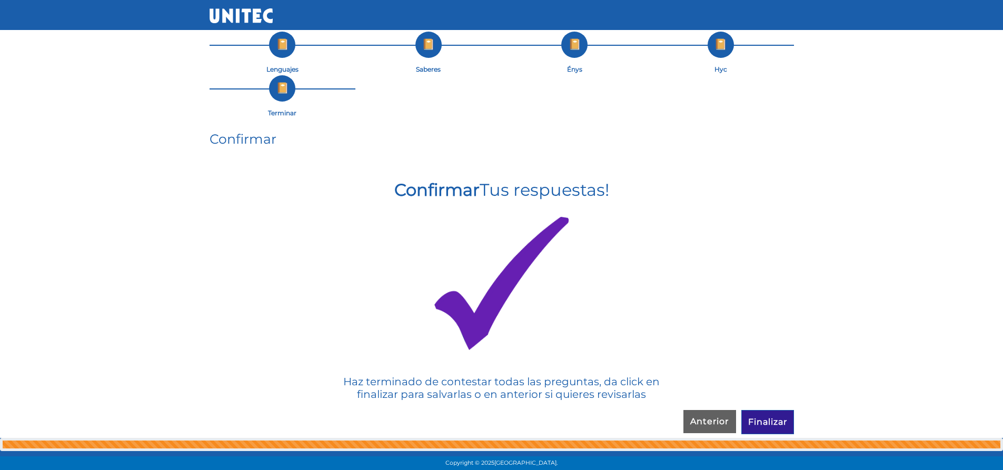
click at [761, 424] on input "Finalizar" at bounding box center [767, 422] width 53 height 24
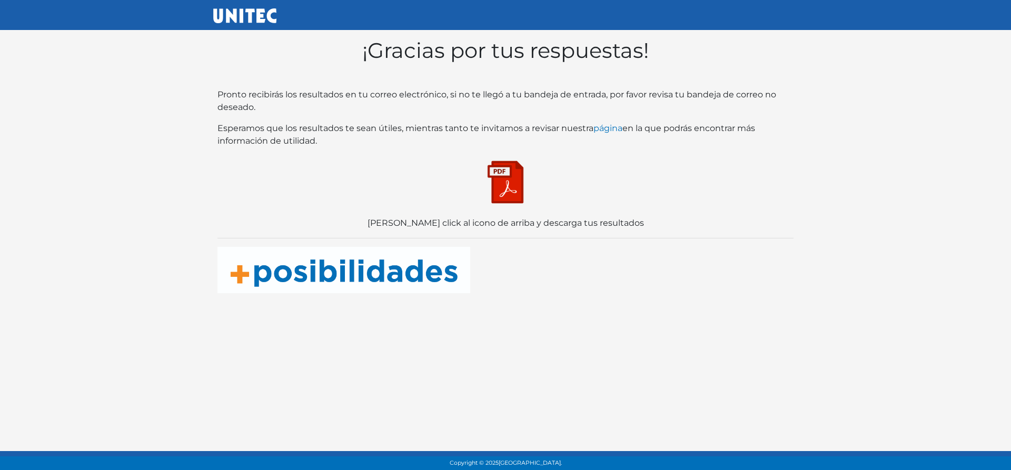
click at [526, 190] on img at bounding box center [505, 182] width 53 height 53
